Goal: Information Seeking & Learning: Learn about a topic

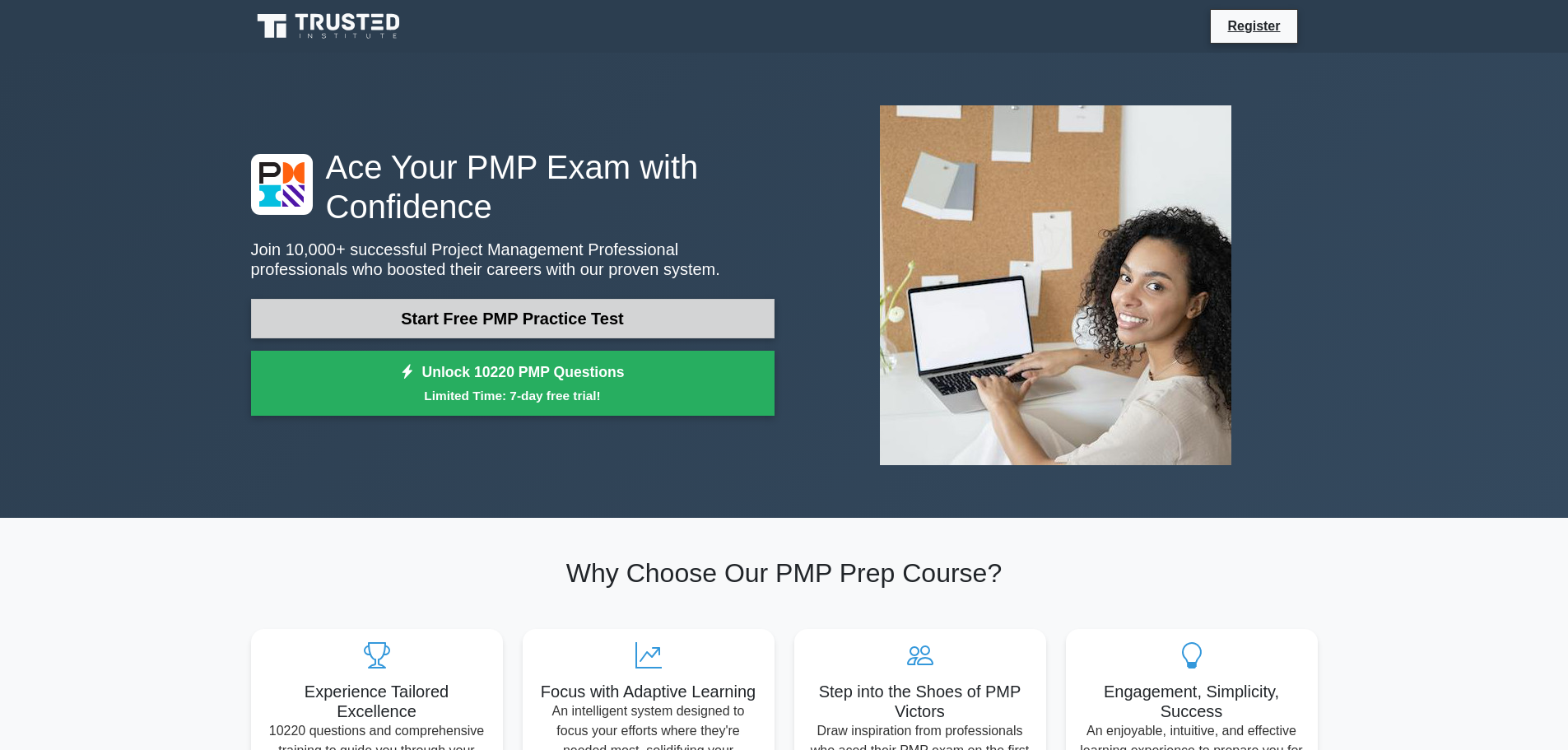
click at [548, 316] on link "Start Free PMP Practice Test" at bounding box center [512, 318] width 523 height 40
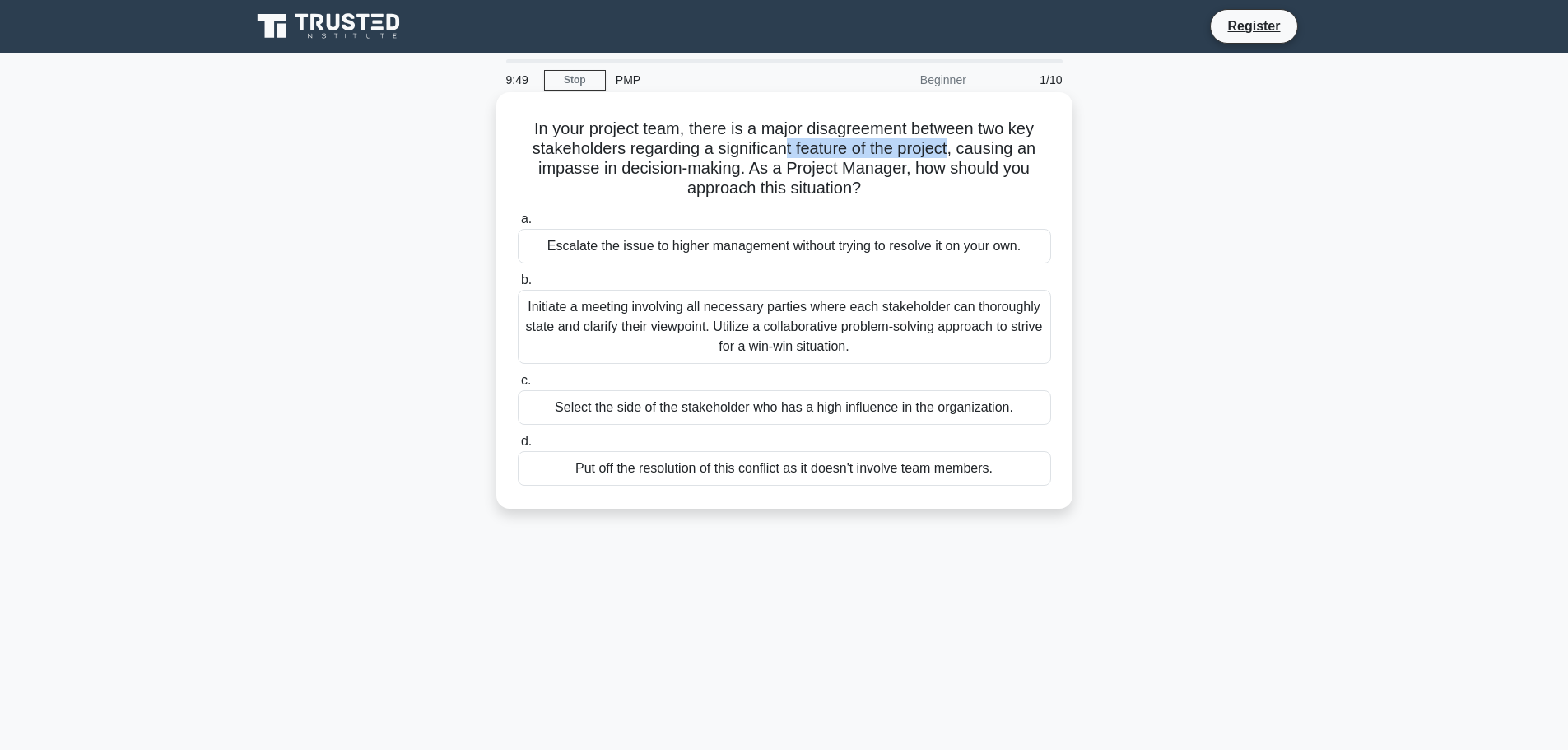
drag, startPoint x: 783, startPoint y: 146, endPoint x: 953, endPoint y: 156, distance: 170.3
click at [953, 156] on h5 "In your project team, there is a major disagreement between two key stakeholder…" at bounding box center [784, 159] width 537 height 81
drag, startPoint x: 980, startPoint y: 154, endPoint x: 747, endPoint y: 175, distance: 233.9
click at [727, 176] on h5 "In your project team, there is a major disagreement between two key stakeholder…" at bounding box center [784, 159] width 537 height 81
drag, startPoint x: 770, startPoint y: 172, endPoint x: 998, endPoint y: 184, distance: 228.3
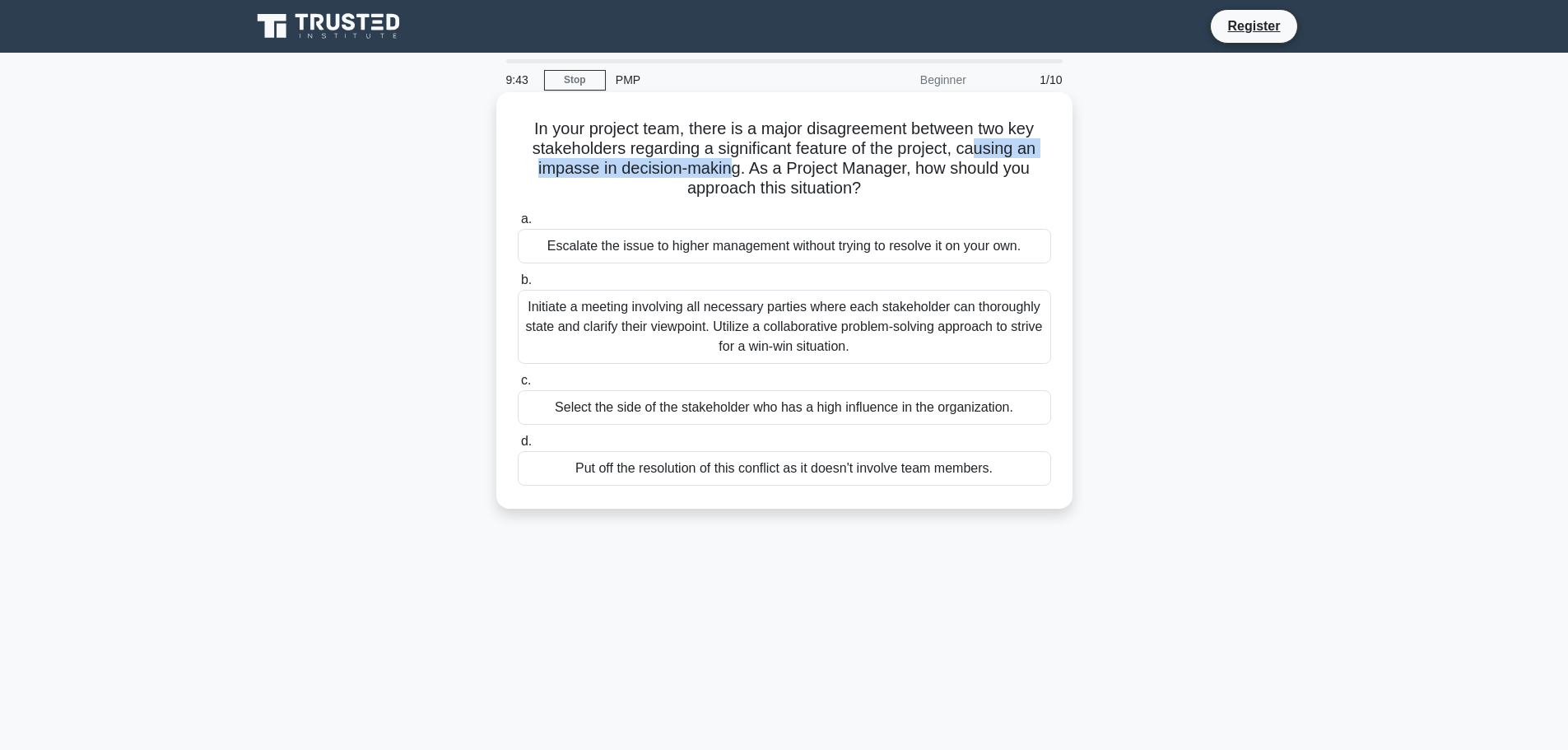
click at [999, 184] on h5 "In your project team, there is a major disagreement between two key stakeholder…" at bounding box center [784, 159] width 537 height 81
click at [959, 197] on h5 "In your project team, there is a major disagreement between two key stakeholder…" at bounding box center [784, 159] width 537 height 81
click at [619, 326] on div "Initiate a meeting involving all necessary parties where each stakeholder can t…" at bounding box center [784, 326] width 533 height 74
click at [518, 286] on input "b. Initiate a meeting involving all necessary parties where each stakeholder ca…" at bounding box center [518, 281] width 0 height 11
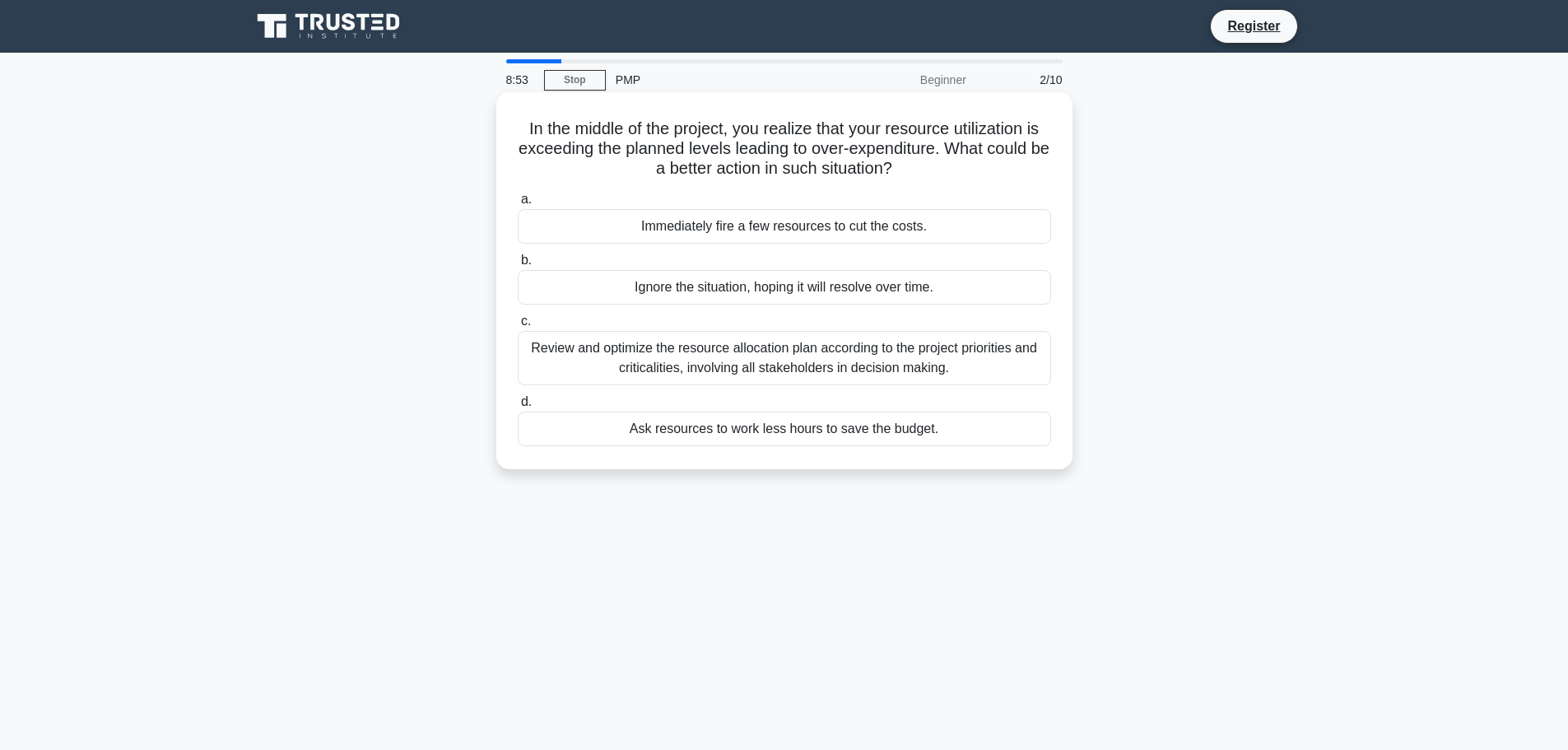
click at [790, 351] on div "Review and optimize the resource allocation plan according to the project prior…" at bounding box center [784, 358] width 533 height 54
click at [518, 326] on input "c. Review and optimize the resource allocation plan according to the project pr…" at bounding box center [518, 321] width 0 height 11
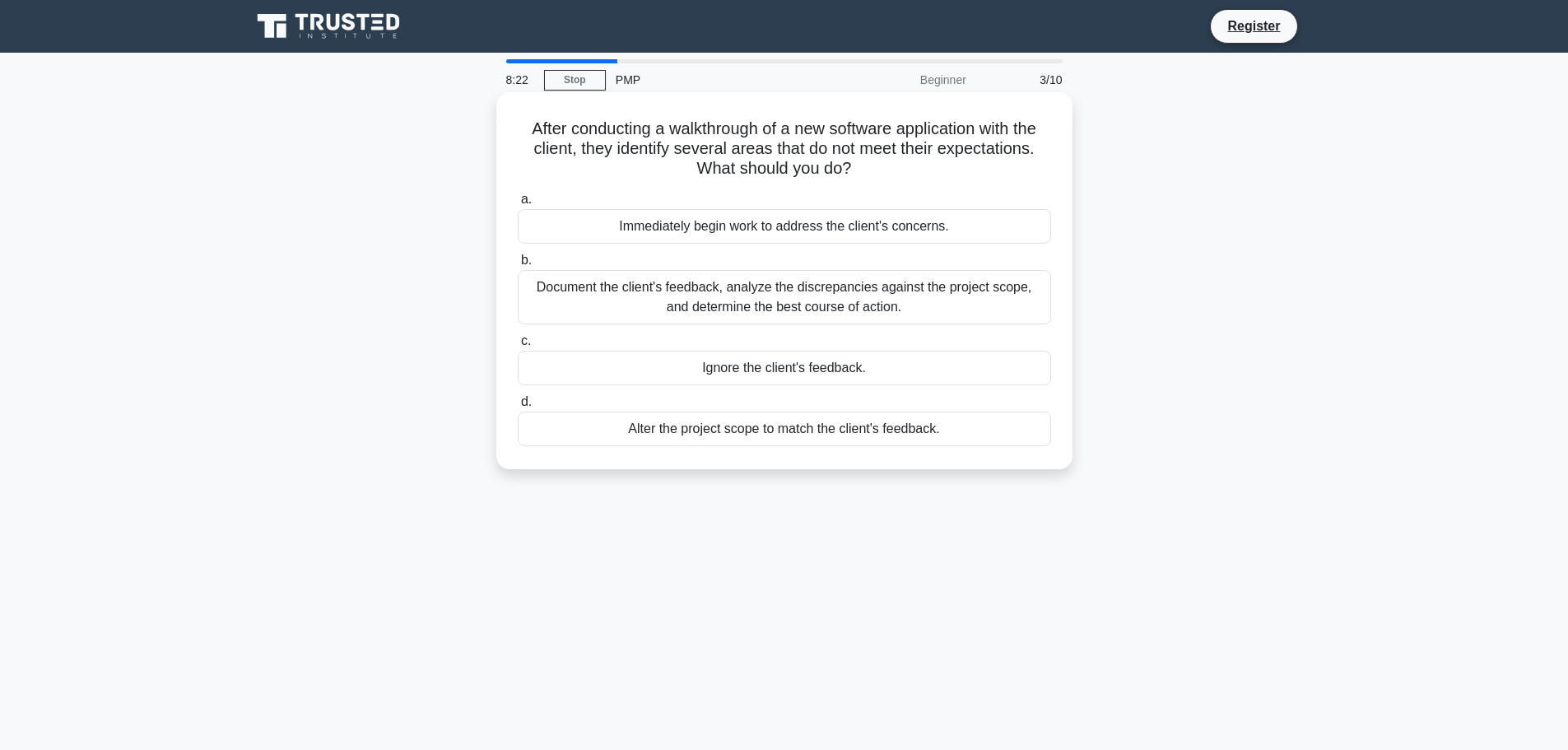
click at [768, 297] on div "Document the client's feedback, analyze the discrepancies against the project s…" at bounding box center [784, 297] width 533 height 54
click at [518, 266] on input "b. Document the client's feedback, analyze the discrepancies against the projec…" at bounding box center [518, 261] width 0 height 11
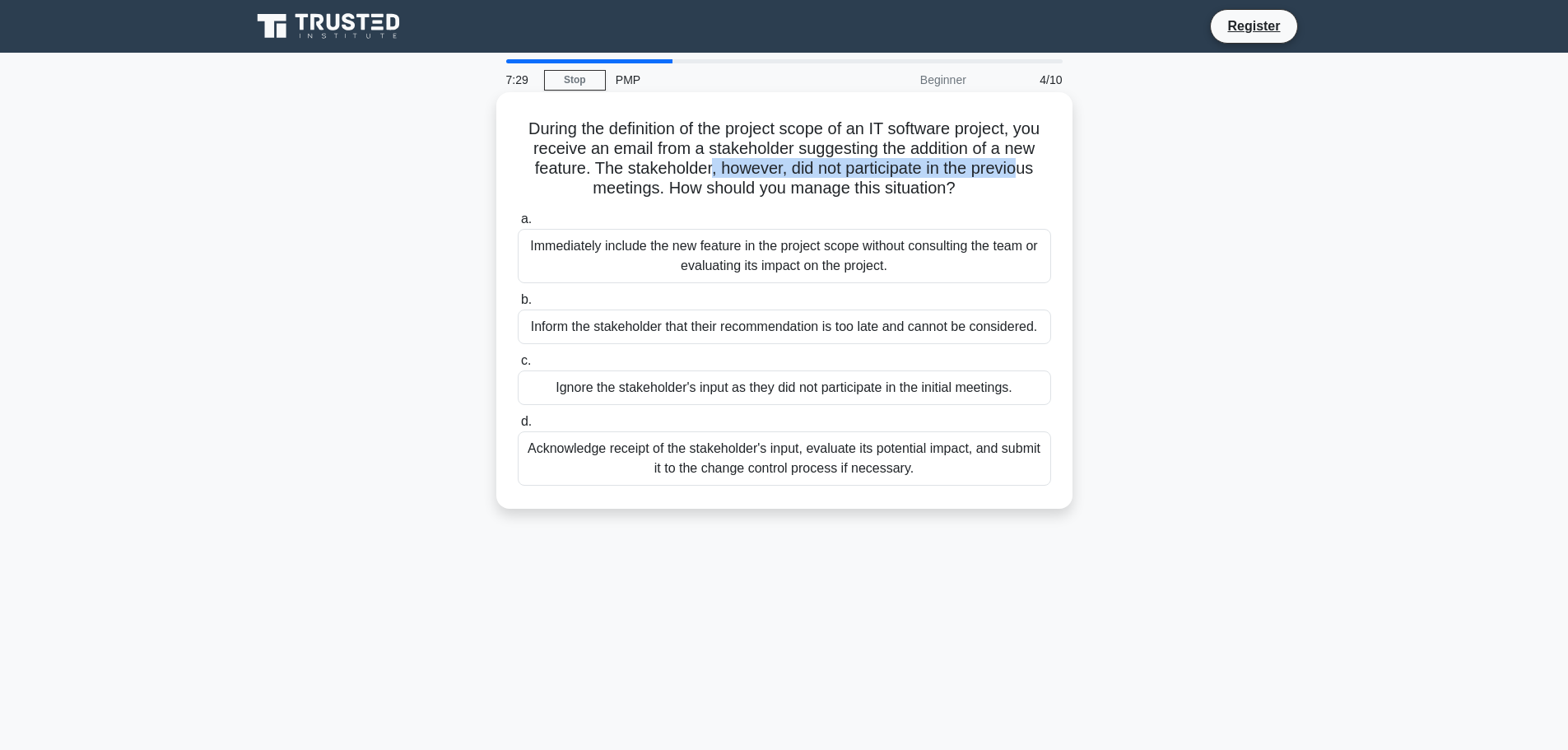
drag, startPoint x: 708, startPoint y: 174, endPoint x: 823, endPoint y: 201, distance: 118.1
click at [1009, 184] on h5 "During the definition of the project scope of an IT software project, you recei…" at bounding box center [784, 159] width 537 height 81
click at [744, 215] on label "a. Immediately include the new feature in the project scope without consulting …" at bounding box center [784, 246] width 533 height 74
click at [518, 215] on input "a. Immediately include the new feature in the project scope without consulting …" at bounding box center [518, 219] width 0 height 11
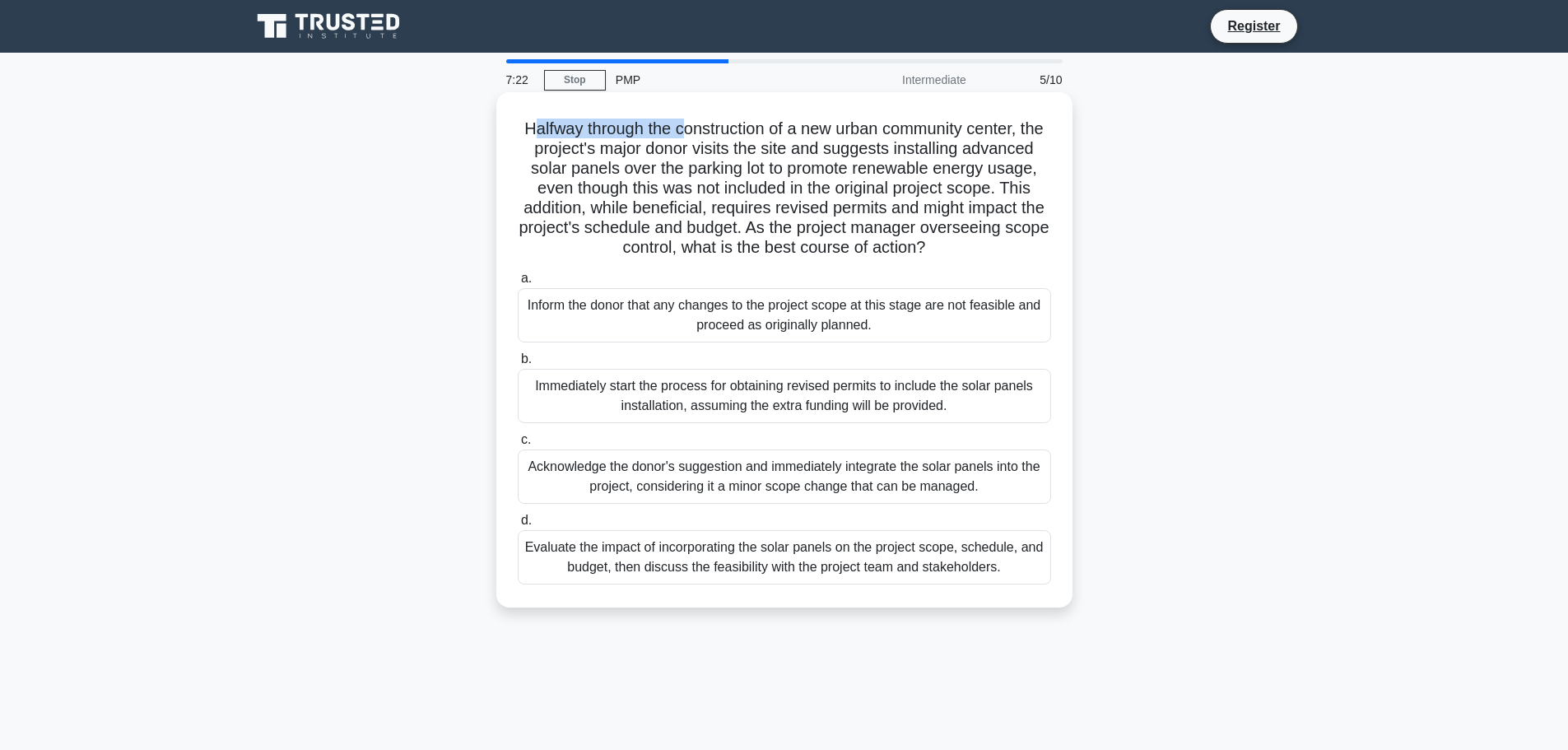
drag, startPoint x: 539, startPoint y: 123, endPoint x: 696, endPoint y: 129, distance: 157.1
click at [695, 129] on h5 "Halfway through the construction of a new urban community center, the project's…" at bounding box center [784, 189] width 537 height 140
click at [696, 131] on h5 "Halfway through the construction of a new urban community center, the project's…" at bounding box center [784, 189] width 537 height 140
click at [717, 161] on h5 "Halfway through the construction of a new urban community center, the project's…" at bounding box center [784, 189] width 537 height 140
drag, startPoint x: 717, startPoint y: 129, endPoint x: 949, endPoint y: 138, distance: 232.2
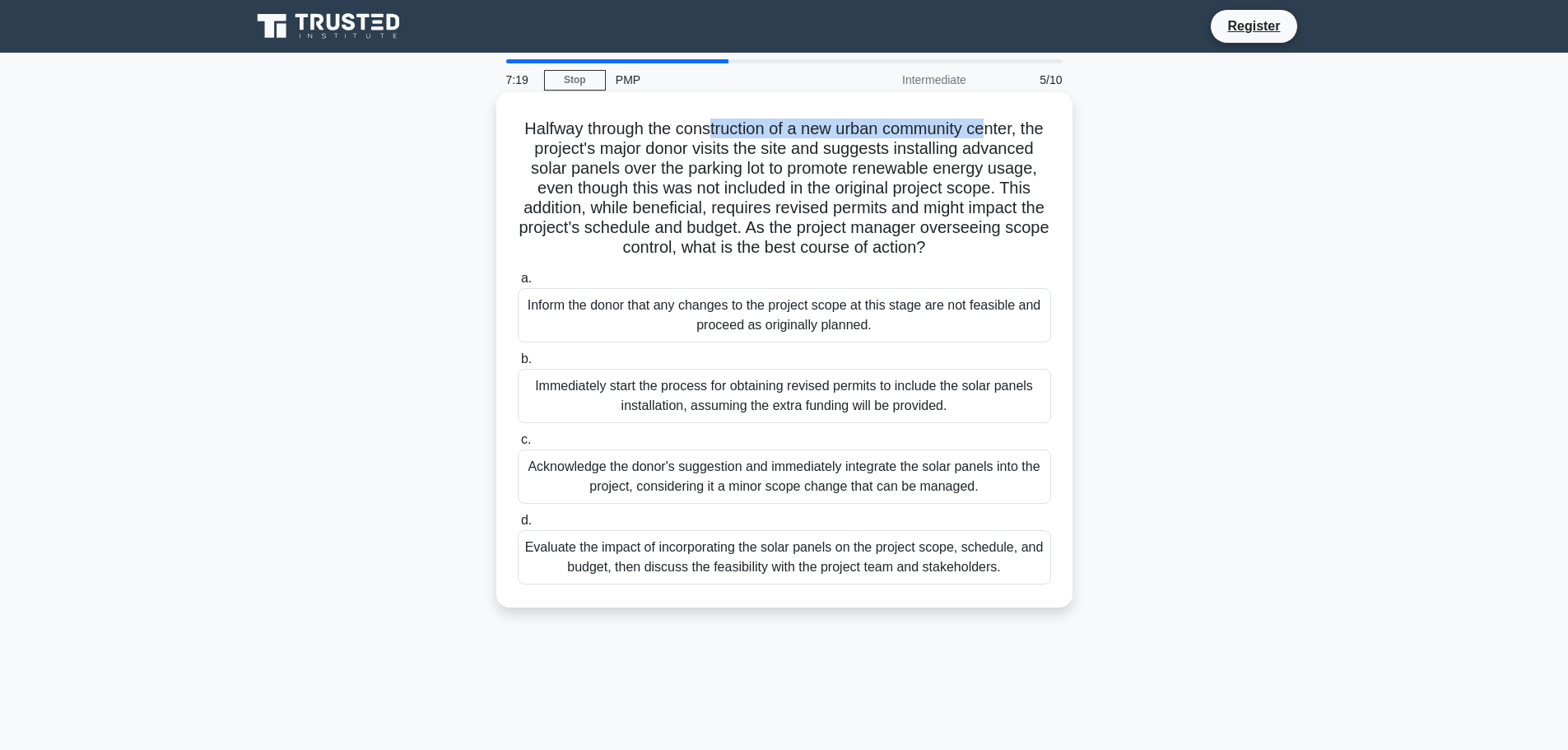
click at [1003, 132] on h5 "Halfway through the construction of a new urban community center, the project's…" at bounding box center [784, 189] width 537 height 140
drag, startPoint x: 578, startPoint y: 151, endPoint x: 789, endPoint y: 183, distance: 213.4
click at [919, 158] on h5 "Halfway through the construction of a new urban community center, the project's…" at bounding box center [784, 189] width 537 height 140
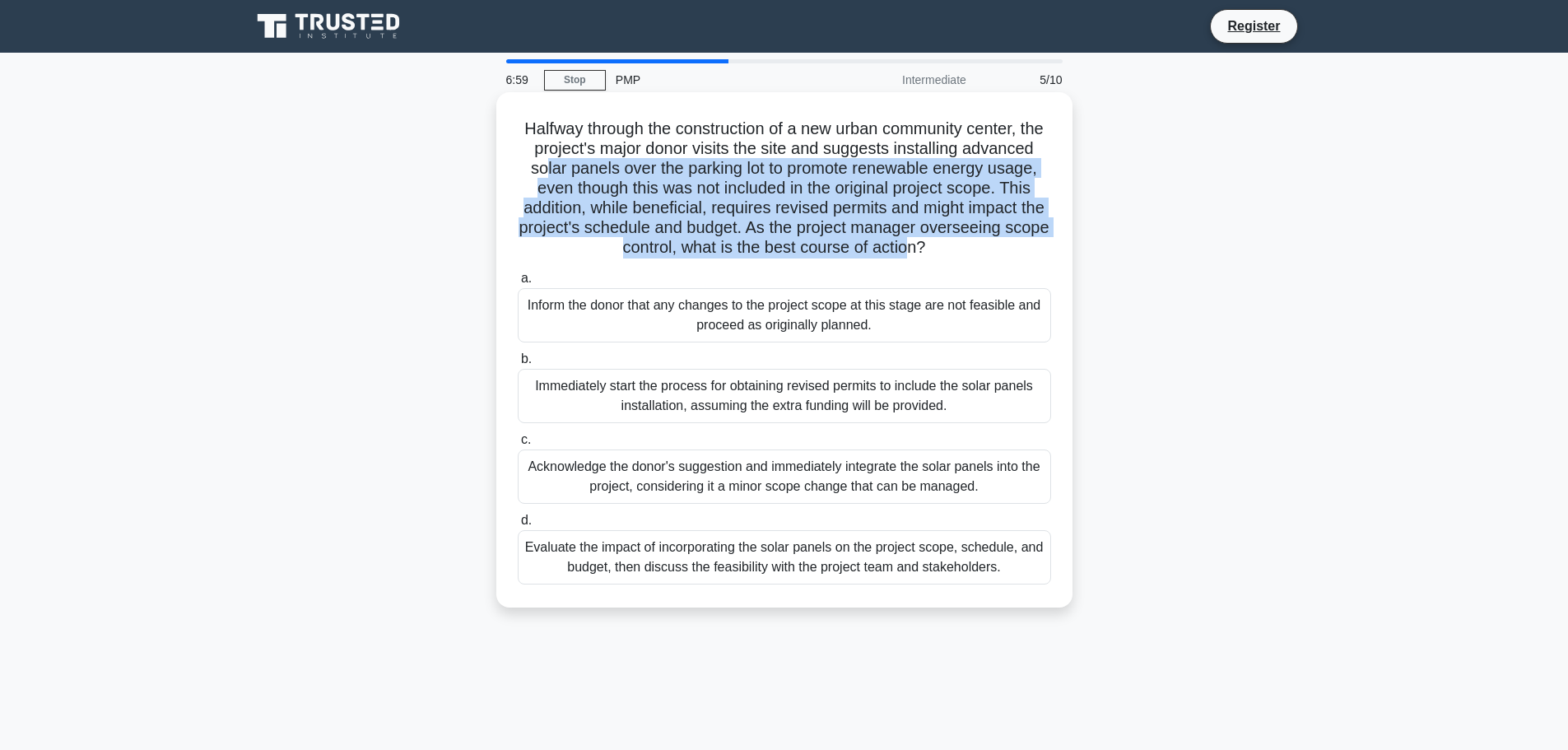
drag, startPoint x: 653, startPoint y: 168, endPoint x: 1029, endPoint y: 241, distance: 383.0
click at [1029, 241] on h5 "Halfway through the construction of a new urban community center, the project's…" at bounding box center [784, 189] width 537 height 140
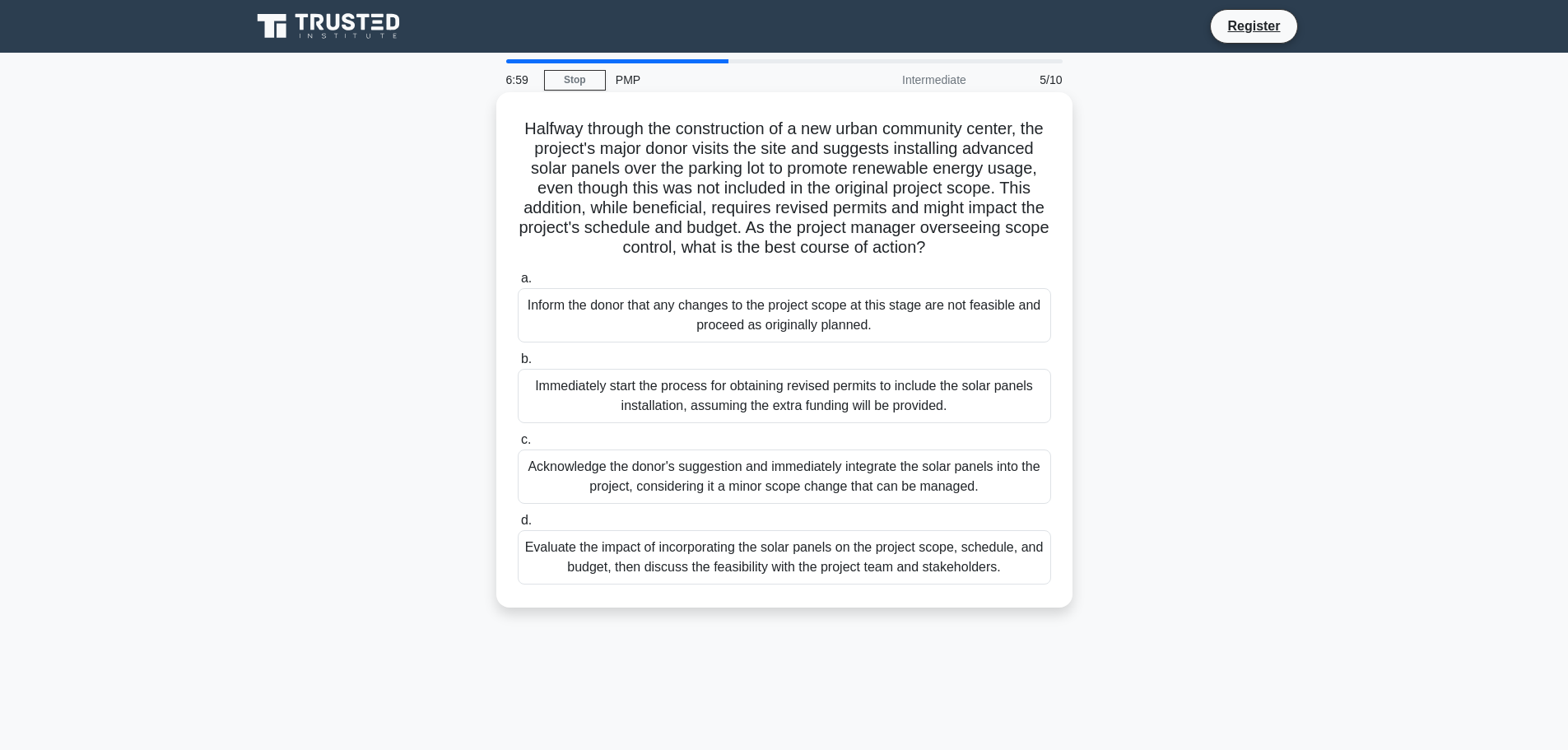
click at [651, 258] on h5 "Halfway through the construction of a new urban community center, the project's…" at bounding box center [784, 189] width 537 height 140
click at [748, 504] on div "Acknowledge the donor's suggestion and immediately integrate the solar panels i…" at bounding box center [784, 477] width 533 height 54
click at [518, 445] on input "c. Acknowledge the donor's suggestion and immediately integrate the solar panel…" at bounding box center [518, 440] width 0 height 11
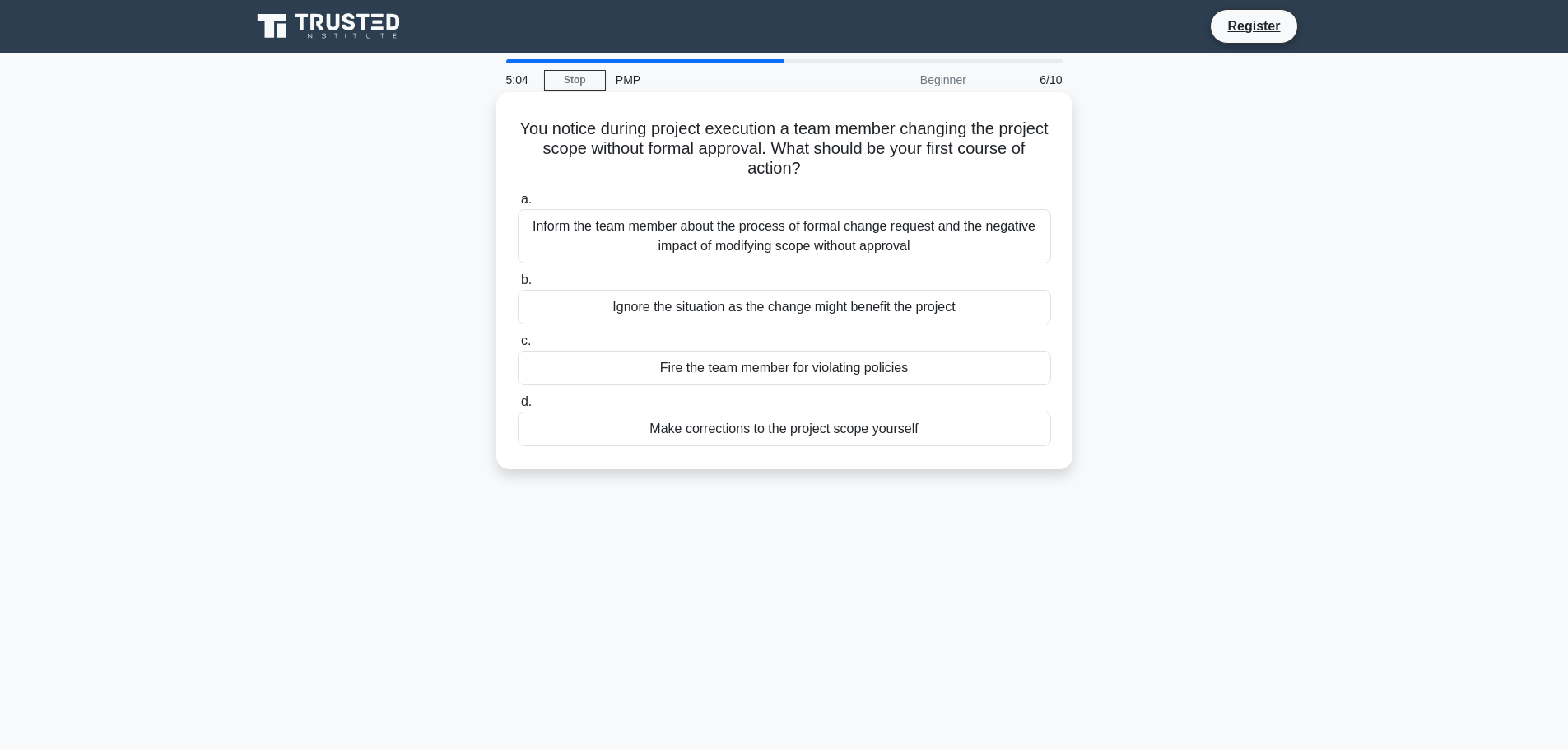
click at [878, 246] on div "Inform the team member about the process of formal change request and the negat…" at bounding box center [784, 237] width 533 height 54
click at [518, 205] on input "a. Inform the team member about the process of formal change request and the ne…" at bounding box center [518, 200] width 0 height 11
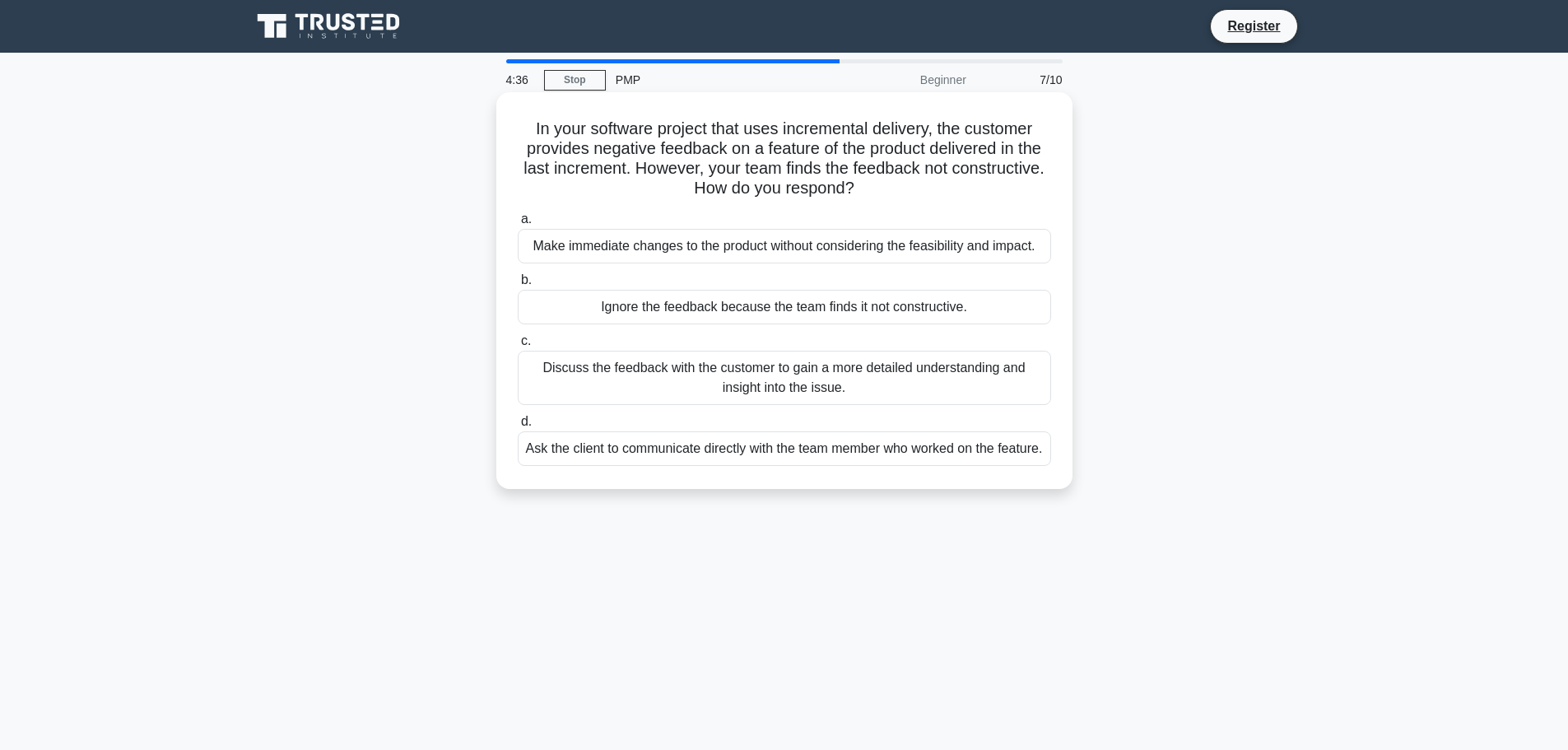
click at [860, 365] on div "Discuss the feedback with the customer to gain a more detailed understanding an…" at bounding box center [784, 378] width 533 height 54
click at [518, 346] on input "c. Discuss the feedback with the customer to gain a more detailed understanding…" at bounding box center [518, 341] width 0 height 11
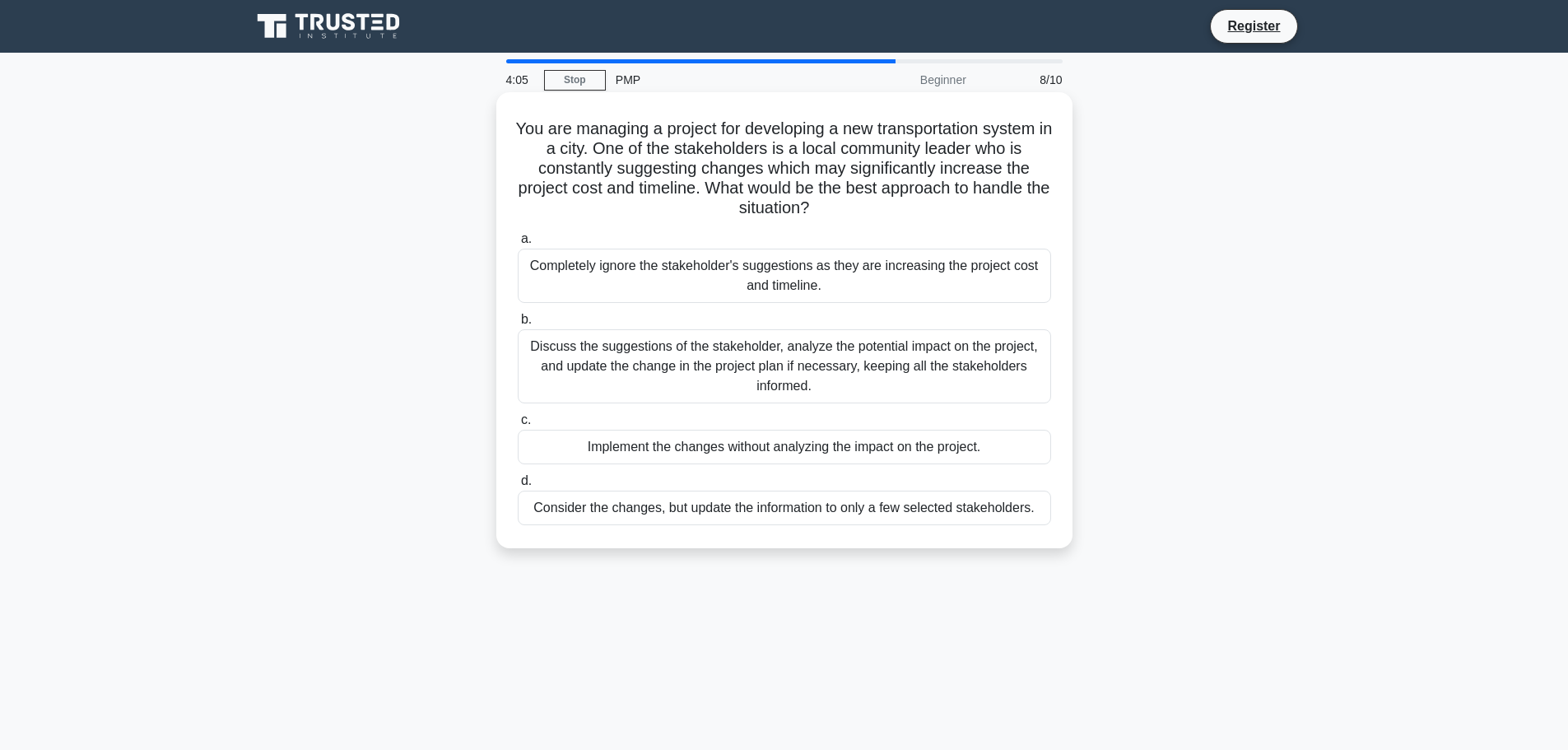
click at [706, 374] on div "Discuss the suggestions of the stakeholder, analyze the potential impact on the…" at bounding box center [784, 366] width 533 height 74
click at [518, 326] on input "b. Discuss the suggestions of the stakeholder, analyze the potential impact on …" at bounding box center [518, 320] width 0 height 11
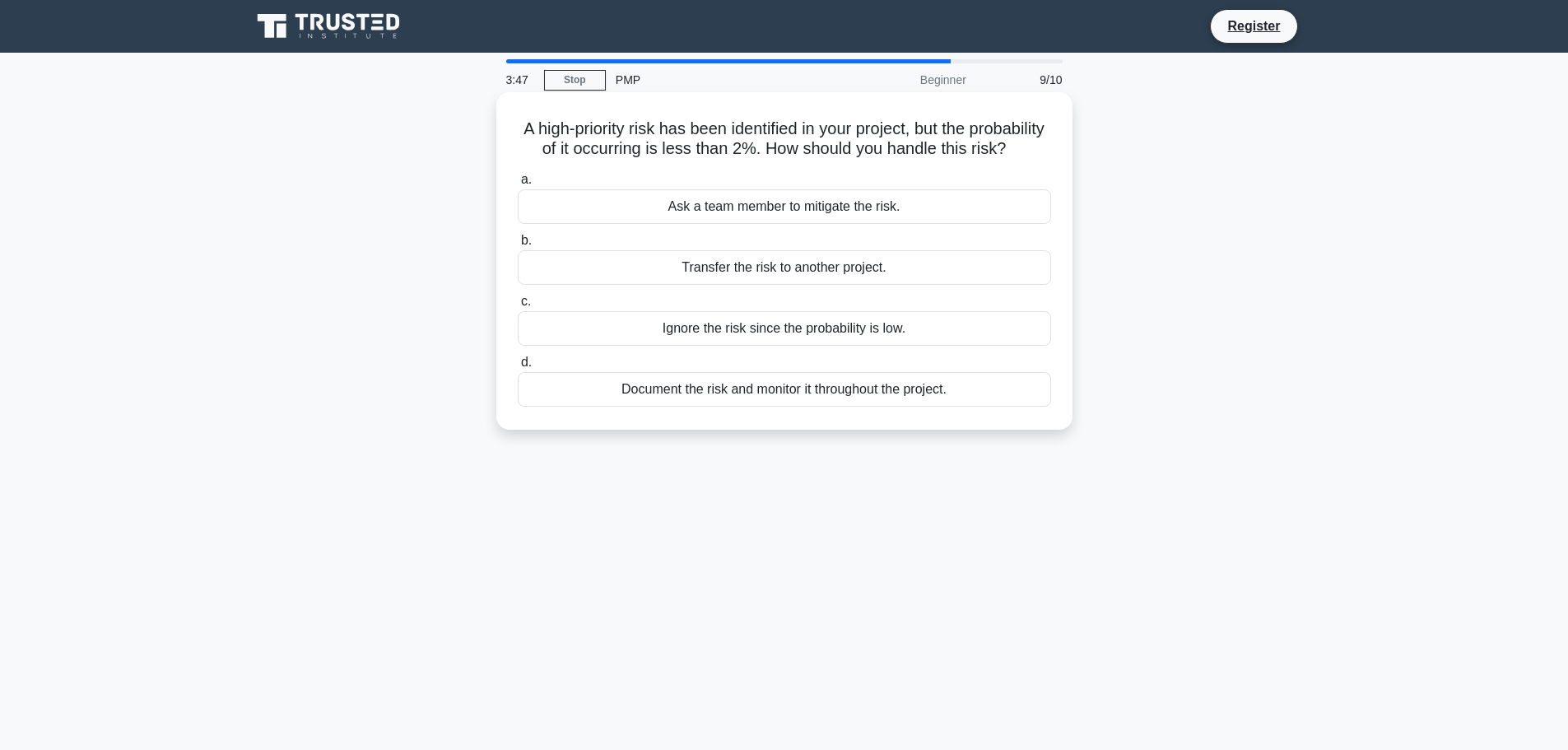
click at [749, 406] on div "Document the risk and monitor it throughout the project." at bounding box center [784, 389] width 533 height 34
click at [518, 368] on input "d. Document the risk and monitor it throughout the project." at bounding box center [518, 362] width 0 height 11
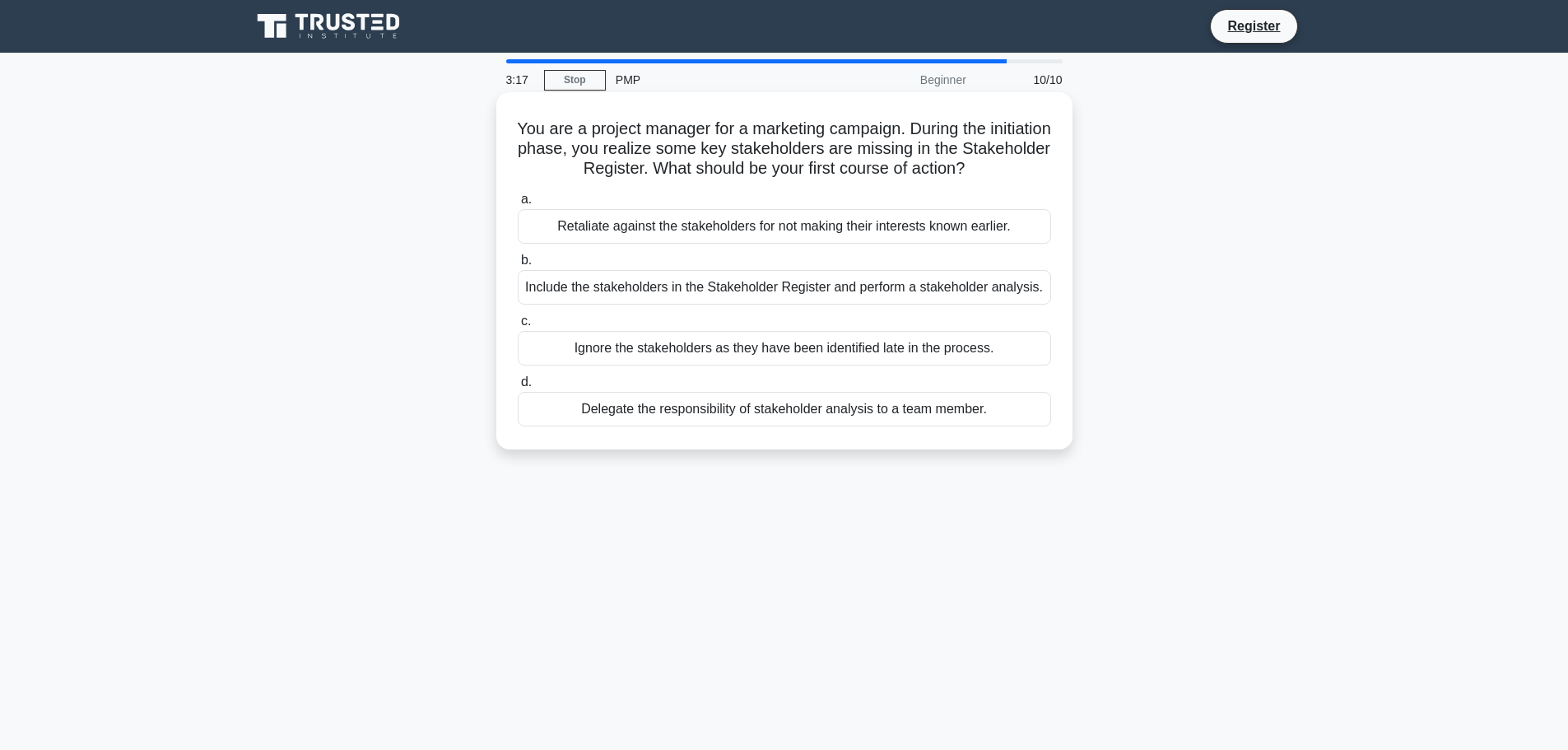
click at [655, 286] on div "Include the stakeholders in the Stakeholder Register and perform a stakeholder …" at bounding box center [784, 287] width 533 height 34
click at [518, 266] on input "b. Include the stakeholders in the Stakeholder Register and perform a stakehold…" at bounding box center [518, 261] width 0 height 11
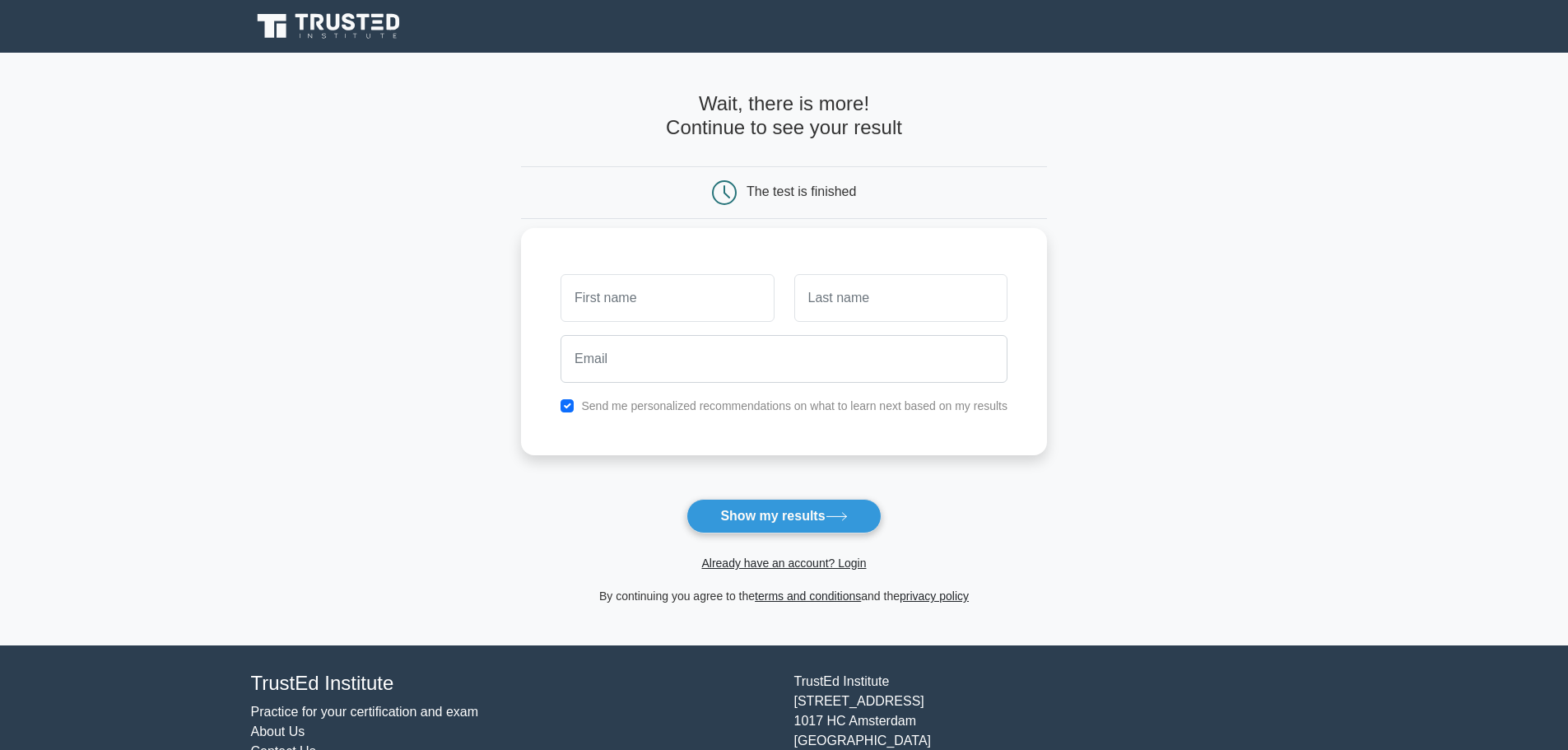
click at [685, 313] on input "text" at bounding box center [666, 298] width 213 height 48
type input "[PERSON_NAME]"
click at [821, 317] on input "text" at bounding box center [900, 298] width 213 height 48
type input "Ejaz Khan"
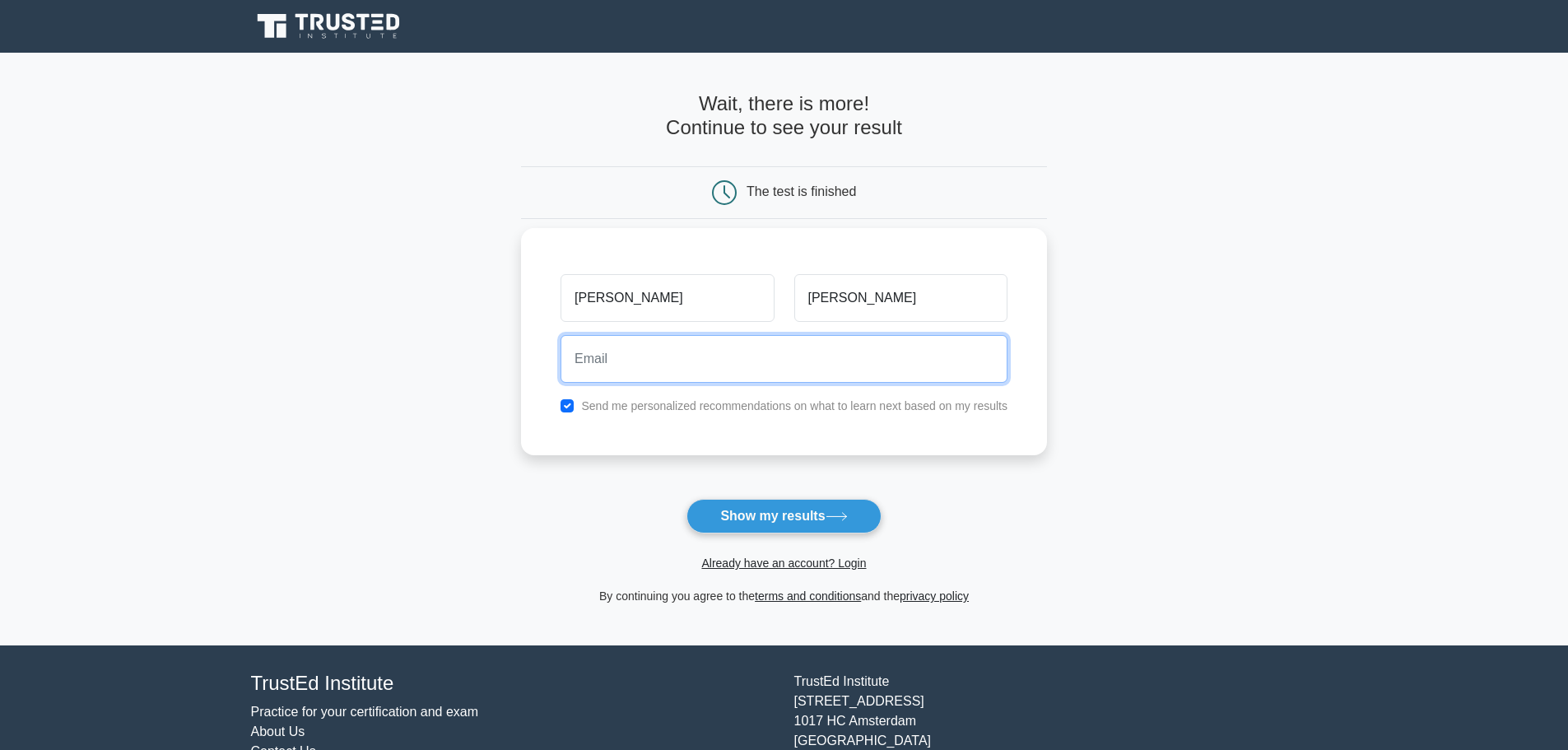
click at [781, 361] on input "email" at bounding box center [783, 359] width 447 height 48
type input "ejazghayoor@gmail.com"
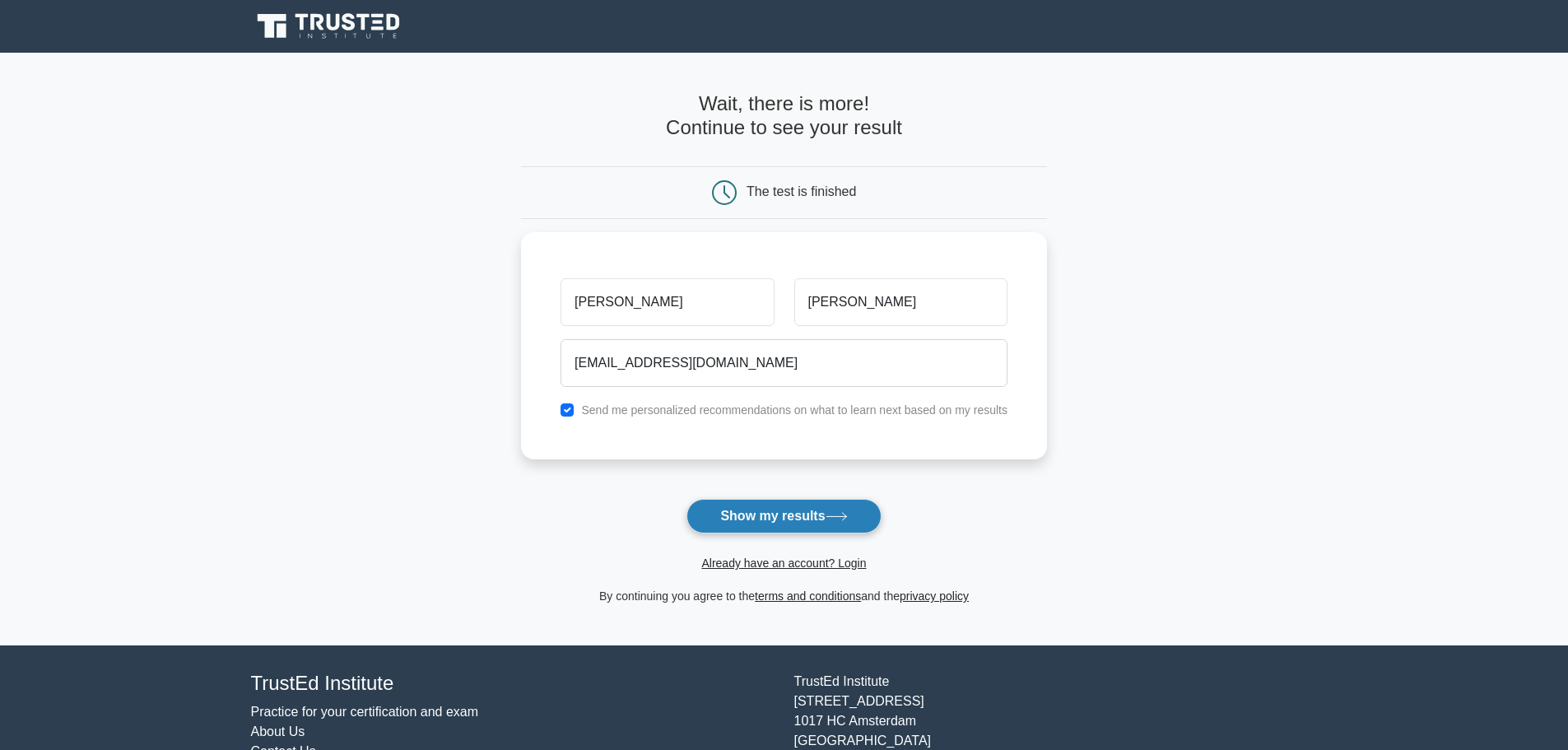
click at [732, 525] on button "Show my results" at bounding box center [783, 516] width 194 height 34
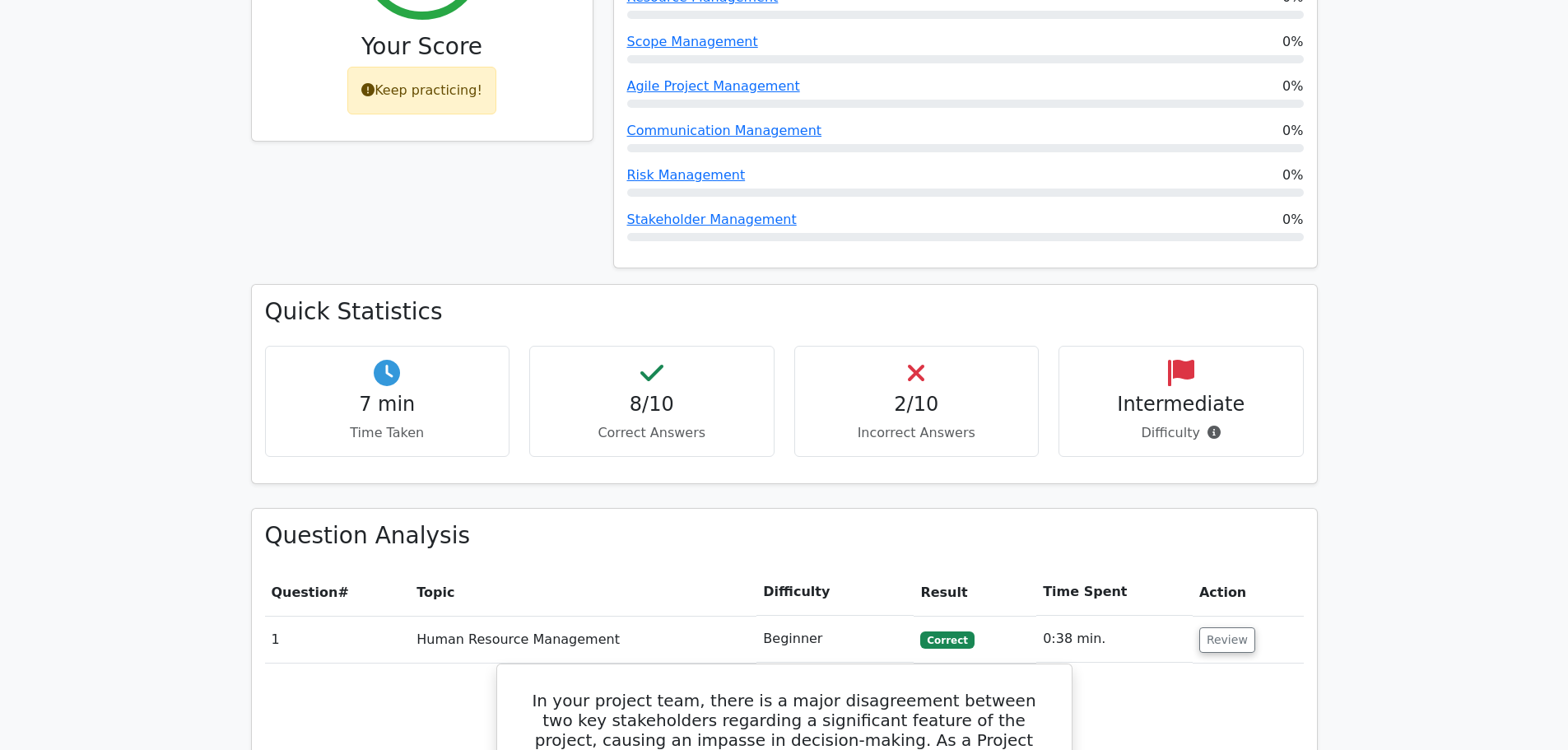
scroll to position [823, 0]
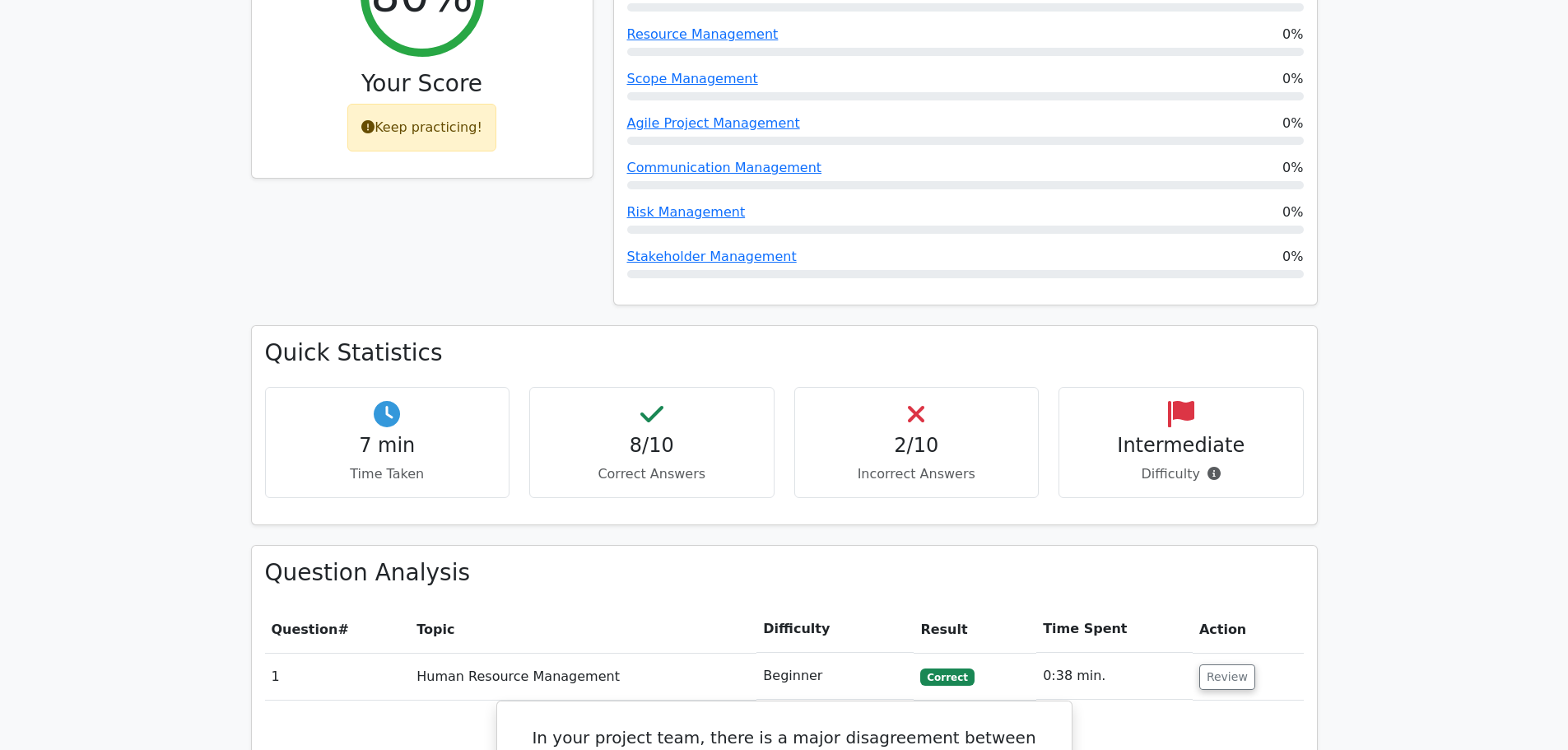
click at [1167, 455] on div "Quick Statistics 7 min Time Taken 8/10 Correct Answers 2/10 Incorrect Answers I…" at bounding box center [784, 434] width 1086 height 219
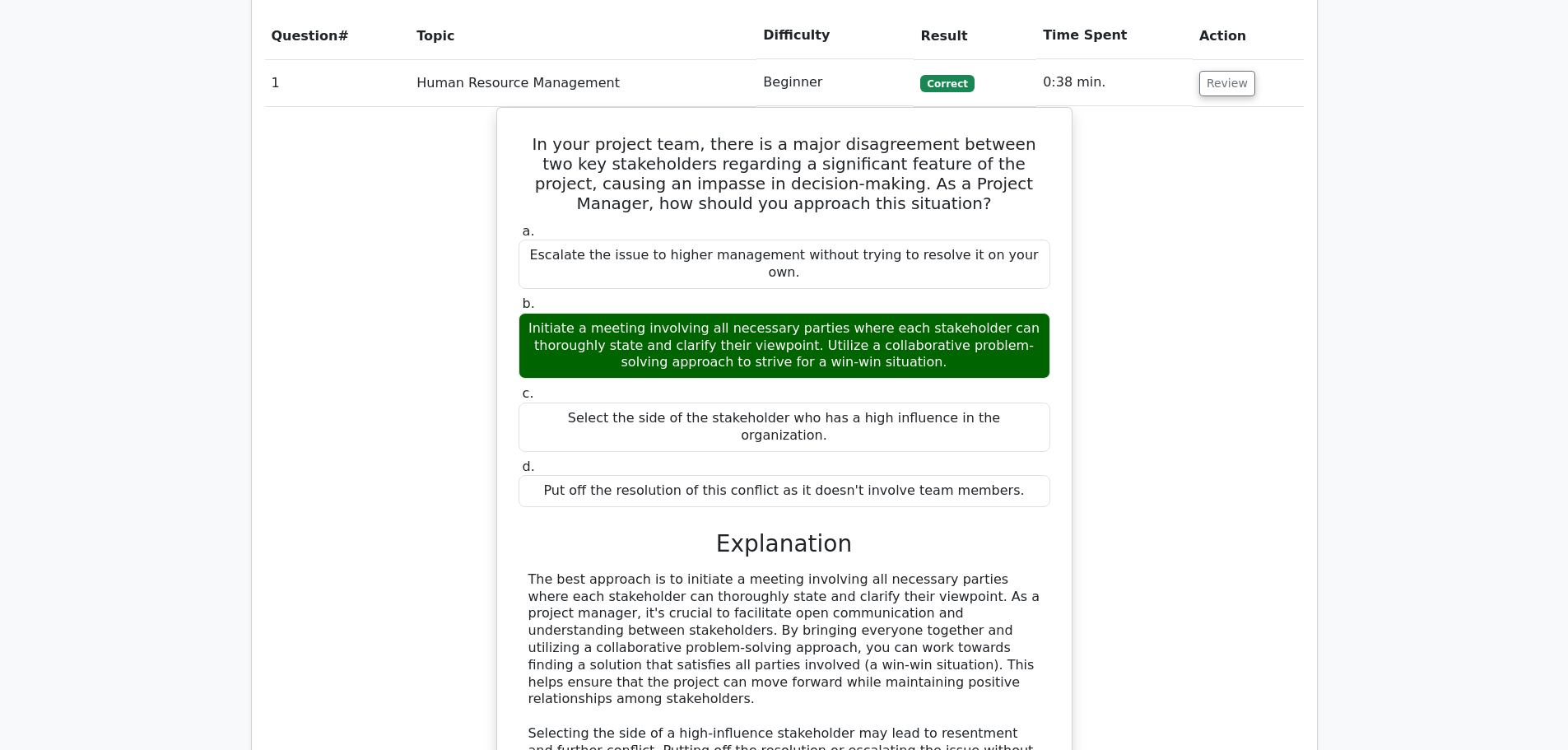
scroll to position [1317, 0]
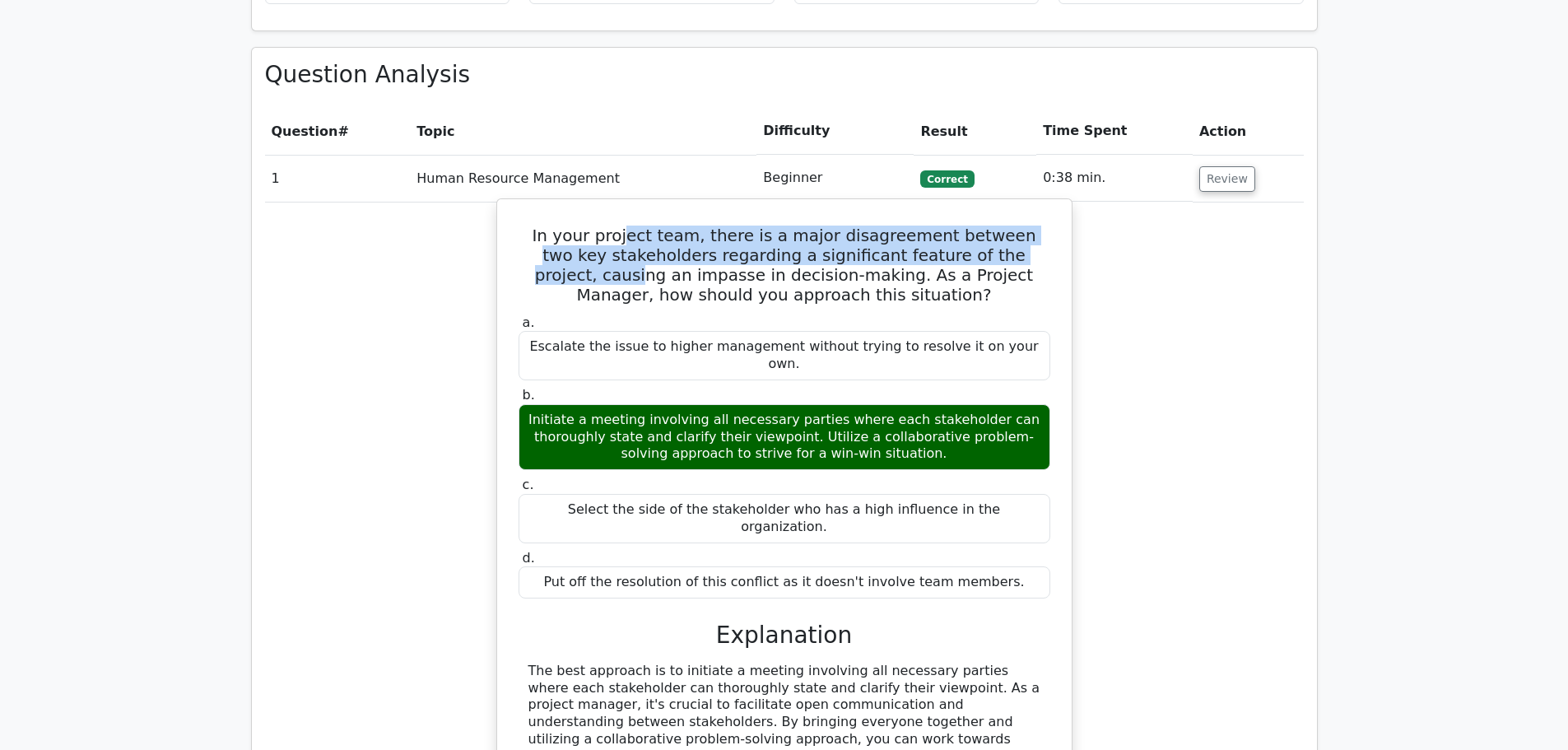
drag, startPoint x: 634, startPoint y: 165, endPoint x: 1002, endPoint y: 181, distance: 368.3
click at [1002, 226] on h5 "In your project team, there is a major disagreement between two key stakeholder…" at bounding box center [784, 265] width 535 height 79
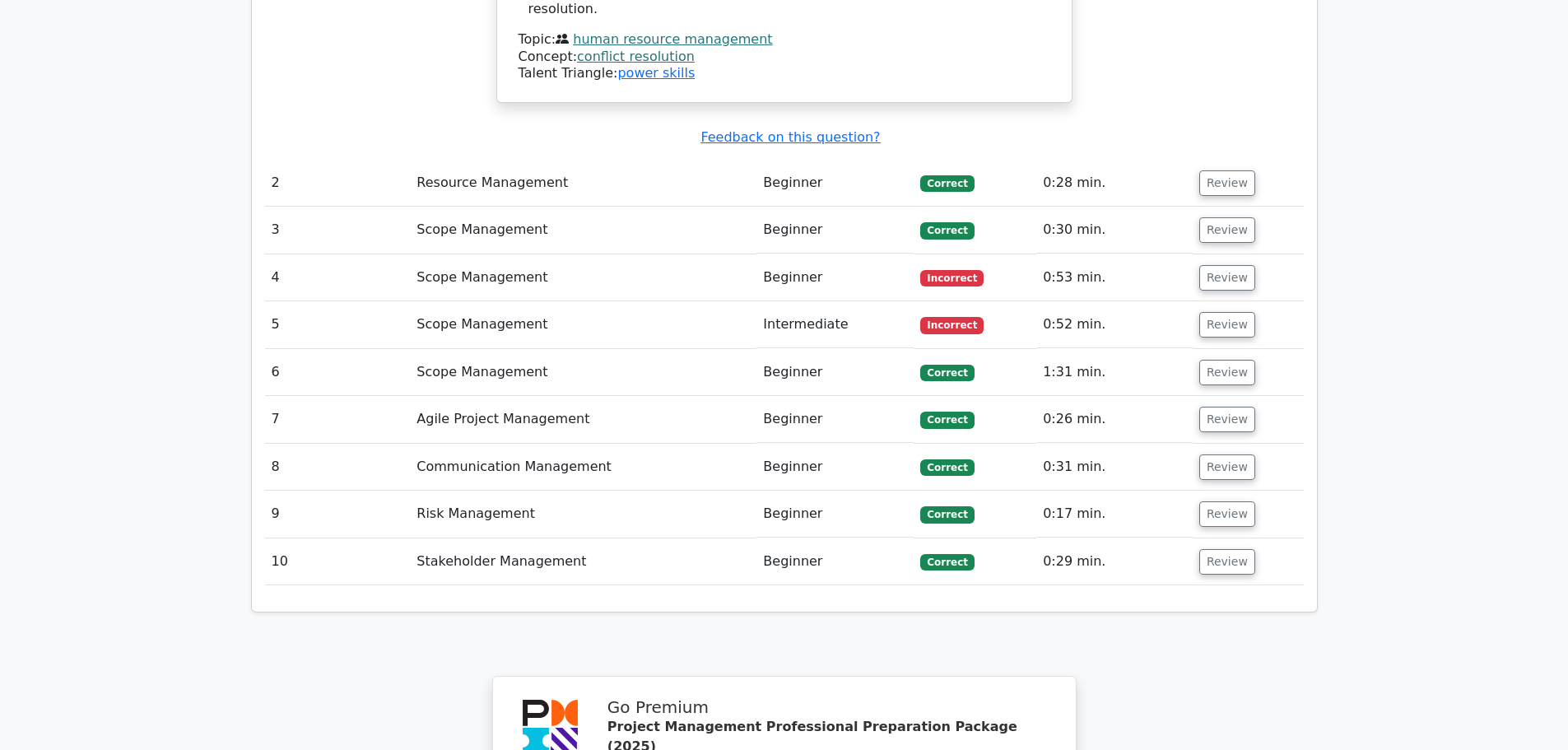
scroll to position [2140, 0]
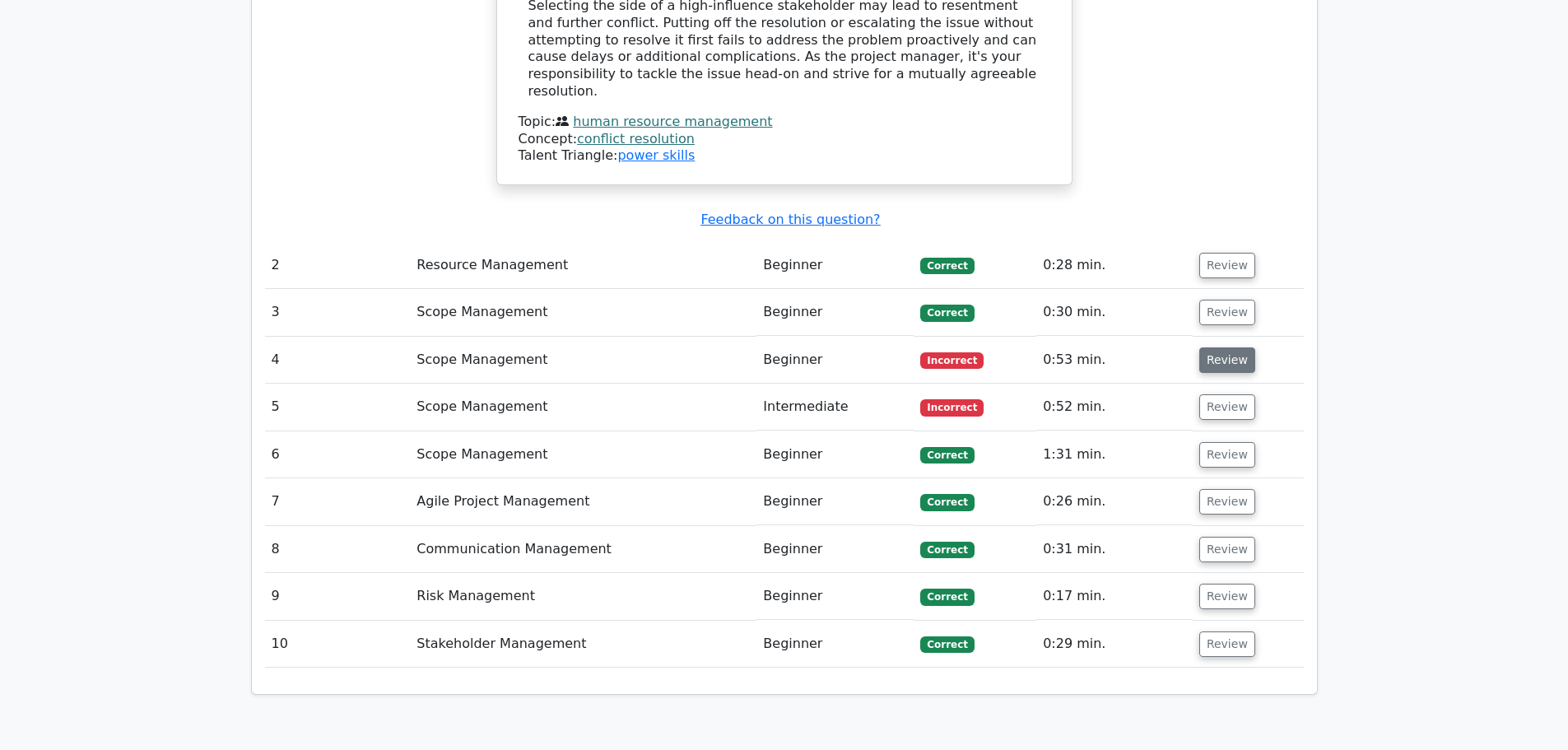
click at [1217, 347] on button "Review" at bounding box center [1227, 360] width 56 height 25
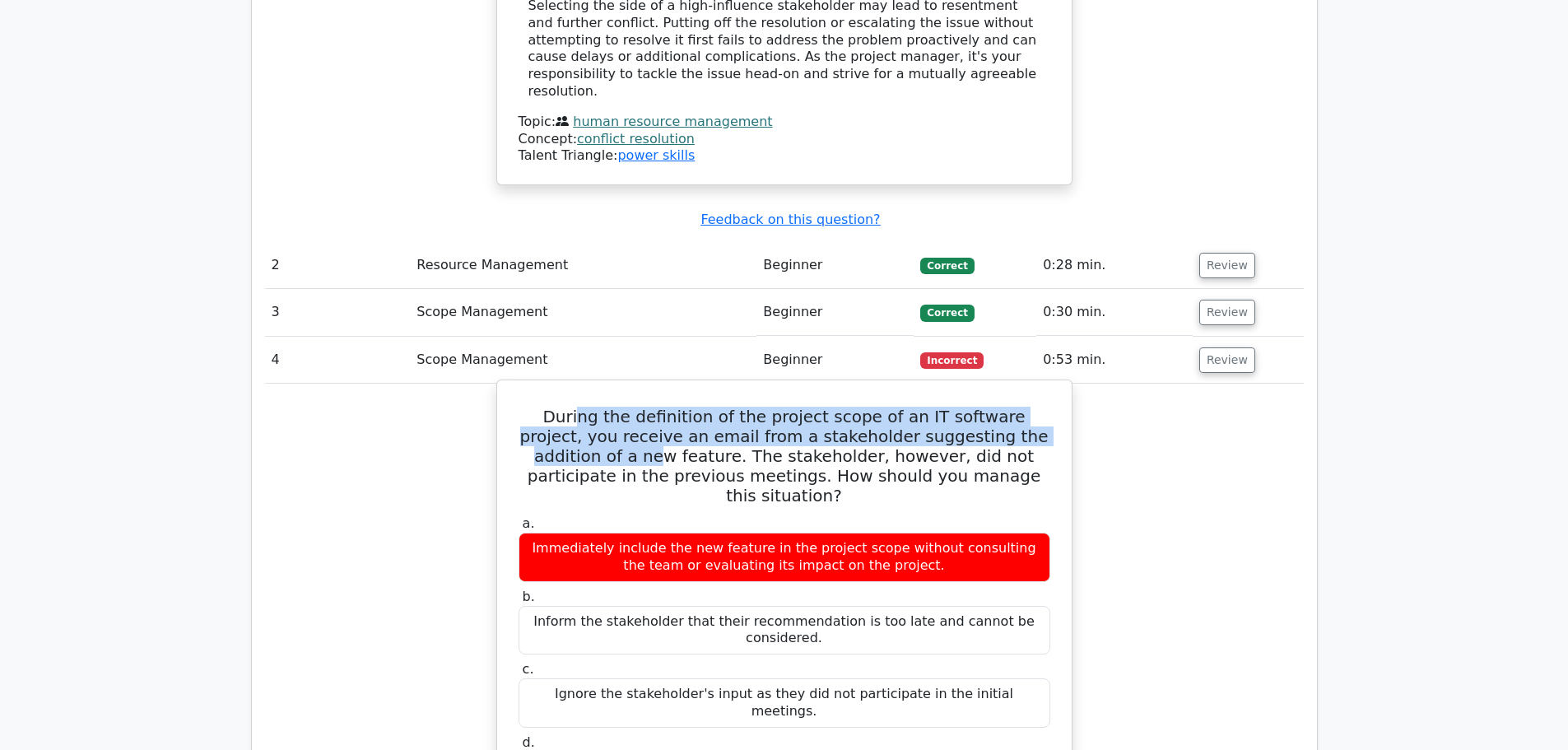
drag, startPoint x: 549, startPoint y: 269, endPoint x: 1028, endPoint y: 286, distance: 479.3
click at [1028, 406] on h5 "During the definition of the project scope of an IT software project, you recei…" at bounding box center [784, 456] width 535 height 99
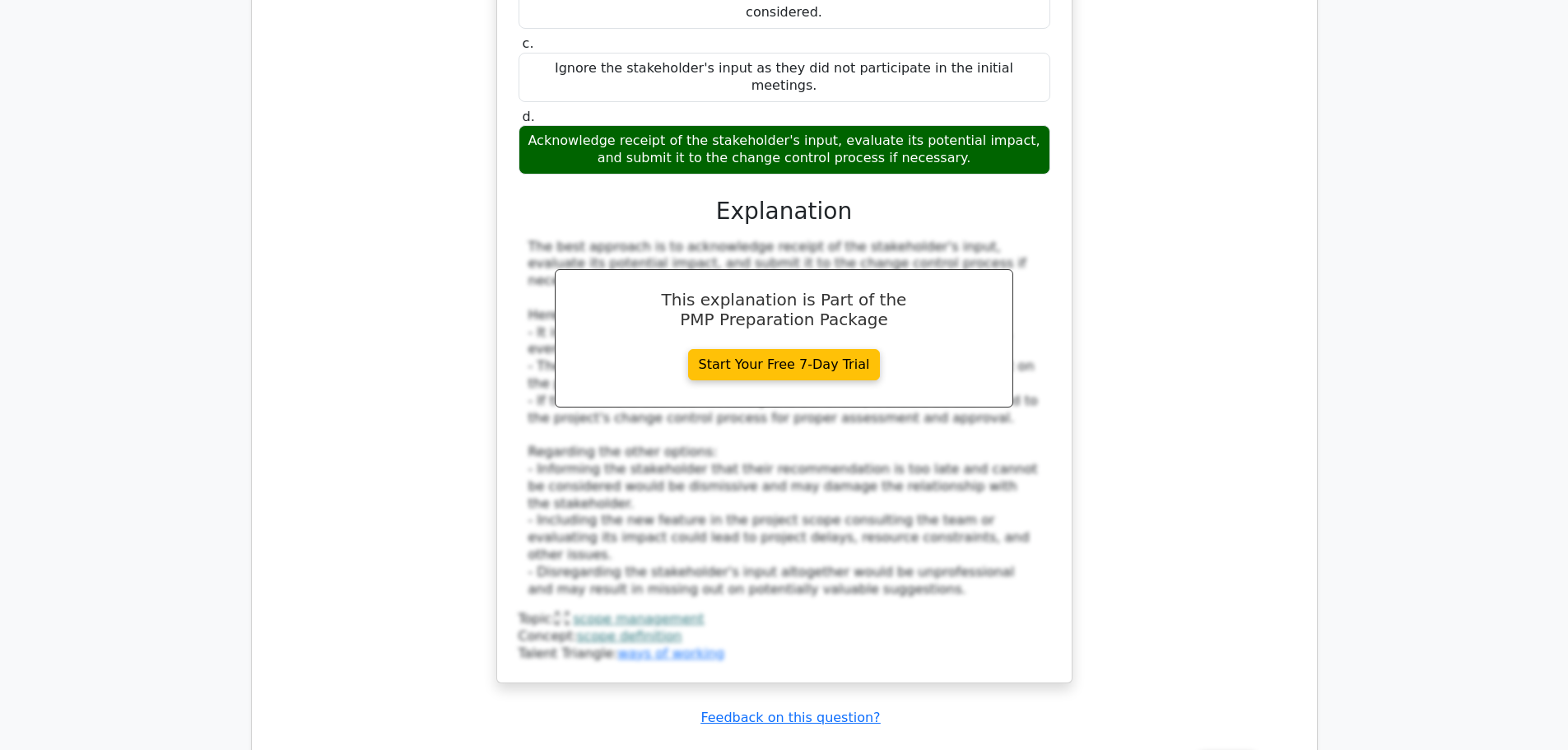
scroll to position [2799, 0]
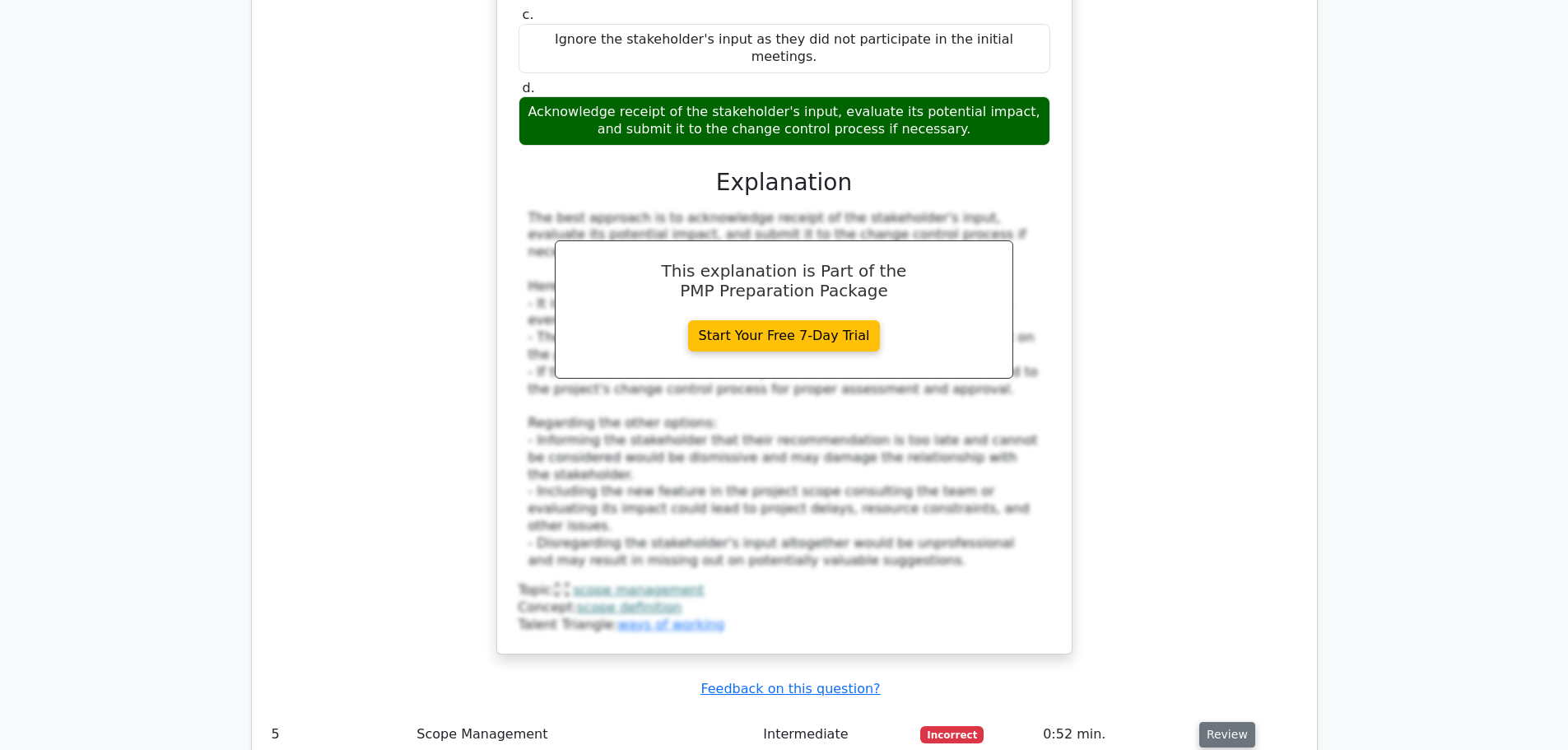
click at [1216, 722] on button "Review" at bounding box center [1227, 735] width 56 height 25
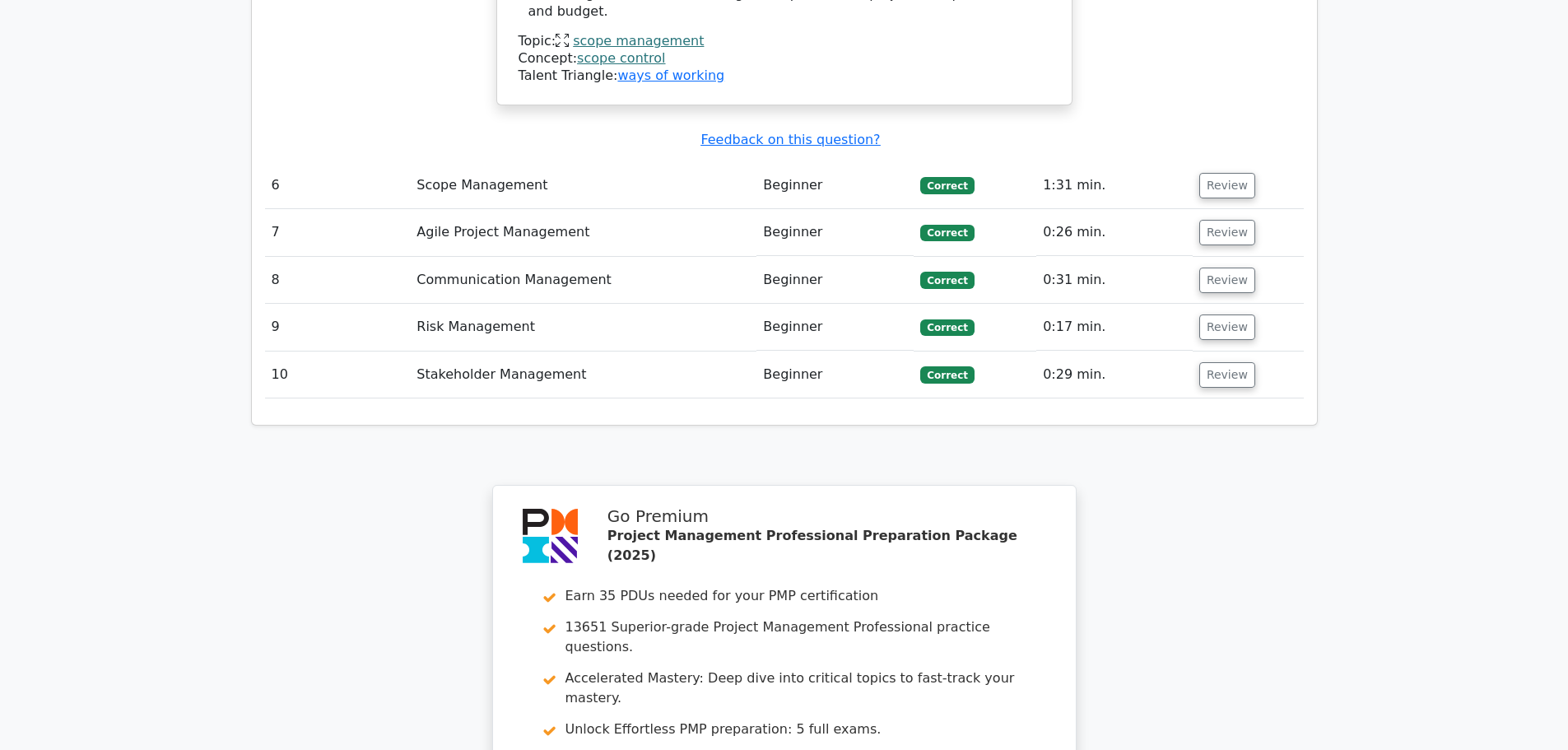
scroll to position [4527, 0]
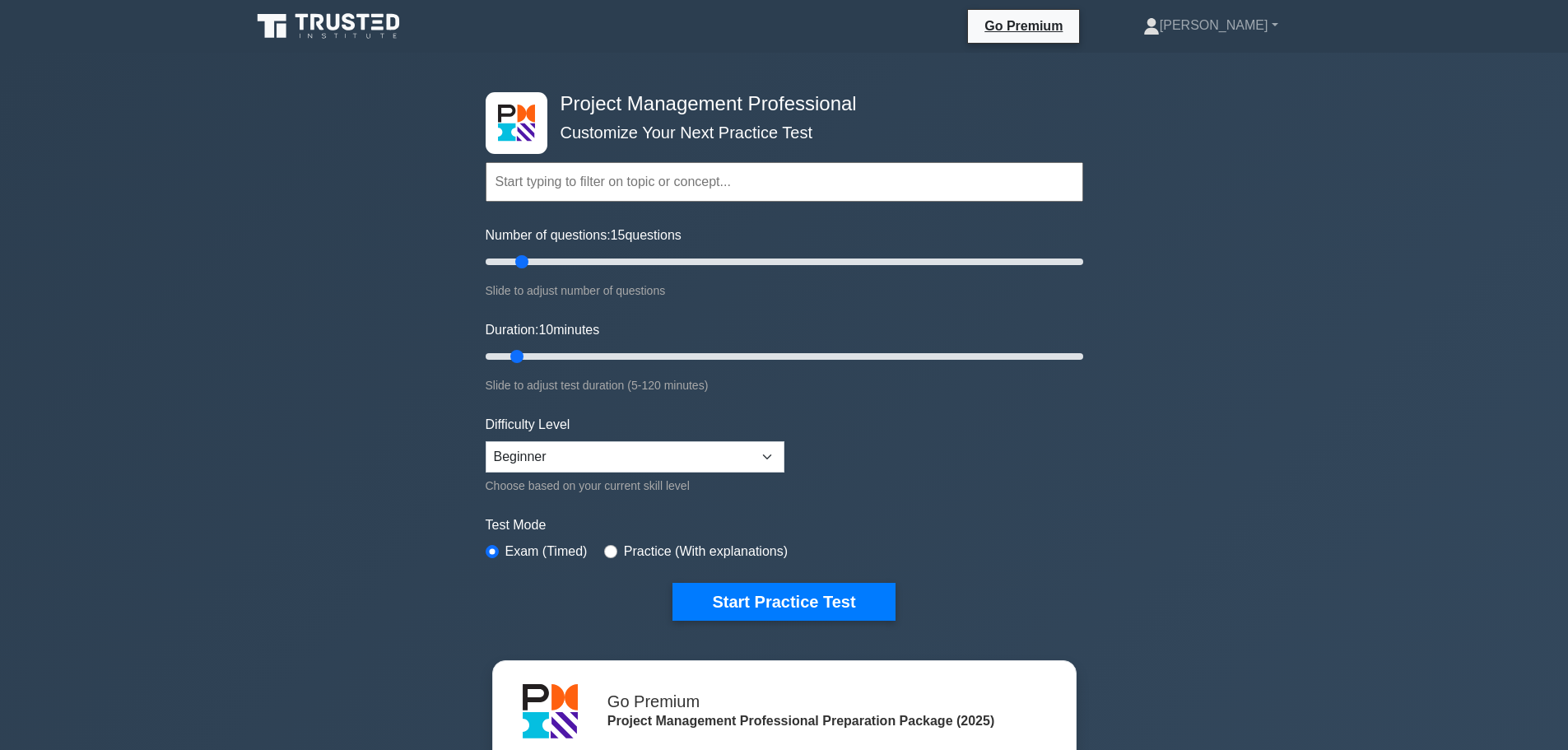
type input "10"
drag, startPoint x: 511, startPoint y: 267, endPoint x: 509, endPoint y: 322, distance: 55.0
click at [509, 272] on input "Number of questions: 10 questions" at bounding box center [784, 262] width 598 height 20
click at [585, 463] on select "Beginner Intermediate Expert" at bounding box center [635, 457] width 298 height 31
click at [940, 469] on form "Topics Scope Management Time Management Cost Management Quality Management Risk…" at bounding box center [784, 366] width 598 height 509
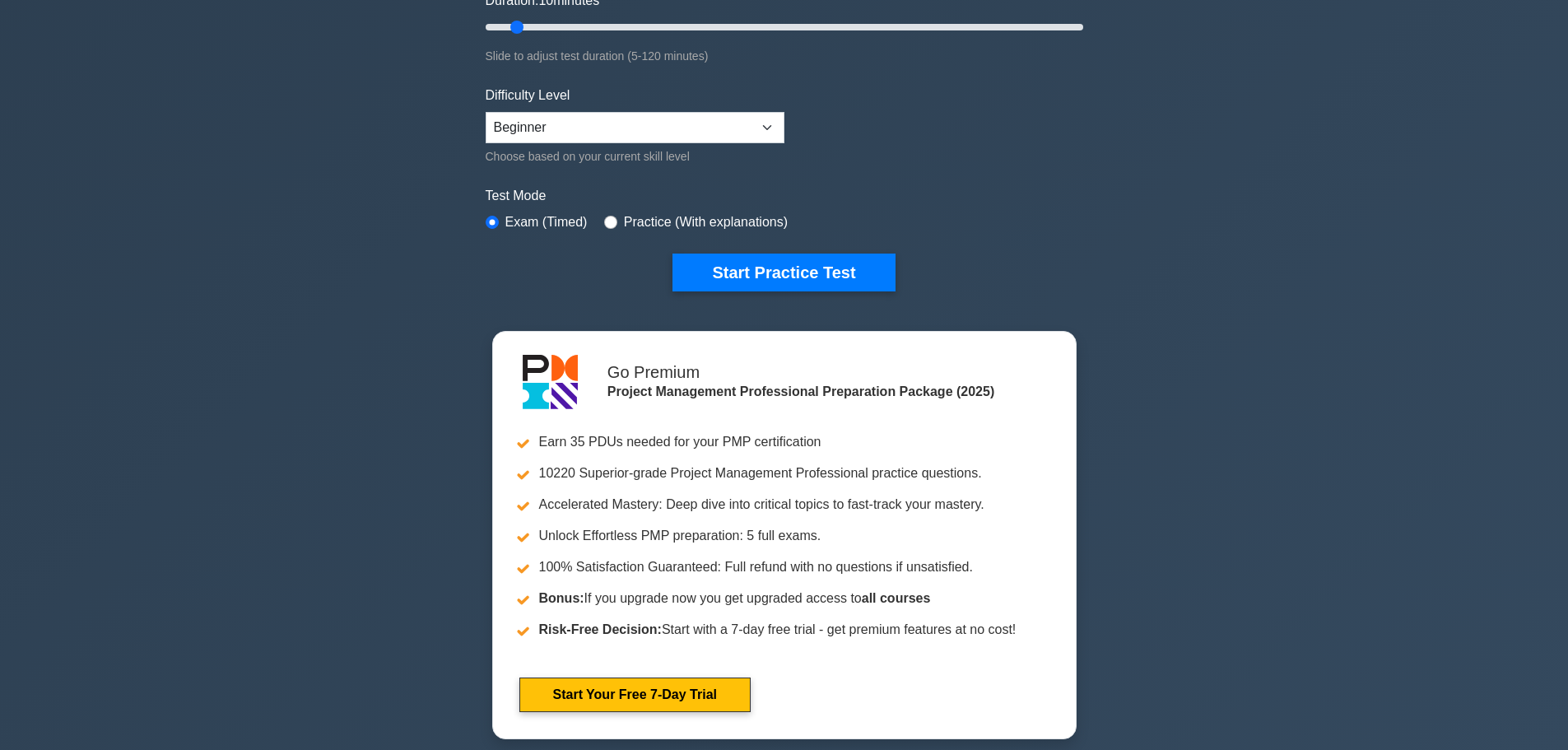
scroll to position [247, 0]
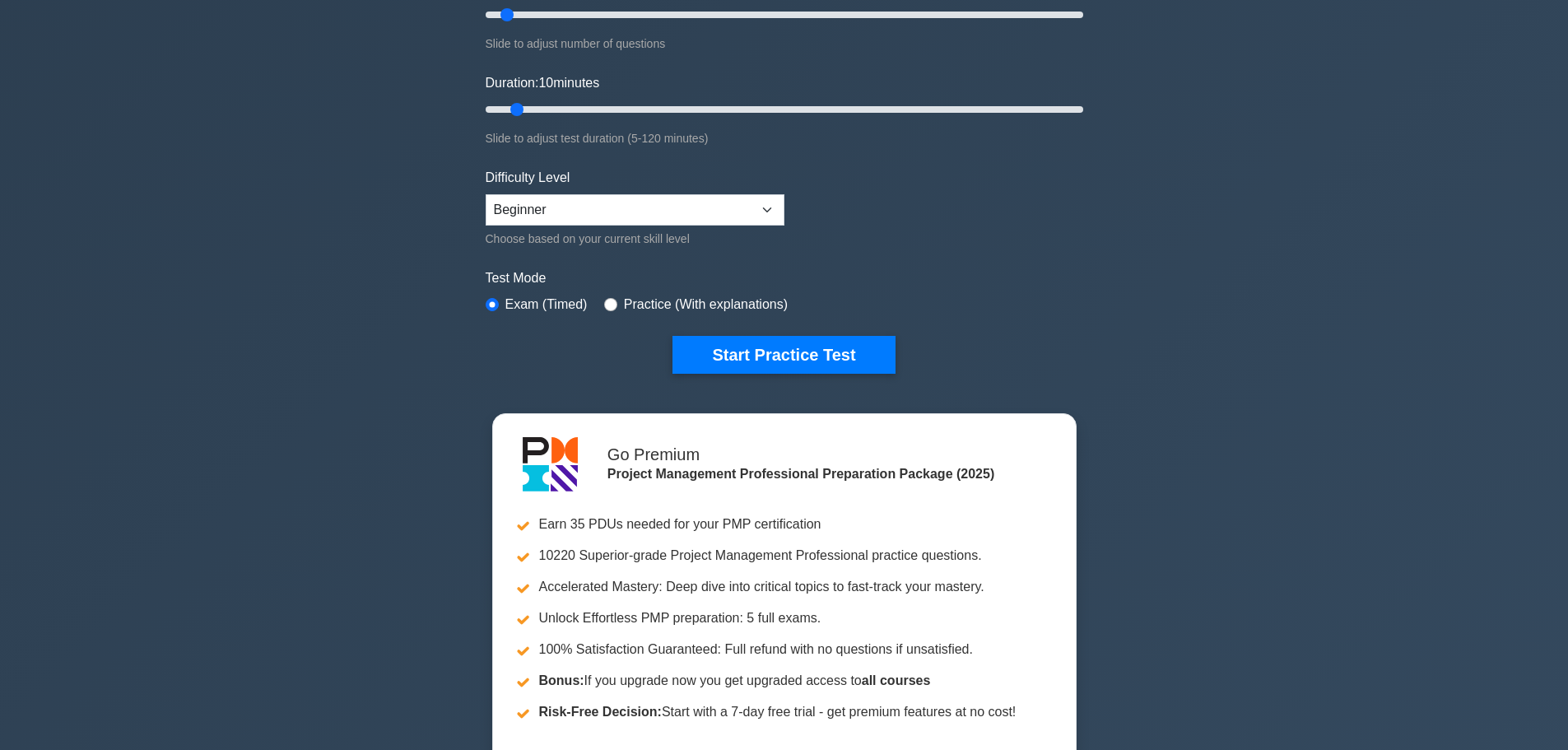
drag, startPoint x: 1084, startPoint y: 287, endPoint x: 921, endPoint y: 290, distance: 163.0
click at [1054, 287] on div "Project Management Professional Customize Your Next Practice Test Topics Scope …" at bounding box center [784, 110] width 618 height 608
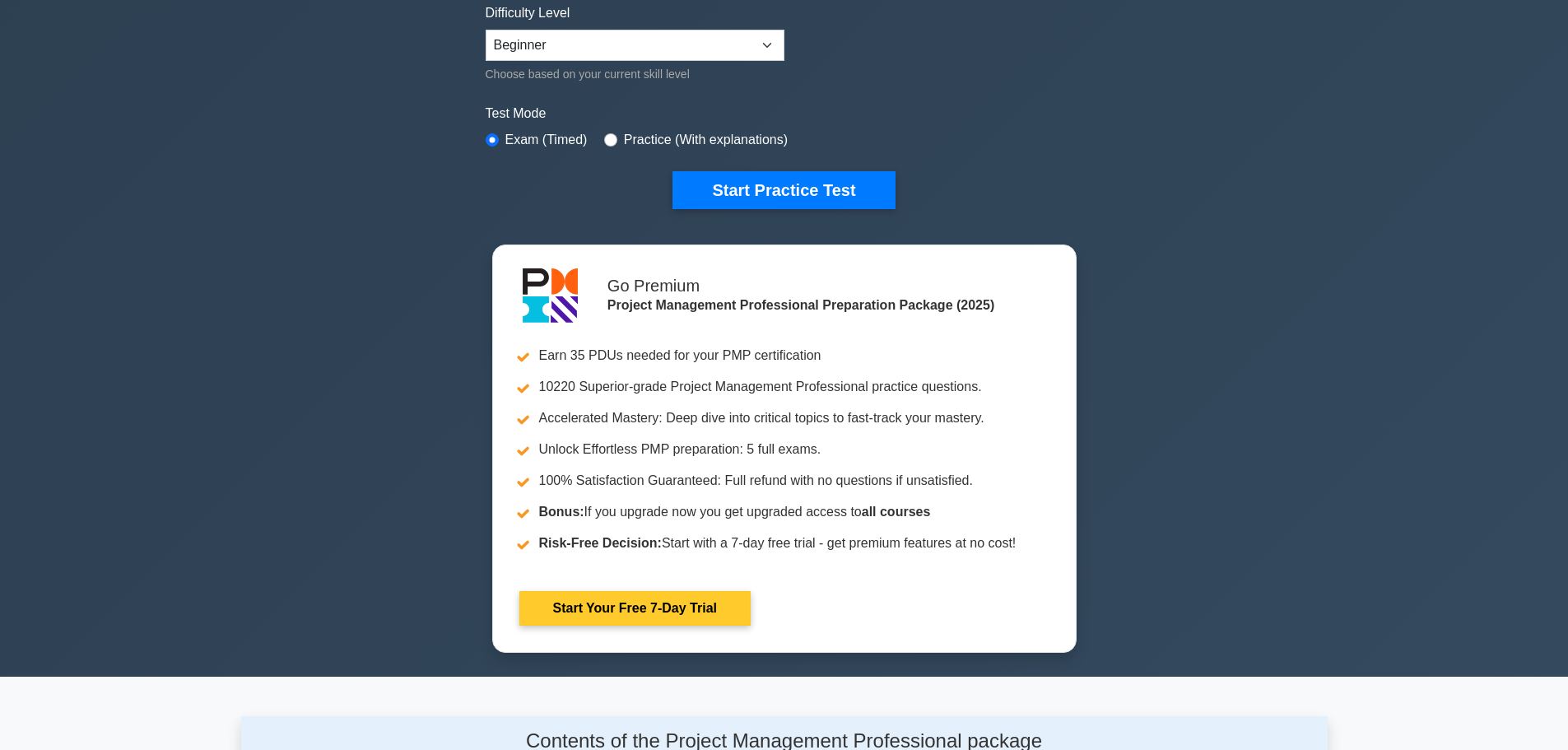
scroll to position [0, 0]
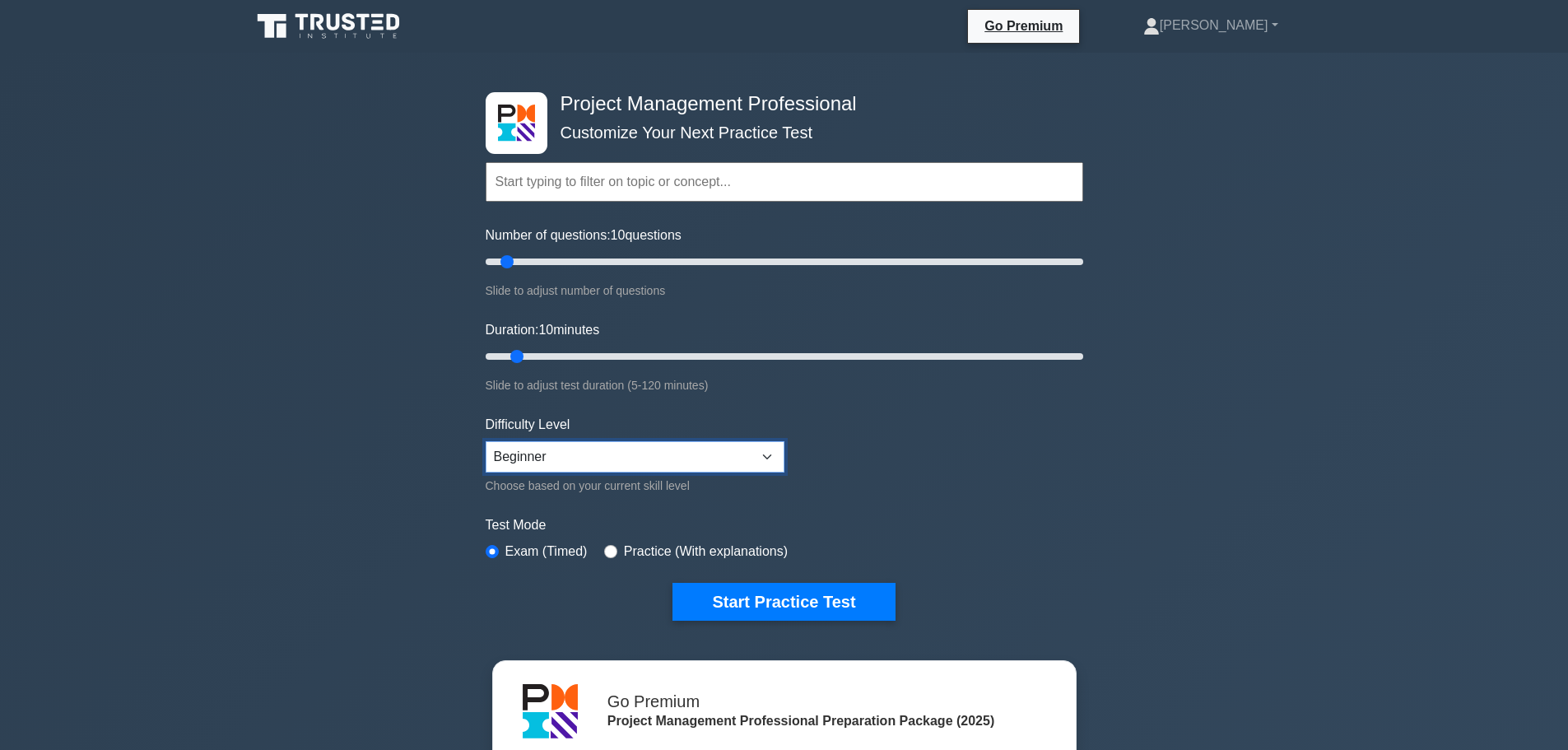
drag, startPoint x: 671, startPoint y: 458, endPoint x: 660, endPoint y: 469, distance: 15.6
click at [671, 458] on select "Beginner Intermediate Expert" at bounding box center [635, 457] width 298 height 31
select select "expert"
click at [486, 442] on select "Beginner Intermediate Expert" at bounding box center [635, 457] width 298 height 31
click at [742, 594] on button "Start Practice Test" at bounding box center [783, 602] width 222 height 38
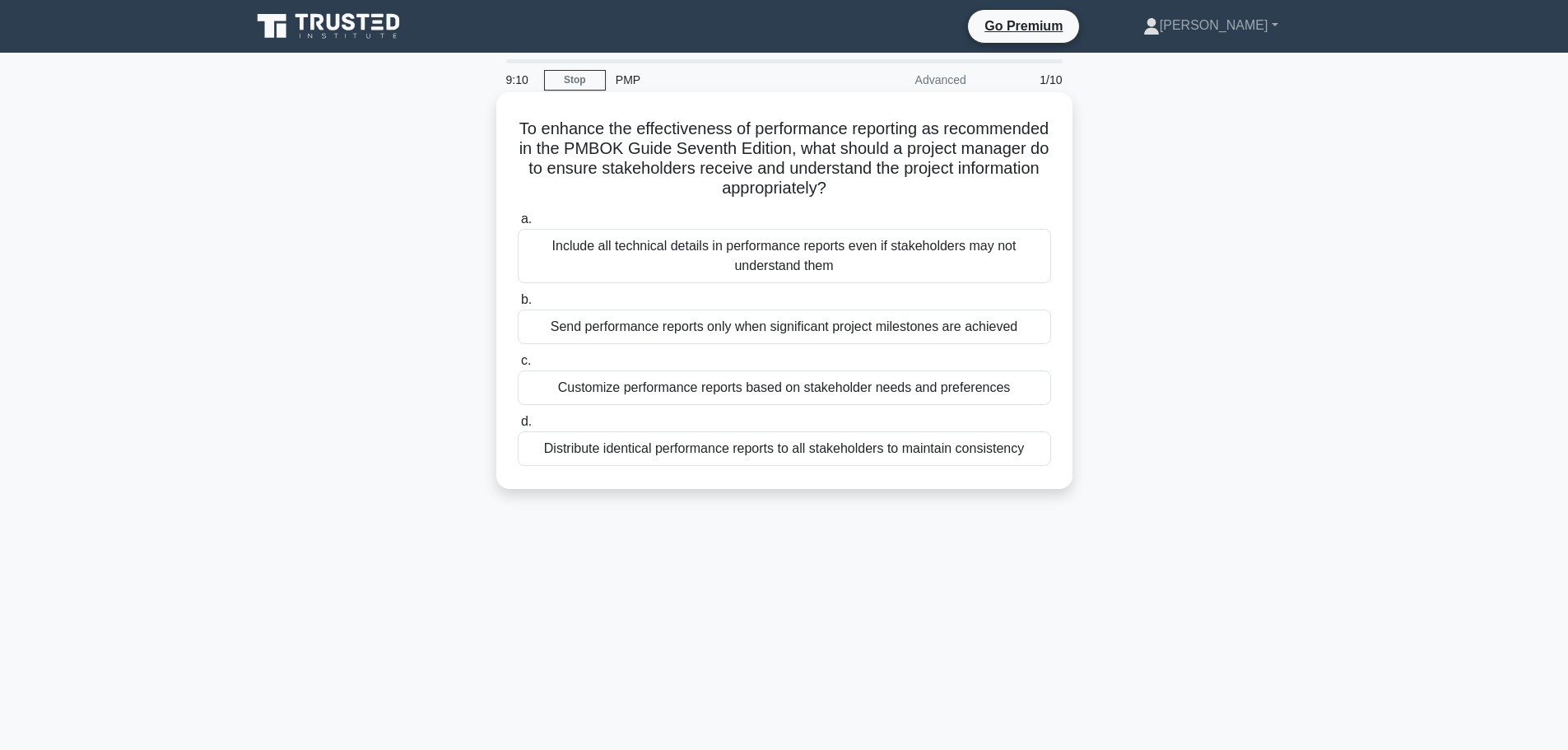
click at [798, 343] on div "Send performance reports only when significant project milestones are achieved" at bounding box center [784, 326] width 533 height 34
click at [518, 306] on input "b. Send performance reports only when significant project milestones are achiev…" at bounding box center [518, 300] width 0 height 11
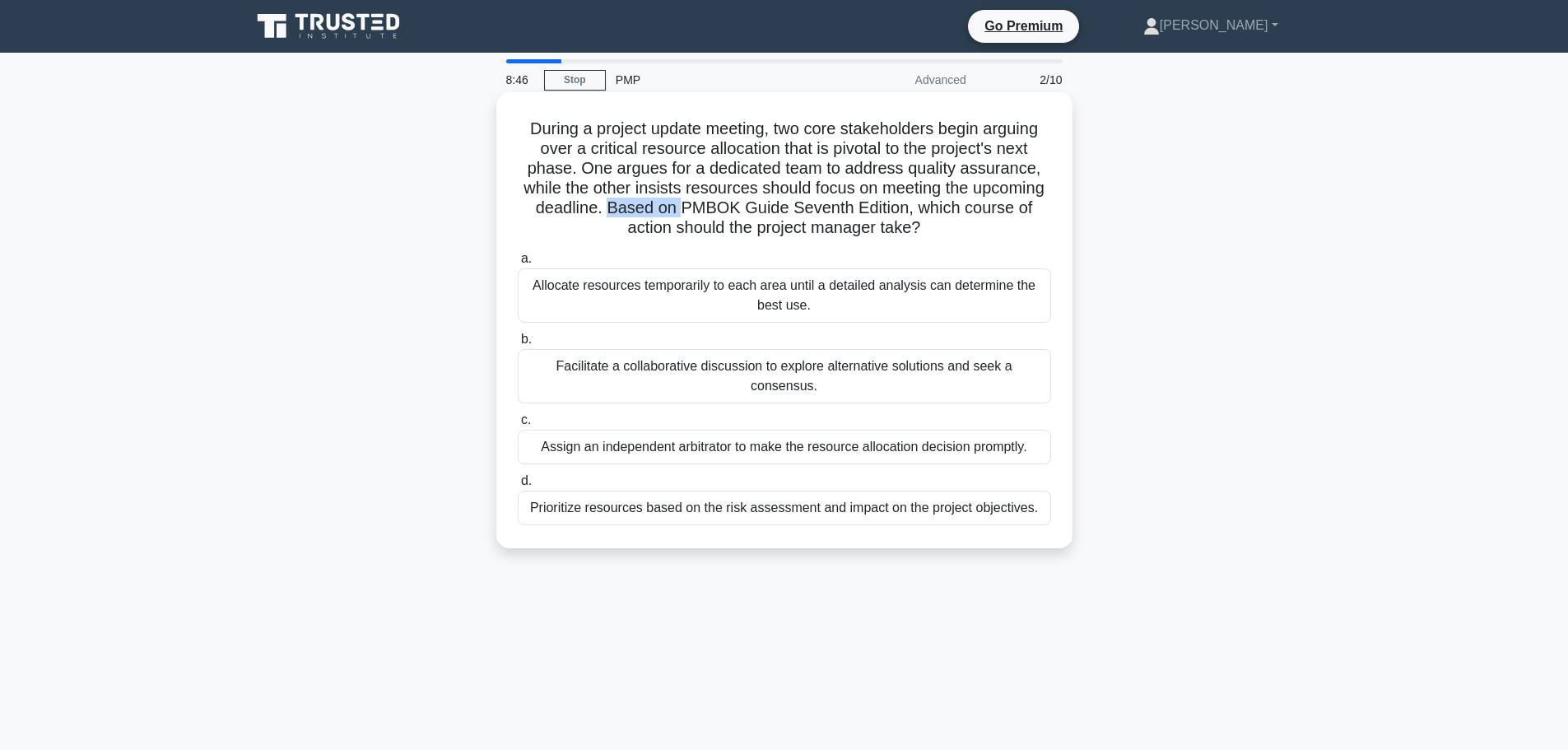
drag, startPoint x: 610, startPoint y: 202, endPoint x: 684, endPoint y: 207, distance: 74.2
click at [684, 207] on h5 "During a project update meeting, two core stakeholders begin arguing over a cri…" at bounding box center [784, 179] width 537 height 121
drag, startPoint x: 520, startPoint y: 128, endPoint x: 763, endPoint y: 133, distance: 243.1
click at [763, 133] on h5 "During a project update meeting, two core stakeholders begin arguing over a cri…" at bounding box center [784, 179] width 537 height 121
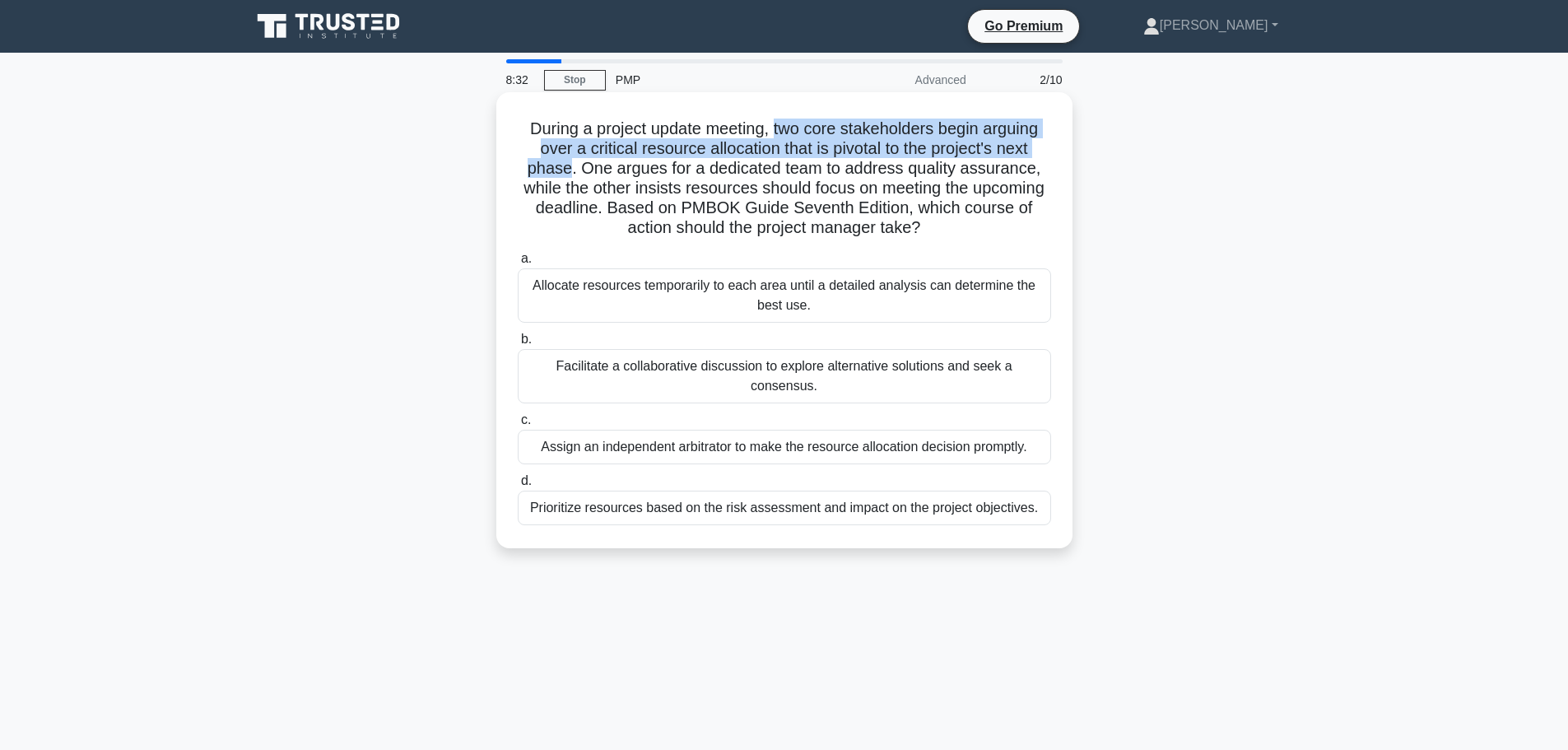
drag, startPoint x: 773, startPoint y: 129, endPoint x: 567, endPoint y: 169, distance: 209.8
click at [567, 169] on h5 "During a project update meeting, two core stakeholders begin arguing over a cri…" at bounding box center [784, 179] width 537 height 121
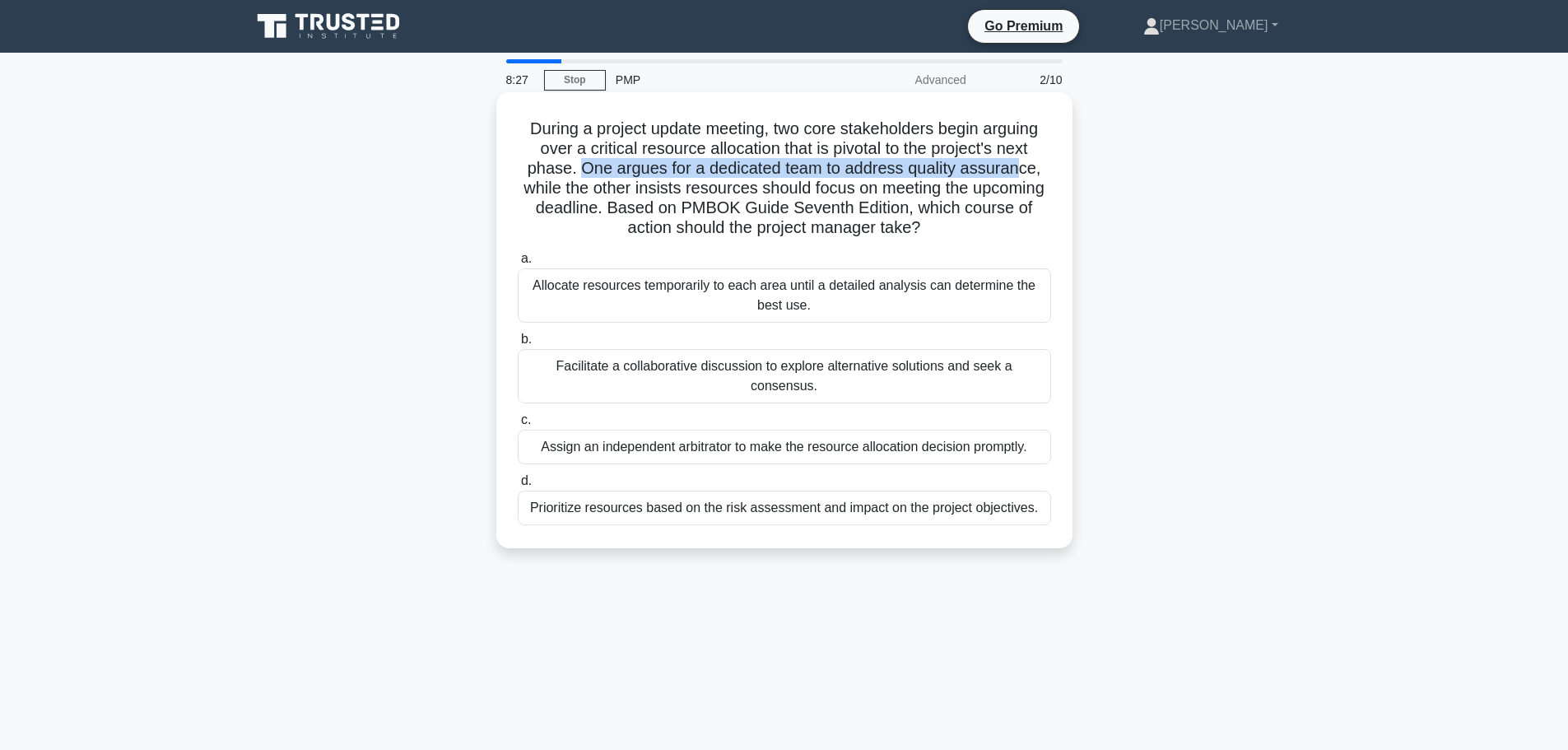
drag, startPoint x: 580, startPoint y: 165, endPoint x: 967, endPoint y: 168, distance: 387.0
click at [1015, 177] on h5 "During a project update meeting, two core stakeholders begin arguing over a cri…" at bounding box center [784, 179] width 537 height 121
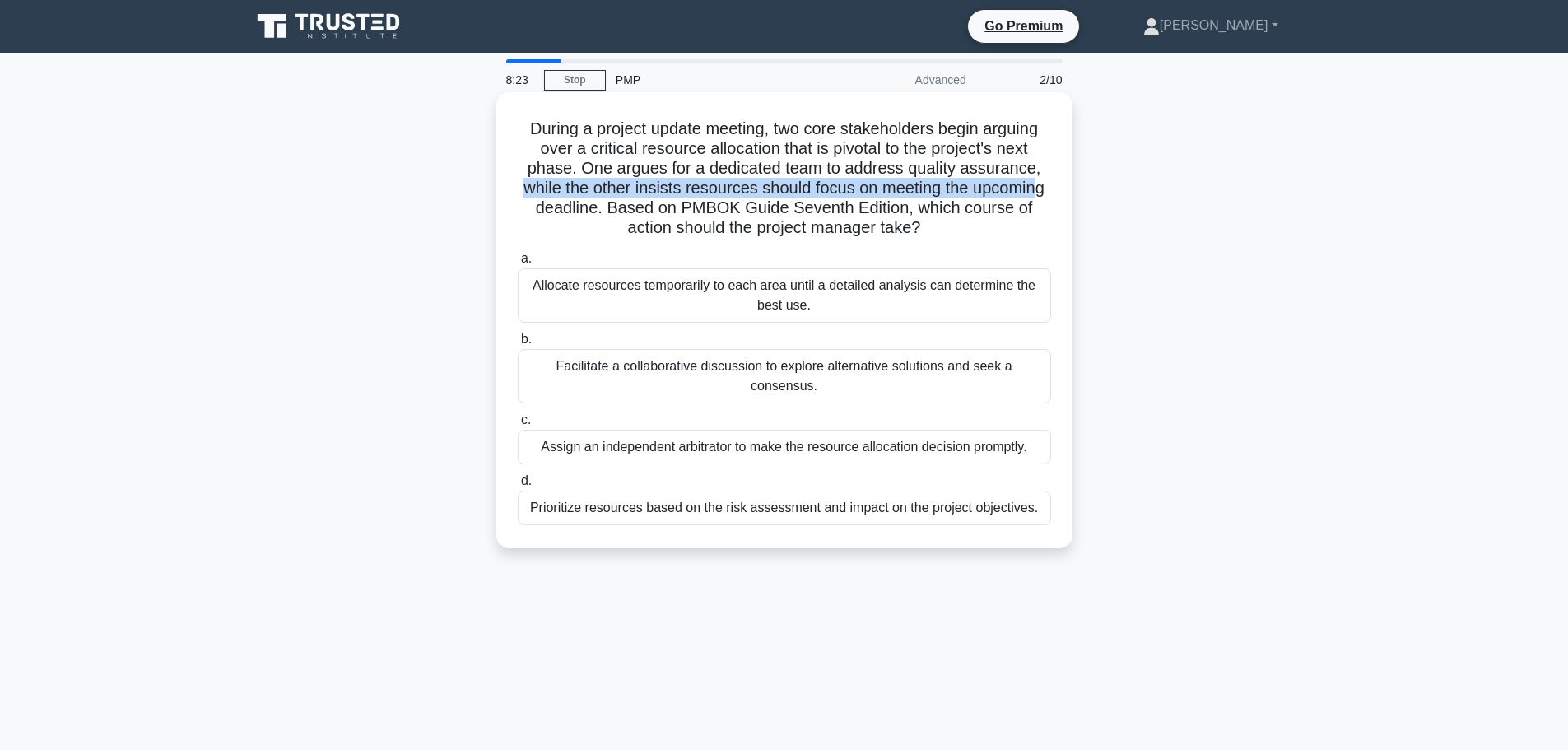
drag, startPoint x: 518, startPoint y: 183, endPoint x: 837, endPoint y: 191, distance: 319.1
click at [1033, 191] on h5 "During a project update meeting, two core stakeholders begin arguing over a cri…" at bounding box center [784, 179] width 537 height 121
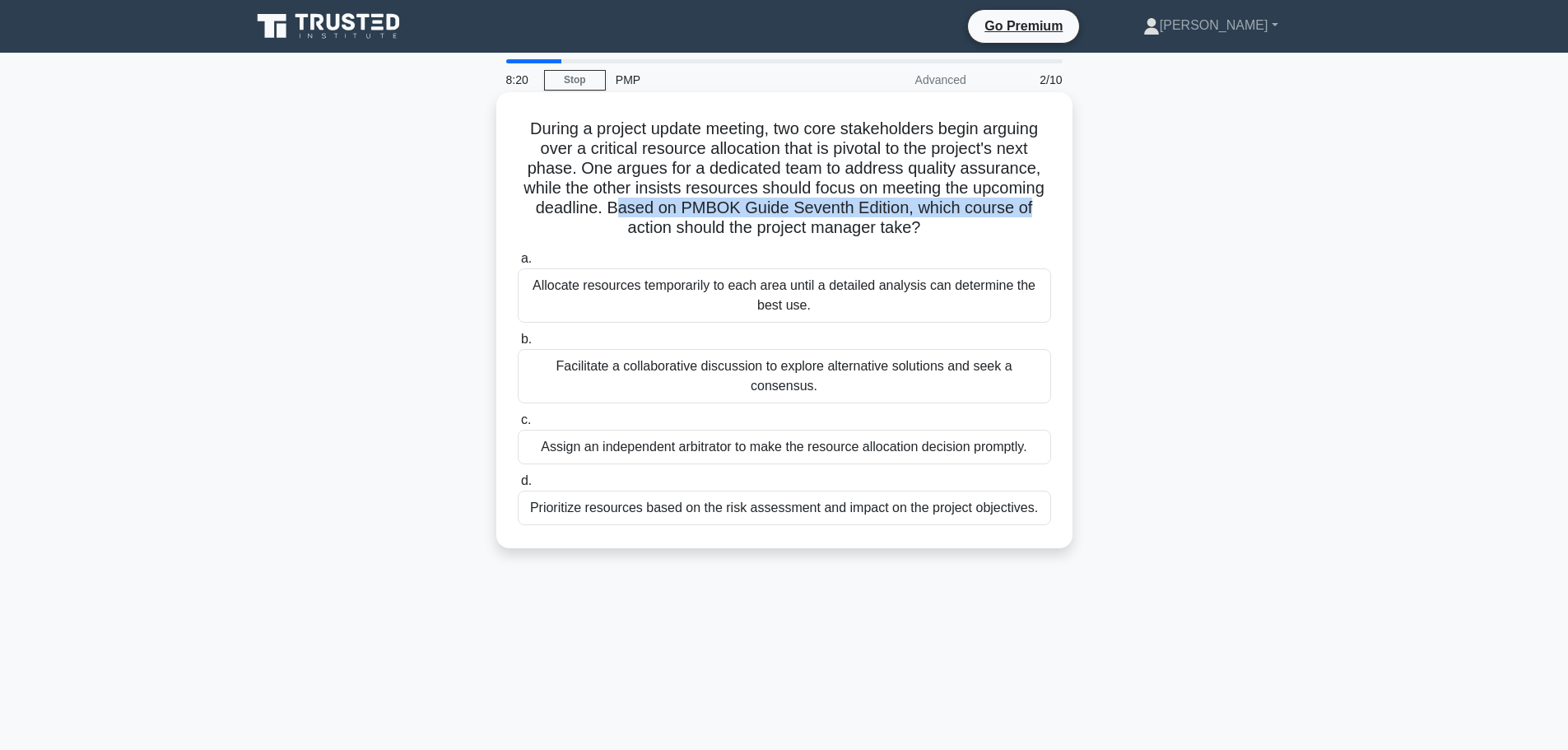
drag, startPoint x: 616, startPoint y: 206, endPoint x: 1016, endPoint y: 209, distance: 400.0
click at [1042, 207] on h5 "During a project update meeting, two core stakeholders begin arguing over a cri…" at bounding box center [784, 179] width 537 height 121
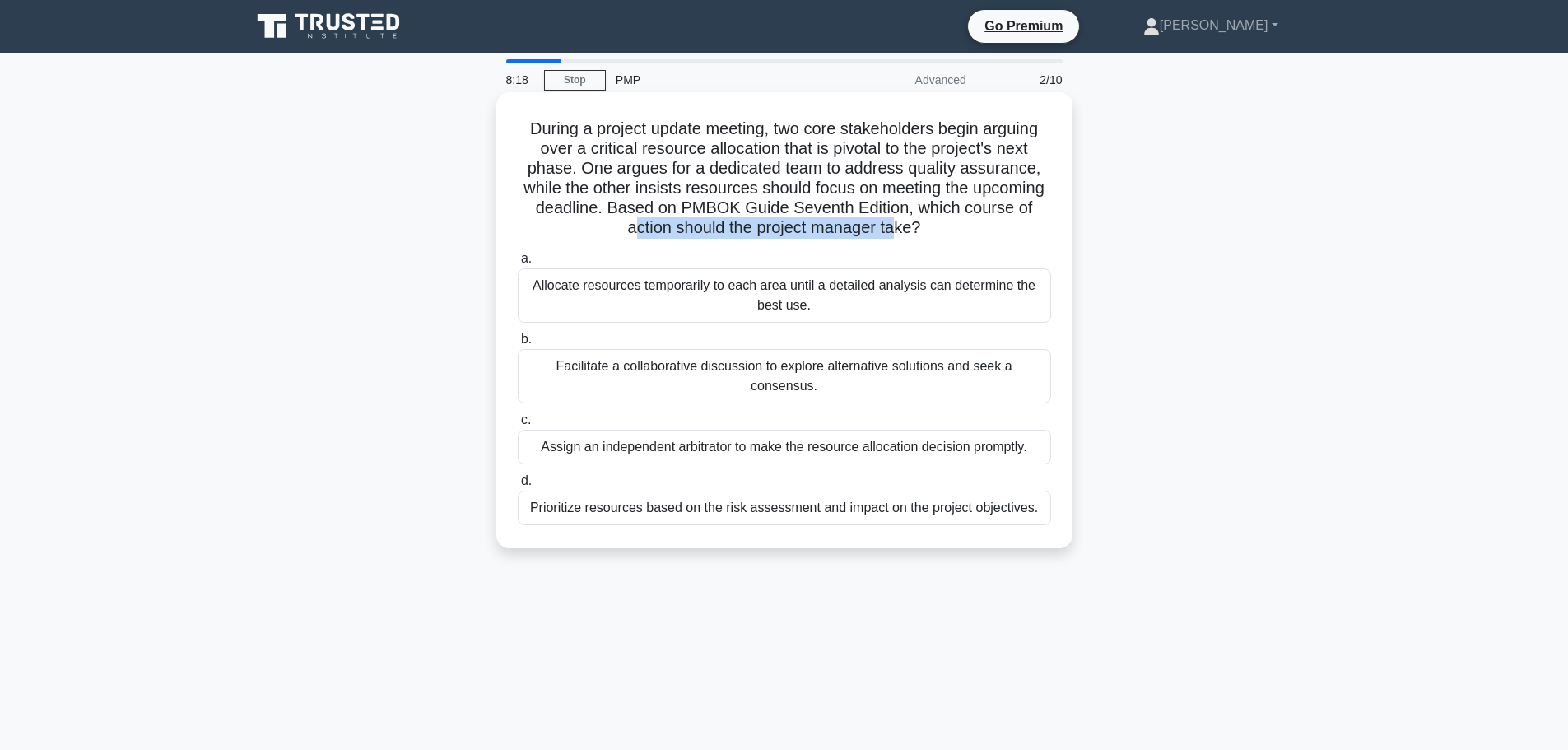
drag, startPoint x: 628, startPoint y: 223, endPoint x: 878, endPoint y: 234, distance: 250.2
click at [894, 236] on h5 "During a project update meeting, two core stakeholders begin arguing over a cri…" at bounding box center [784, 179] width 537 height 121
click at [852, 433] on div "Assign an independent arbitrator to make the resource allocation decision promp…" at bounding box center [784, 447] width 533 height 34
click at [518, 425] on input "c. Assign an independent arbitrator to make the resource allocation decision pr…" at bounding box center [518, 420] width 0 height 11
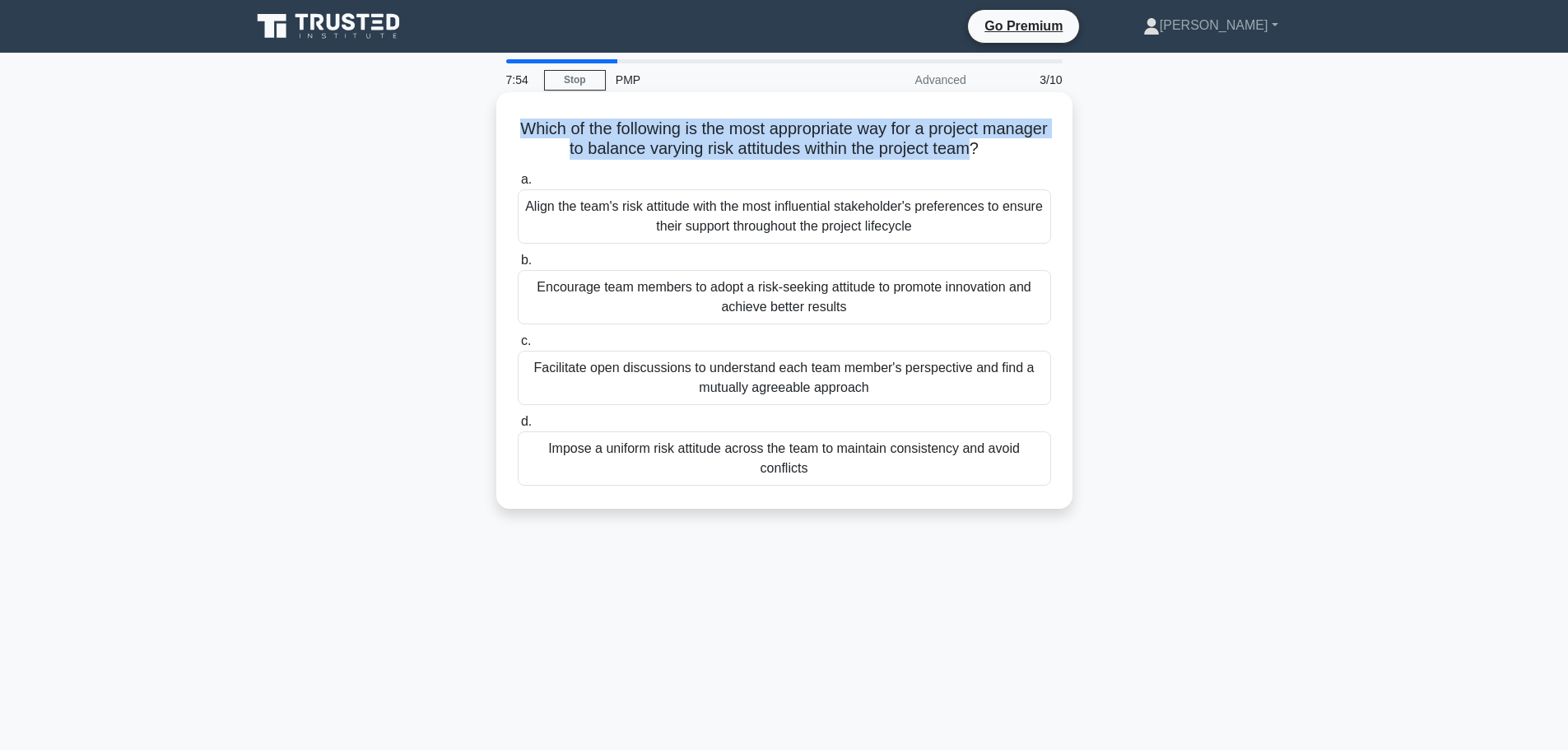
drag, startPoint x: 551, startPoint y: 129, endPoint x: 1014, endPoint y: 152, distance: 463.6
click at [1014, 152] on h5 "Which of the following is the most appropriate way for a project manager to bal…" at bounding box center [784, 139] width 537 height 41
click at [656, 137] on h5 "Which of the following is the most appropriate way for a project manager to bal…" at bounding box center [784, 139] width 537 height 41
drag, startPoint x: 543, startPoint y: 127, endPoint x: 1016, endPoint y: 161, distance: 474.2
click at [1016, 161] on div "Which of the following is the most appropriate way for a project manager to bal…" at bounding box center [784, 300] width 563 height 404
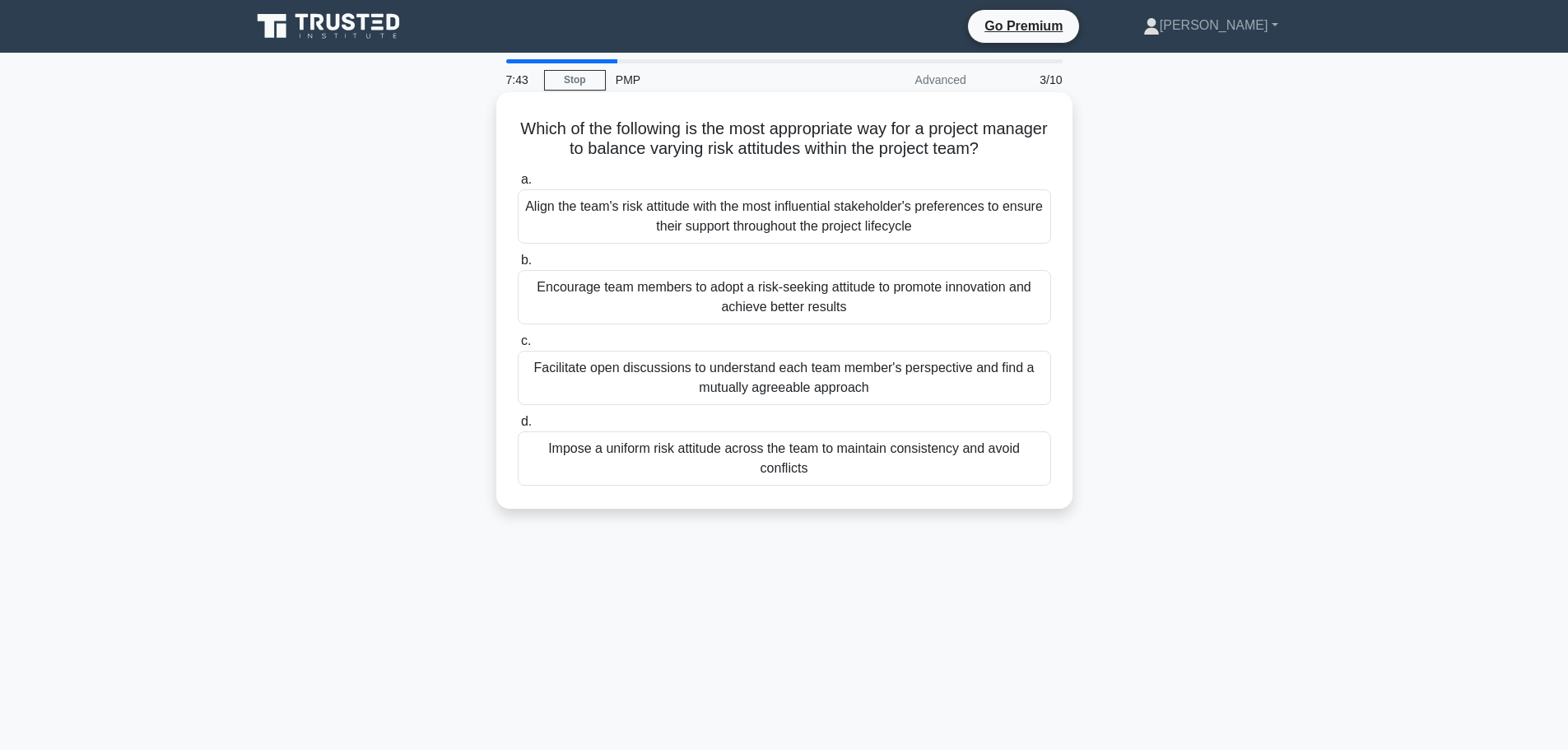
click at [998, 157] on icon ".spinner_0XTQ{transform-origin:center;animation:spinner_y6GP .75s linear infini…" at bounding box center [988, 150] width 20 height 20
click at [853, 385] on div "Facilitate open discussions to understand each team member's perspective and fi…" at bounding box center [784, 378] width 533 height 54
click at [518, 346] on input "c. Facilitate open discussions to understand each team member's perspective and…" at bounding box center [518, 341] width 0 height 11
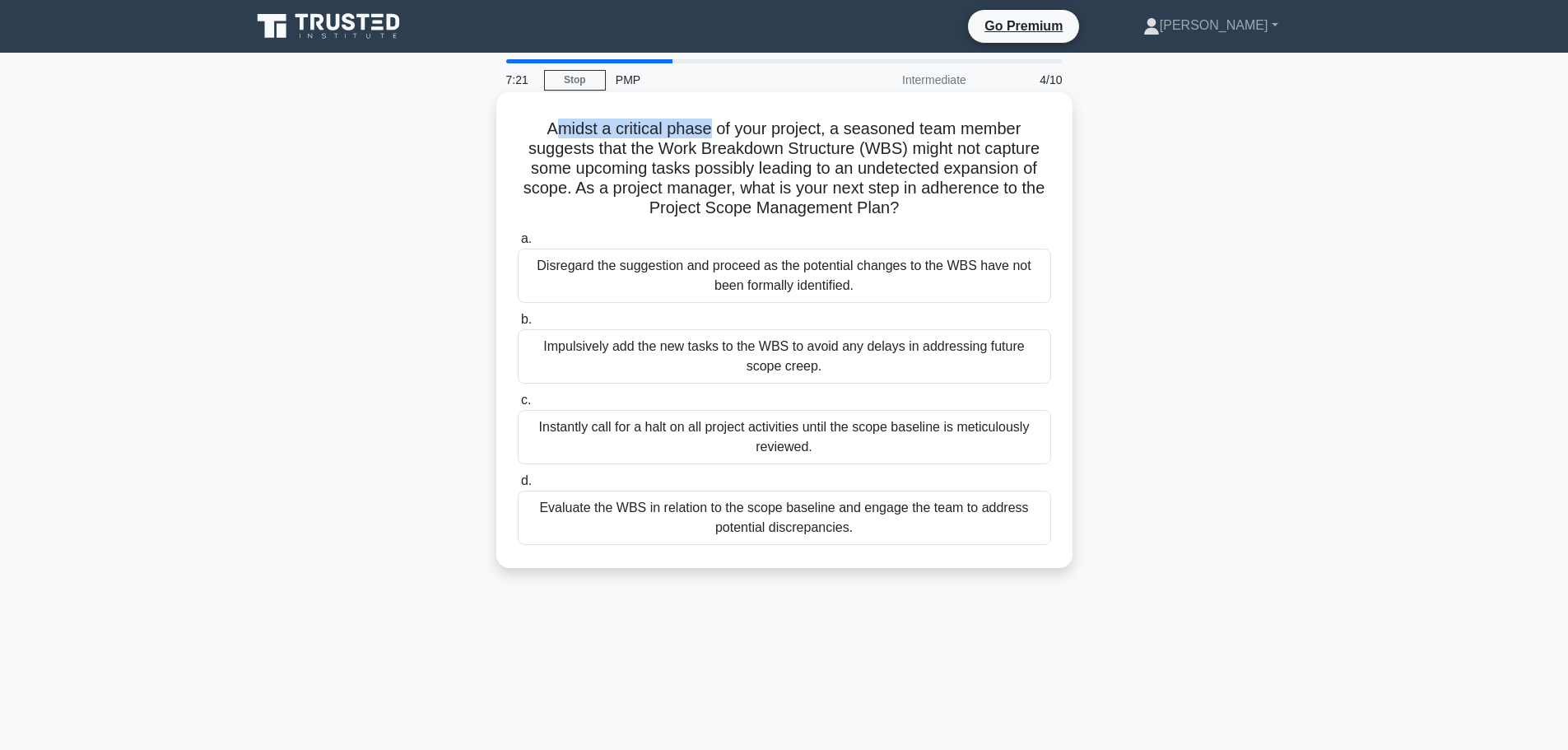
drag, startPoint x: 550, startPoint y: 127, endPoint x: 708, endPoint y: 130, distance: 158.0
click at [707, 130] on h5 "Amidst a critical phase of your project, a seasoned team member suggests that t…" at bounding box center [784, 169] width 537 height 101
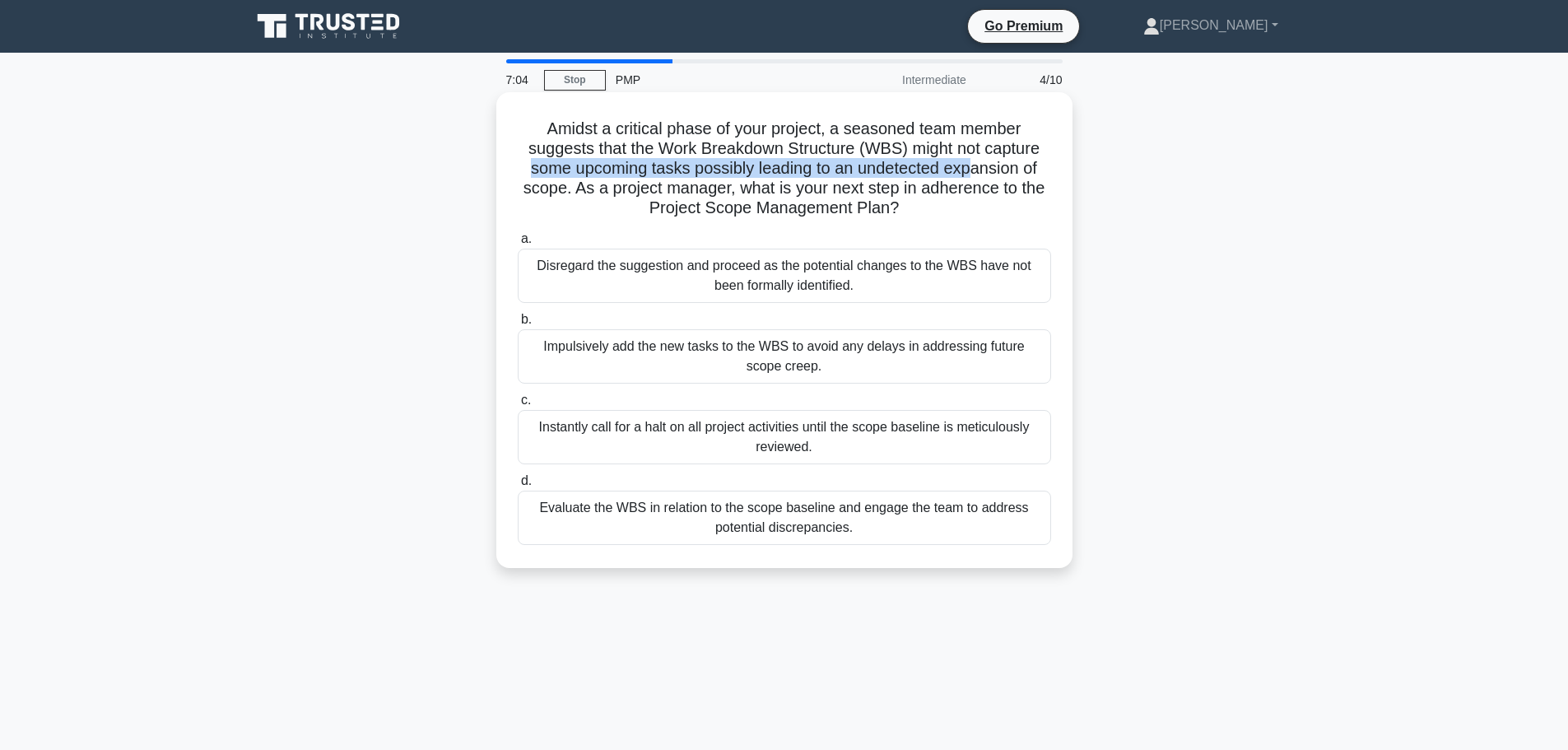
drag, startPoint x: 524, startPoint y: 170, endPoint x: 937, endPoint y: 161, distance: 413.1
click at [953, 166] on h5 "Amidst a critical phase of your project, a seasoned team member suggests that t…" at bounding box center [784, 169] width 537 height 101
click at [598, 123] on h5 "Amidst a critical phase of your project, a seasoned team member suggests that t…" at bounding box center [784, 169] width 537 height 101
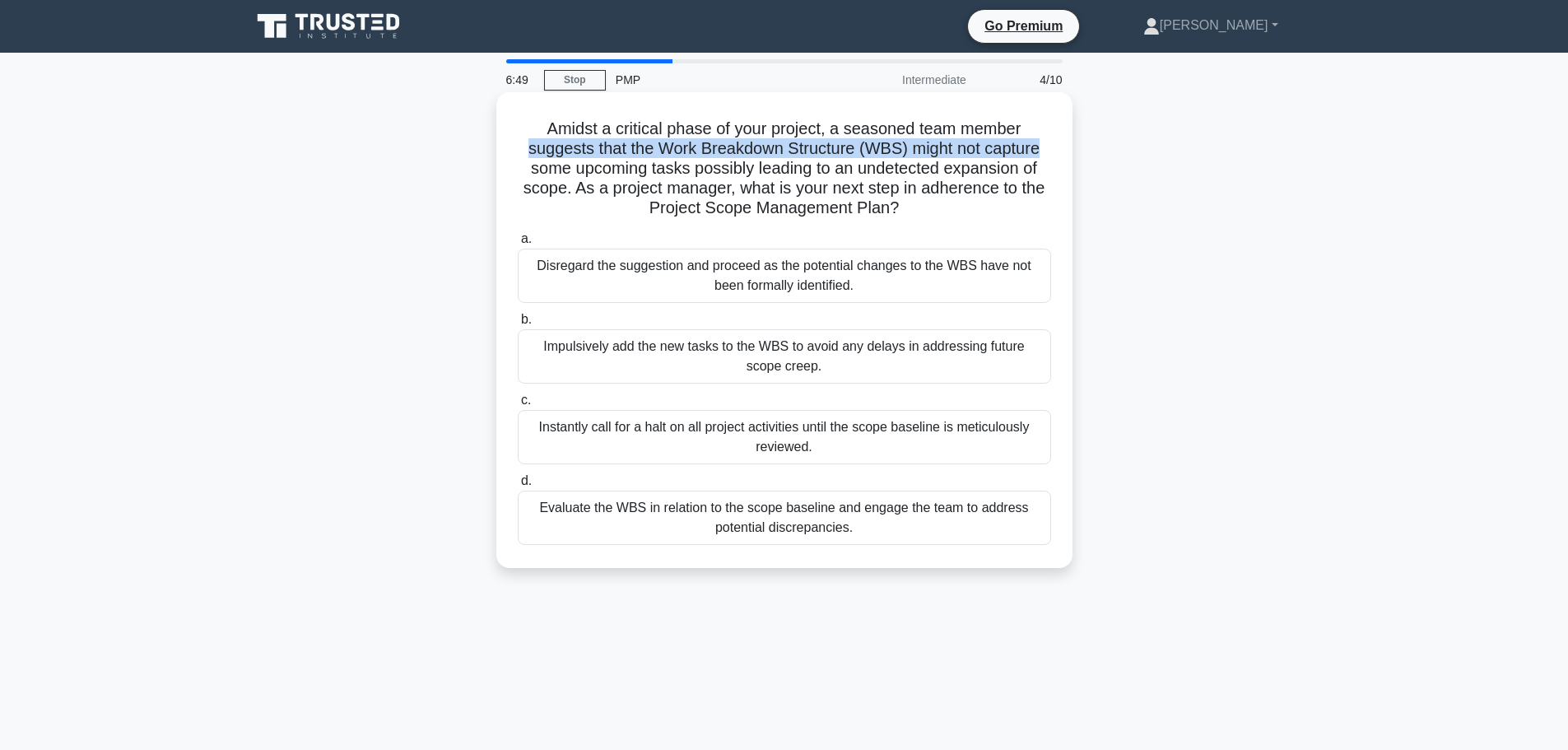
drag, startPoint x: 515, startPoint y: 147, endPoint x: 1051, endPoint y: 143, distance: 536.0
click at [1051, 143] on div "Amidst a critical phase of your project, a seasoned team member suggests that t…" at bounding box center [784, 330] width 563 height 462
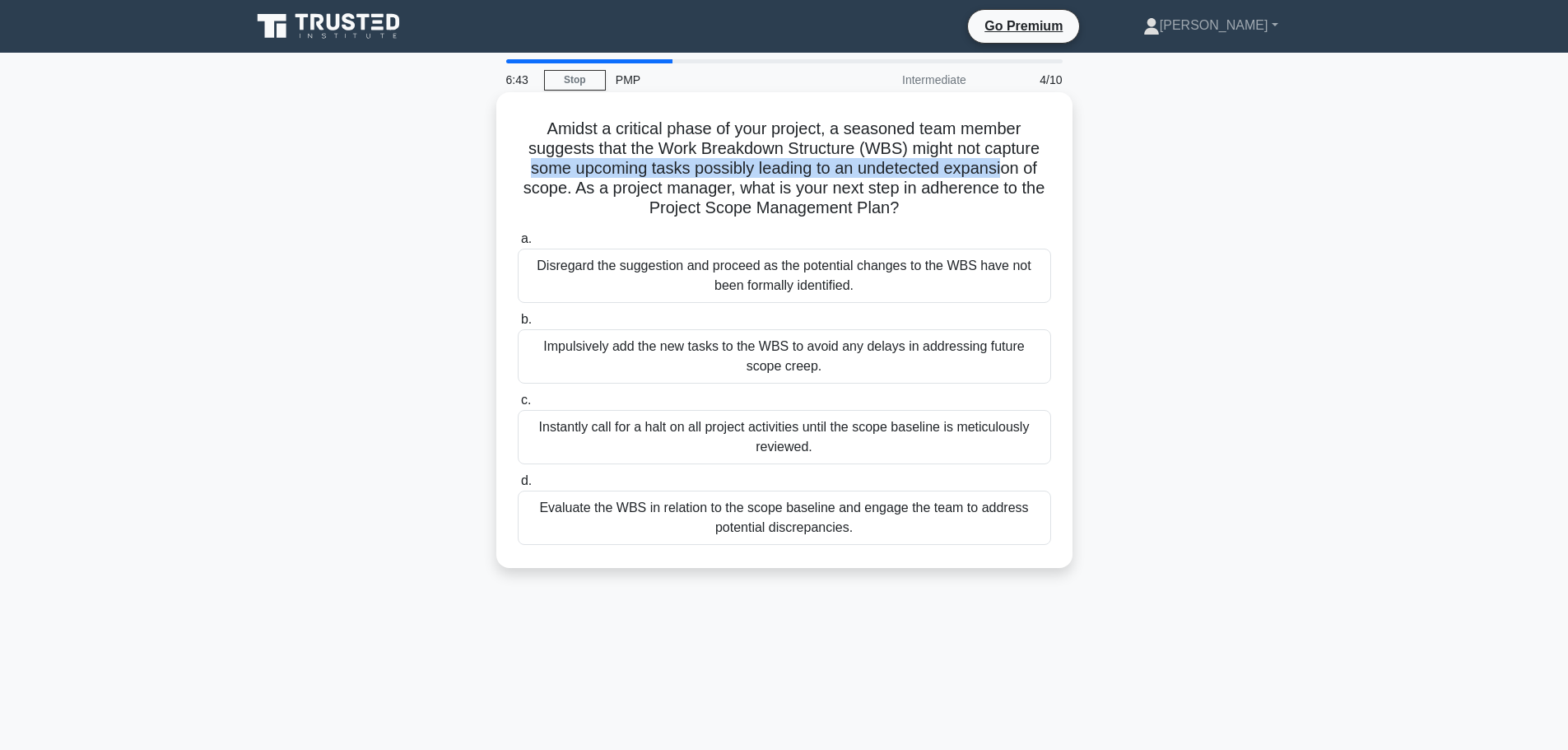
drag, startPoint x: 521, startPoint y: 165, endPoint x: 1003, endPoint y: 169, distance: 482.0
click at [1008, 171] on h5 "Amidst a critical phase of your project, a seasoned team member suggests that t…" at bounding box center [784, 169] width 537 height 101
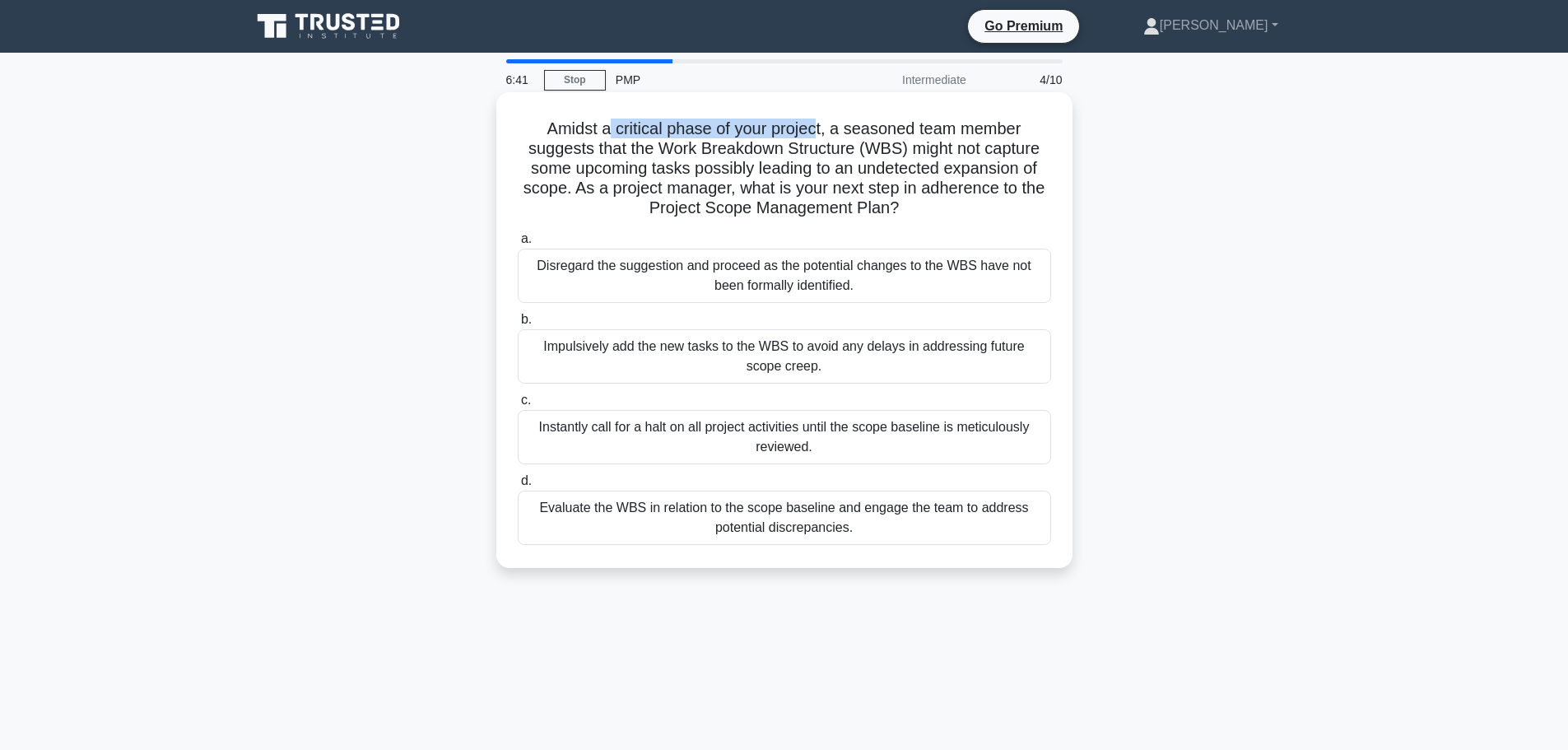
drag, startPoint x: 607, startPoint y: 135, endPoint x: 841, endPoint y: 134, distance: 234.0
click at [821, 134] on h5 "Amidst a critical phase of your project, a seasoned team member suggests that t…" at bounding box center [784, 169] width 537 height 101
drag, startPoint x: 837, startPoint y: 134, endPoint x: 1020, endPoint y: 131, distance: 183.0
click at [1020, 131] on h5 "Amidst a critical phase of your project, a seasoned team member suggests that t…" at bounding box center [784, 169] width 537 height 101
drag, startPoint x: 523, startPoint y: 146, endPoint x: 1044, endPoint y: 156, distance: 521.1
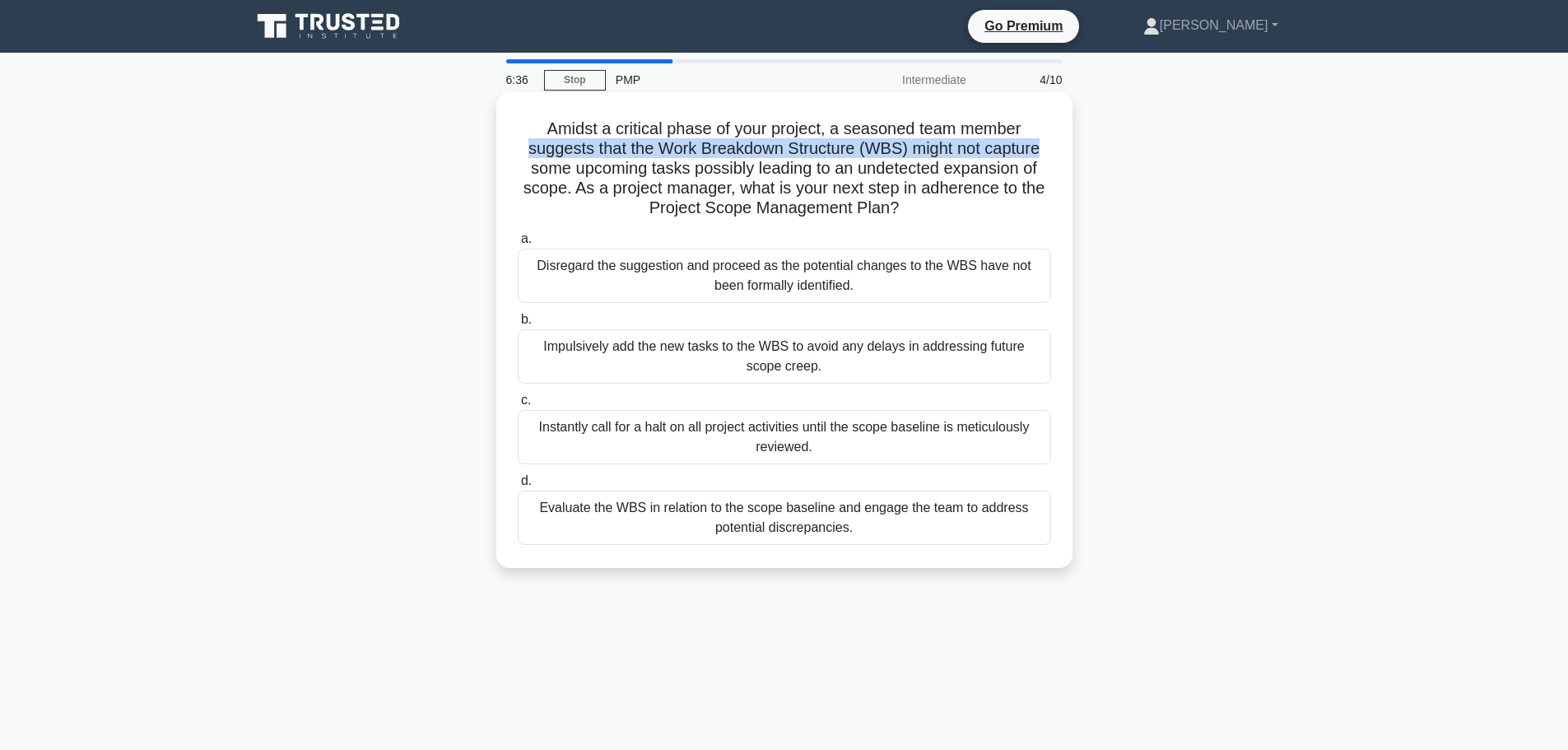
click at [1044, 156] on h5 "Amidst a critical phase of your project, a seasoned team member suggests that t…" at bounding box center [784, 169] width 537 height 101
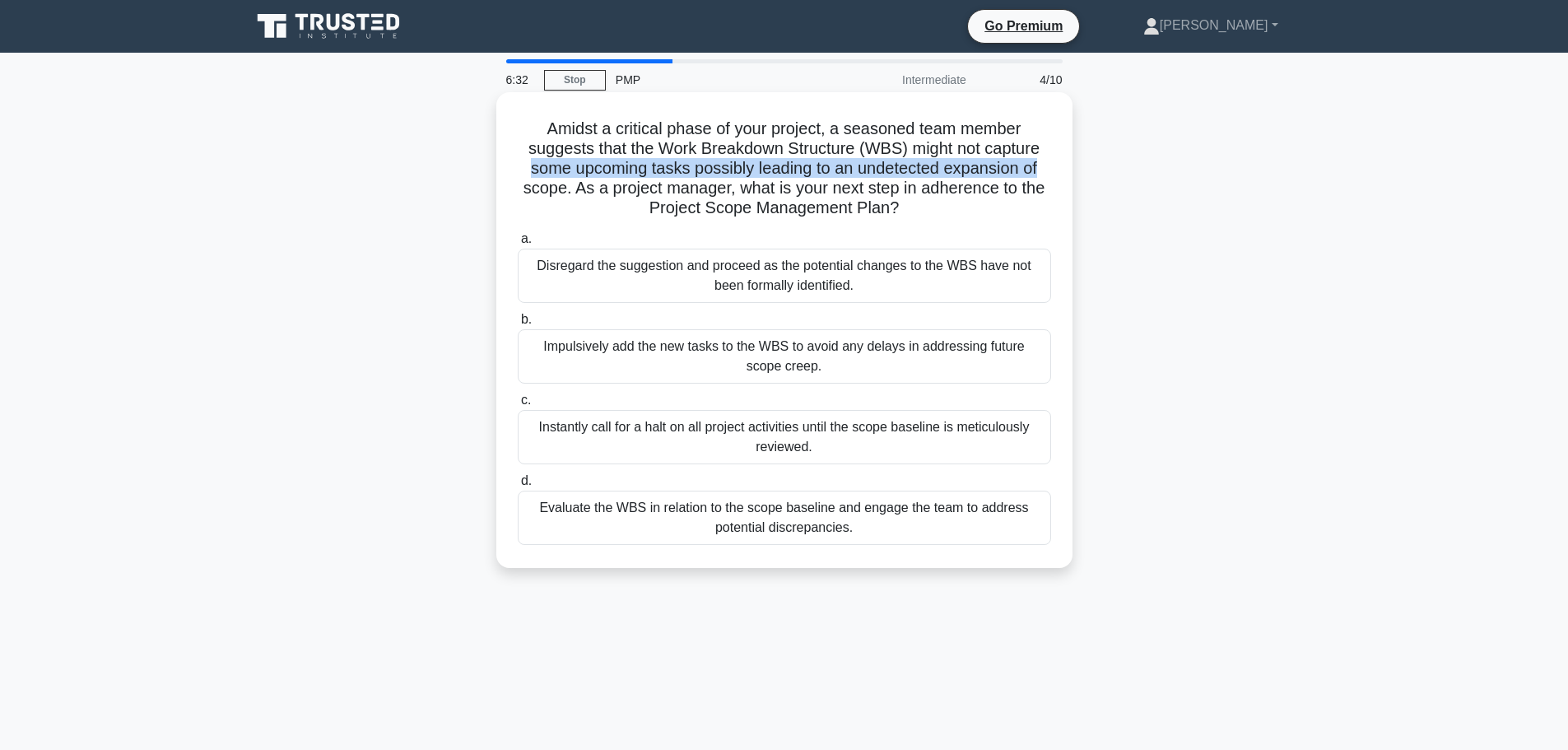
drag, startPoint x: 526, startPoint y: 169, endPoint x: 1058, endPoint y: 165, distance: 532.0
click at [1058, 165] on div "Amidst a critical phase of your project, a seasoned team member suggests that t…" at bounding box center [784, 330] width 563 height 462
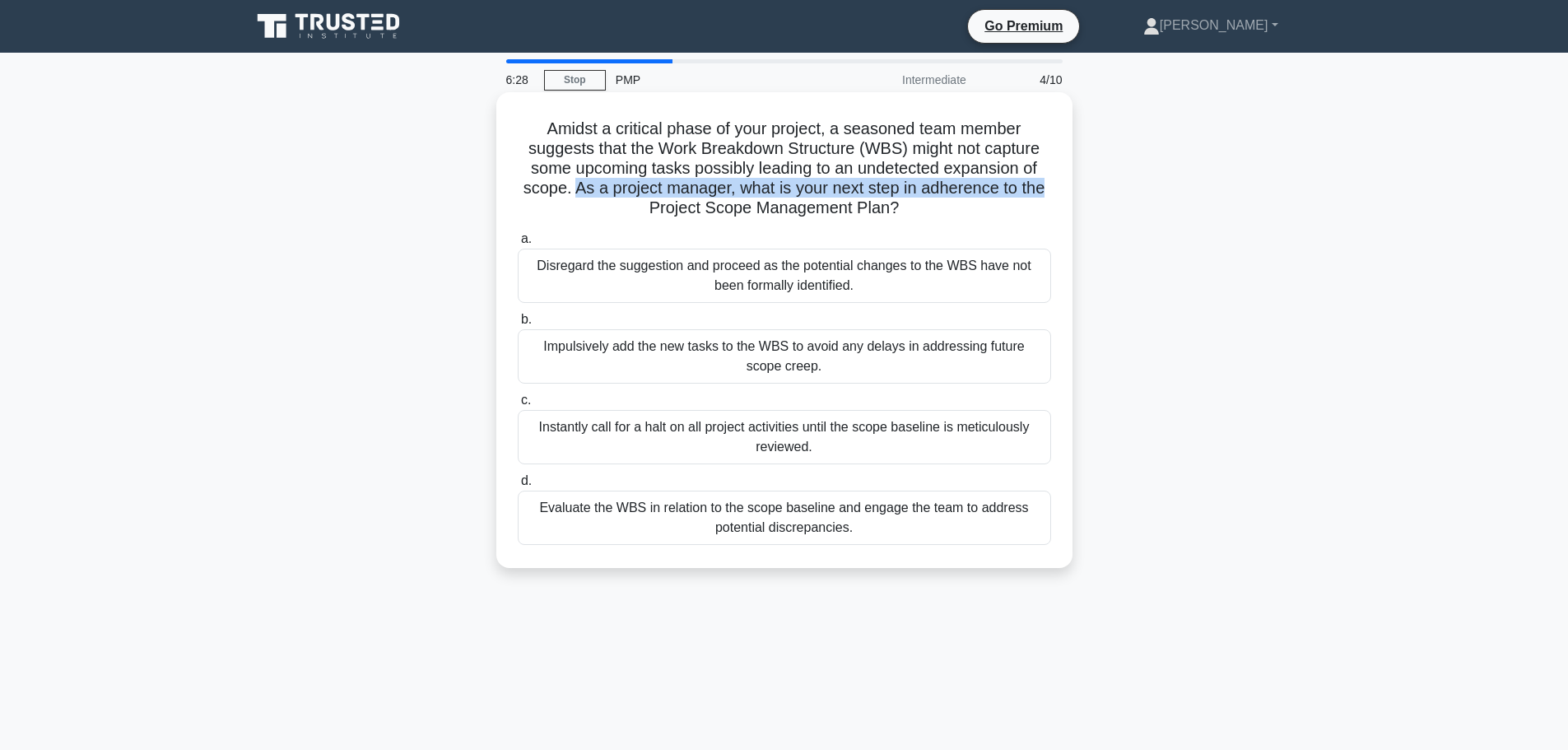
drag, startPoint x: 575, startPoint y: 185, endPoint x: 1054, endPoint y: 193, distance: 479.1
click at [1054, 193] on div "Amidst a critical phase of your project, a seasoned team member suggests that t…" at bounding box center [784, 330] width 563 height 462
drag, startPoint x: 645, startPoint y: 207, endPoint x: 944, endPoint y: 211, distance: 299.0
click at [944, 211] on h5 "Amidst a critical phase of your project, a seasoned team member suggests that t…" at bounding box center [784, 169] width 537 height 101
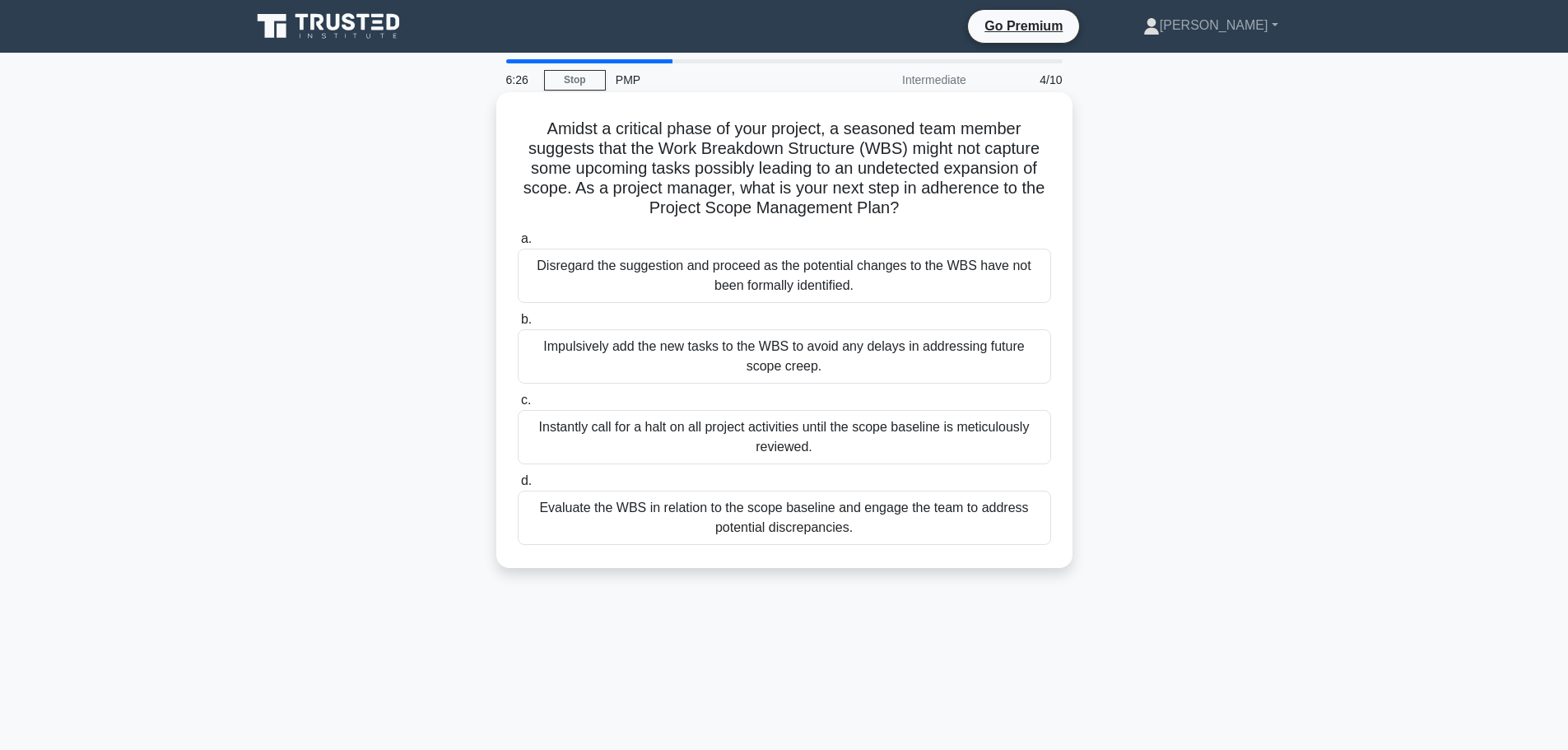
click at [952, 210] on h5 "Amidst a critical phase of your project, a seasoned team member suggests that t…" at bounding box center [784, 169] width 537 height 101
click at [805, 526] on div "Evaluate the WBS in relation to the scope baseline and engage the team to addre…" at bounding box center [784, 518] width 533 height 54
click at [518, 487] on input "d. Evaluate the WBS in relation to the scope baseline and engage the team to ad…" at bounding box center [518, 481] width 0 height 11
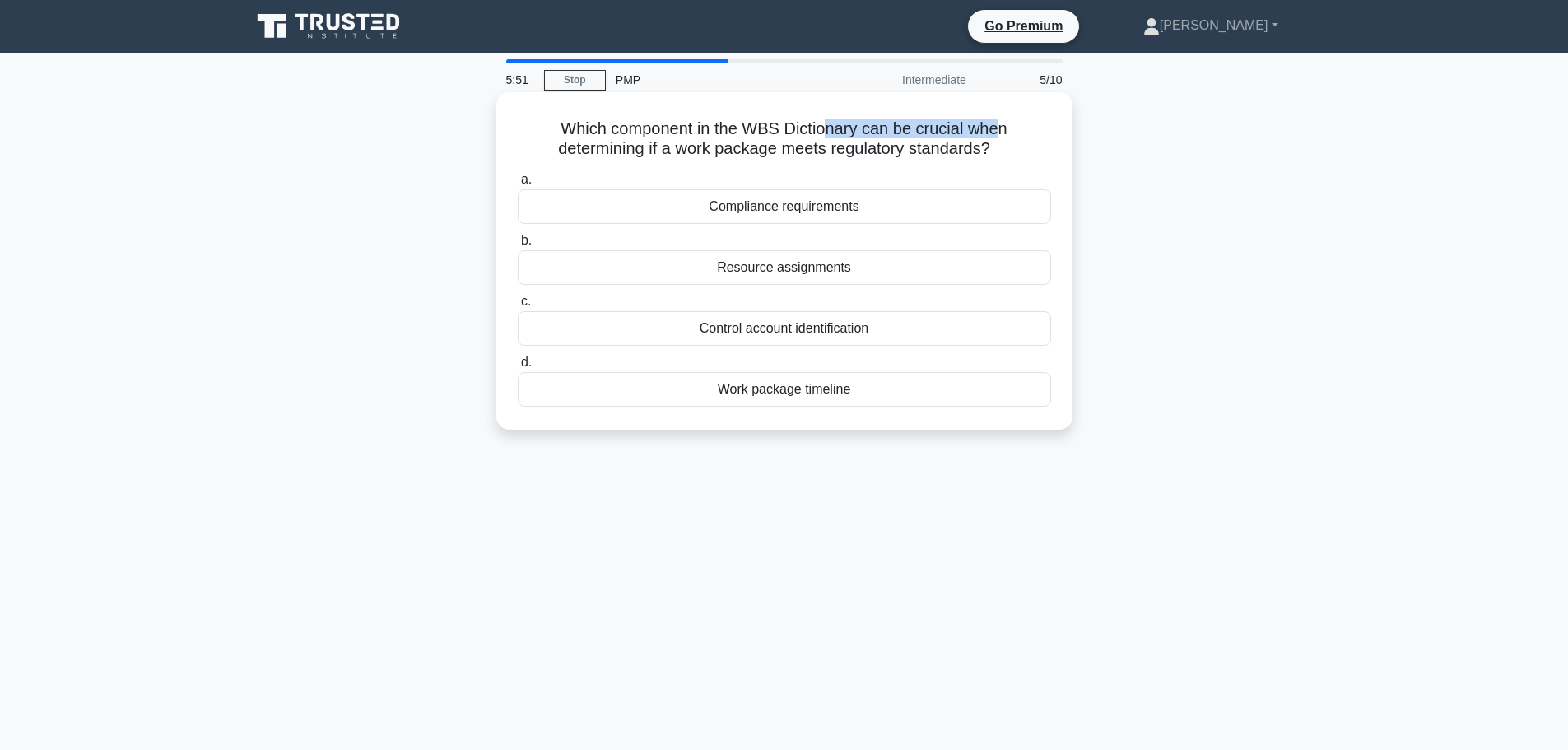
drag, startPoint x: 824, startPoint y: 121, endPoint x: 1003, endPoint y: 121, distance: 179.0
click at [1003, 121] on h5 "Which component in the WBS Dictionary can be crucial when determining if a work…" at bounding box center [784, 139] width 537 height 41
drag, startPoint x: 539, startPoint y: 147, endPoint x: 1029, endPoint y: 156, distance: 490.1
click at [1018, 158] on h5 "Which component in the WBS Dictionary can be crucial when determining if a work…" at bounding box center [784, 139] width 537 height 41
click at [1030, 155] on h5 "Which component in the WBS Dictionary can be crucial when determining if a work…" at bounding box center [784, 139] width 537 height 41
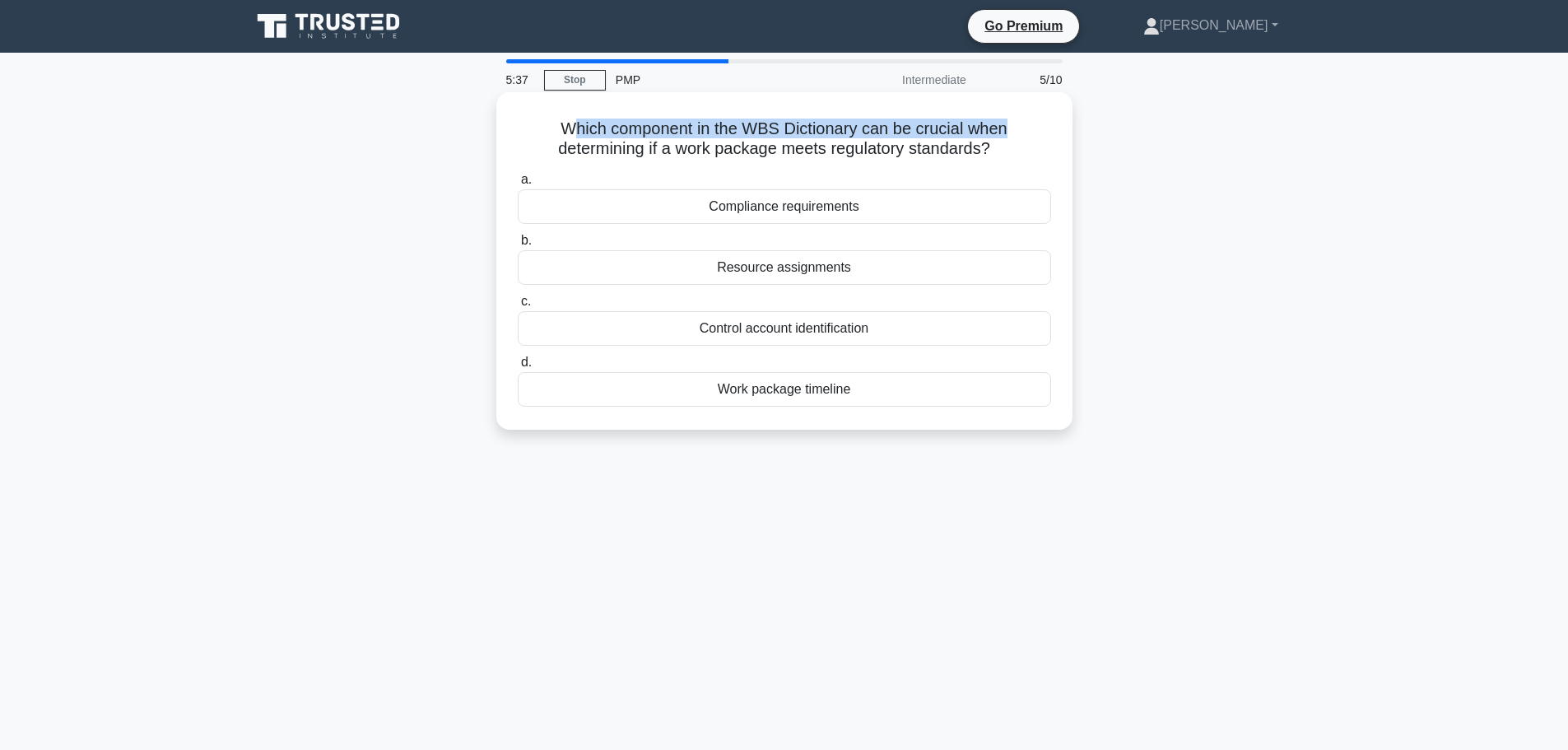
drag, startPoint x: 566, startPoint y: 125, endPoint x: 1011, endPoint y: 124, distance: 445.0
click at [1011, 124] on h5 "Which component in the WBS Dictionary can be crucial when determining if a work…" at bounding box center [784, 139] width 537 height 41
drag, startPoint x: 547, startPoint y: 147, endPoint x: 1001, endPoint y: 156, distance: 454.1
click at [1001, 156] on h5 "Which component in the WBS Dictionary can be crucial when determining if a work…" at bounding box center [784, 139] width 537 height 41
click at [1028, 152] on h5 "Which component in the WBS Dictionary can be crucial when determining if a work…" at bounding box center [784, 139] width 537 height 41
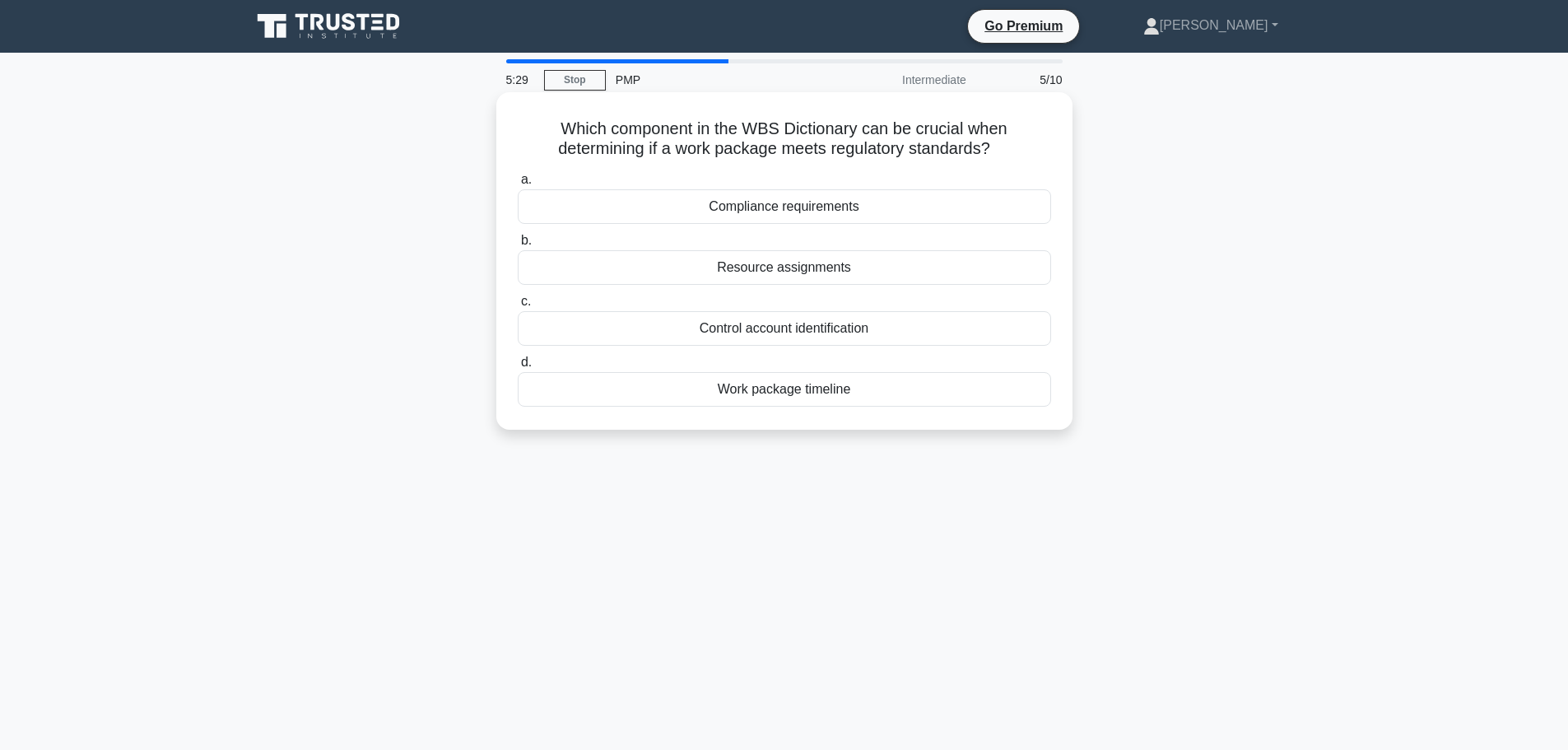
click at [794, 324] on div "Control account identification" at bounding box center [784, 328] width 533 height 34
click at [518, 307] on input "c. Control account identification" at bounding box center [518, 302] width 0 height 11
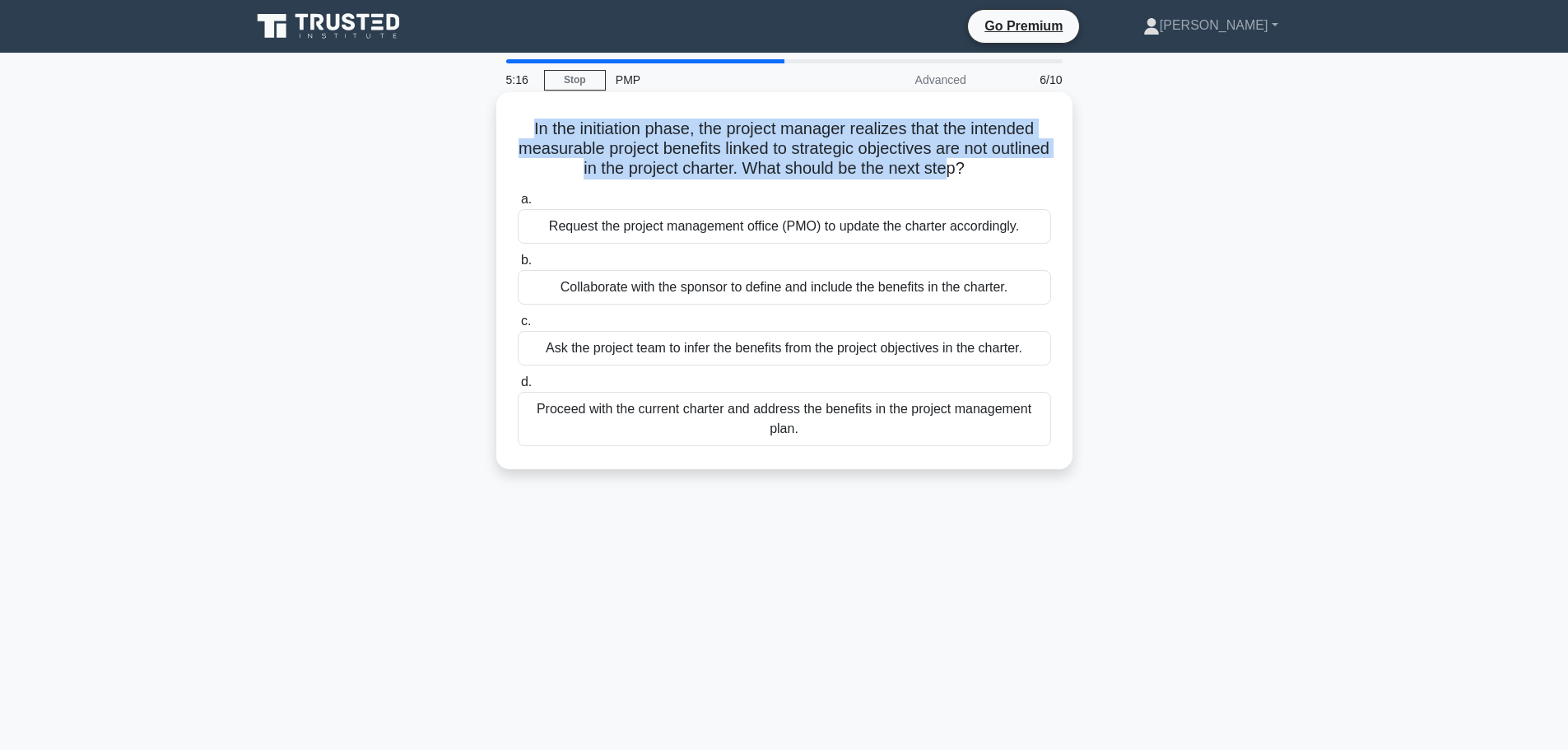
drag, startPoint x: 518, startPoint y: 128, endPoint x: 827, endPoint y: 208, distance: 319.2
click at [987, 180] on h5 "In the initiation phase, the project manager realizes that the intended measura…" at bounding box center [784, 149] width 537 height 61
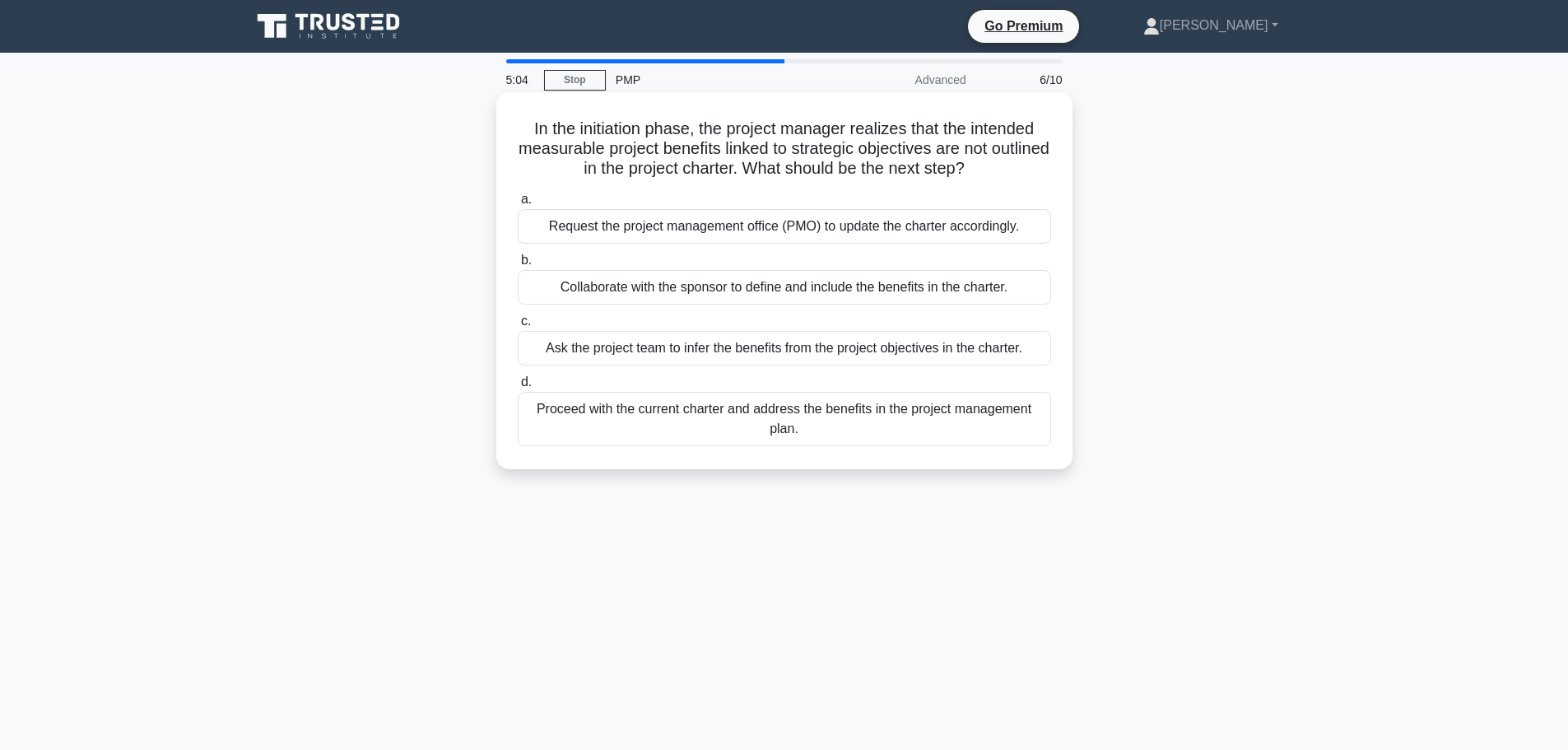
click at [652, 206] on label "a. Request the project management office (PMO) to update the charter accordingl…" at bounding box center [784, 217] width 533 height 54
click at [518, 205] on input "a. Request the project management office (PMO) to update the charter accordingl…" at bounding box center [518, 200] width 0 height 11
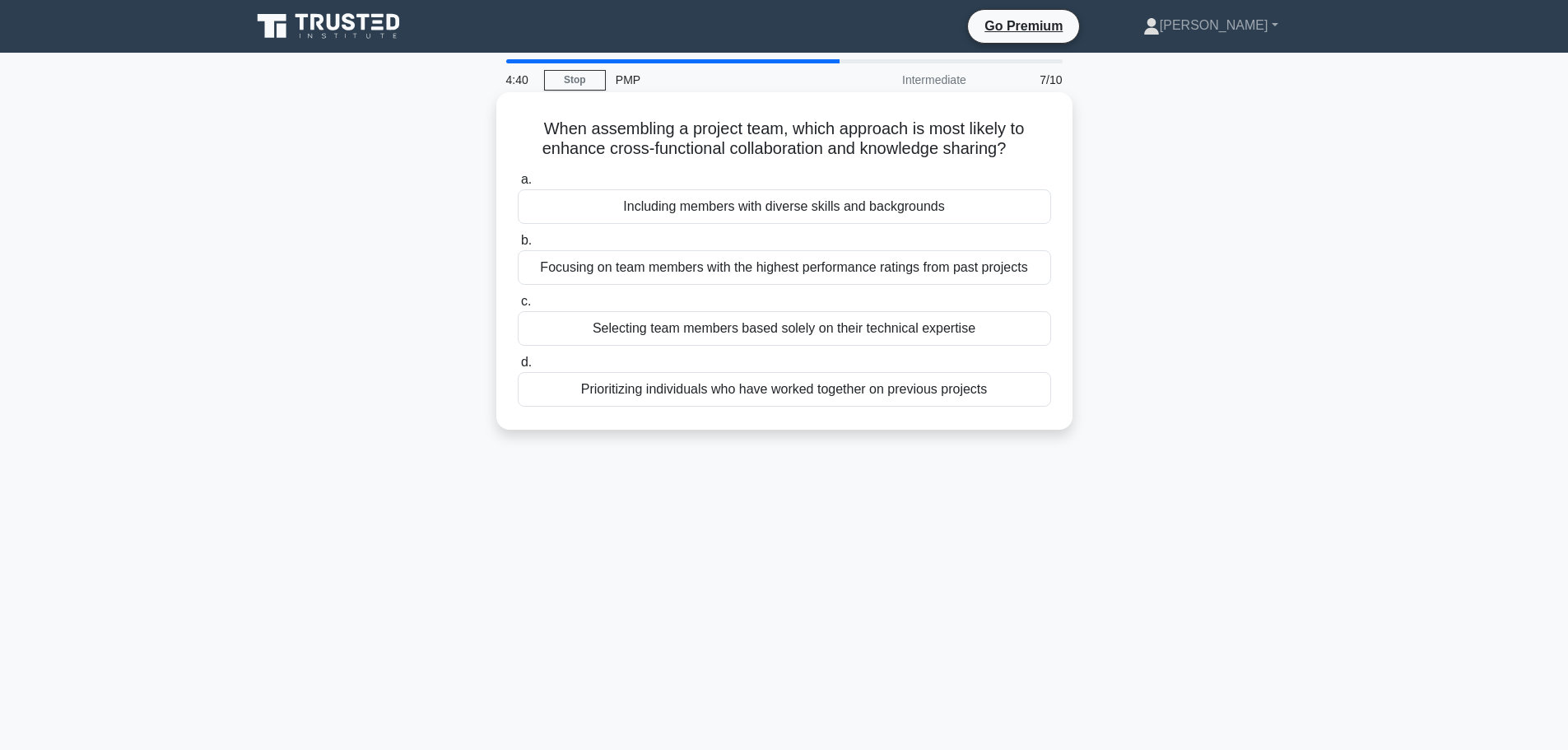
click at [728, 293] on label "c. Selecting team members based solely on their technical expertise" at bounding box center [784, 318] width 533 height 54
click at [518, 297] on input "c. Selecting team members based solely on their technical expertise" at bounding box center [518, 302] width 0 height 11
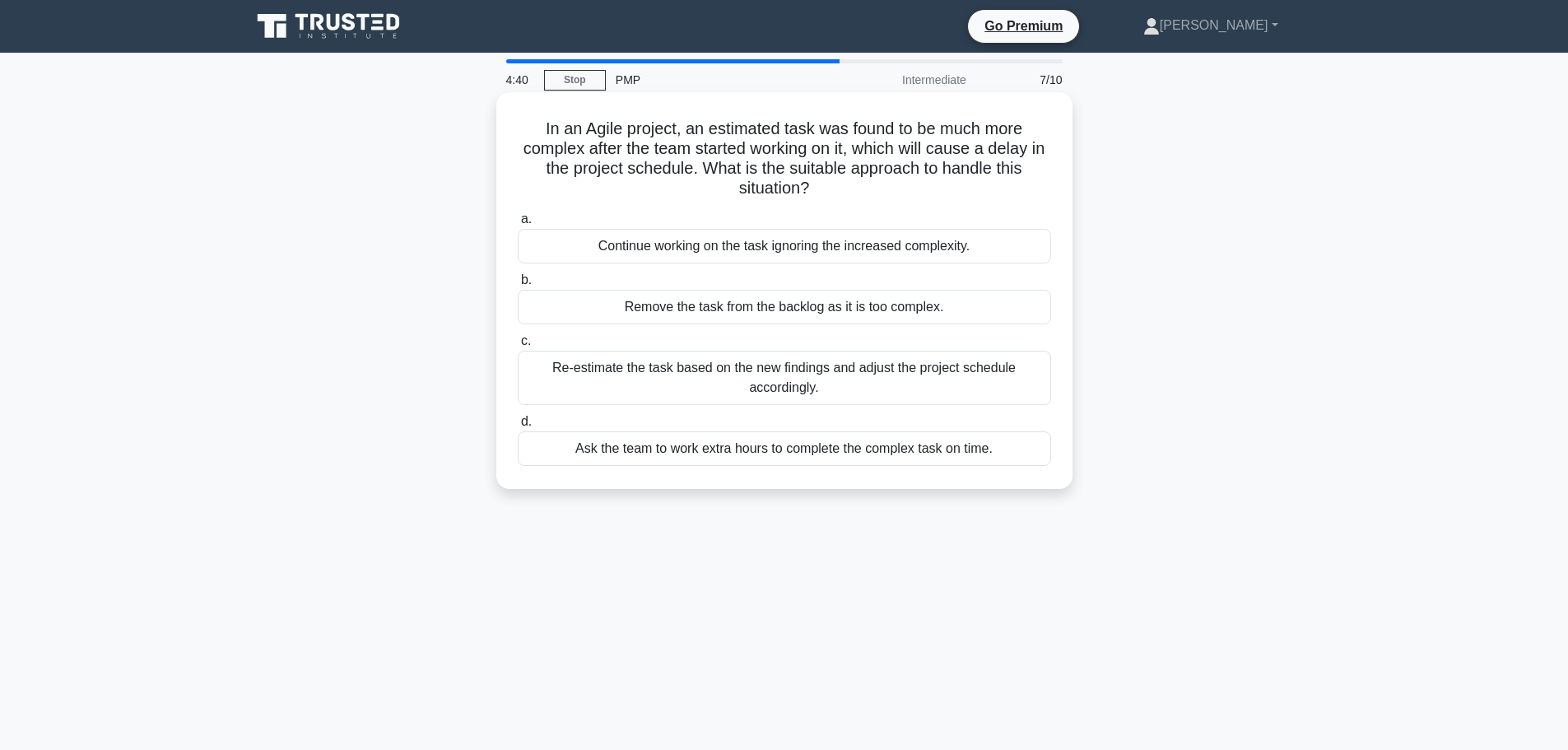
click at [732, 317] on div "Remove the task from the backlog as it is too complex." at bounding box center [784, 307] width 533 height 34
click at [518, 286] on input "b. Remove the task from the backlog as it is too complex." at bounding box center [518, 281] width 0 height 11
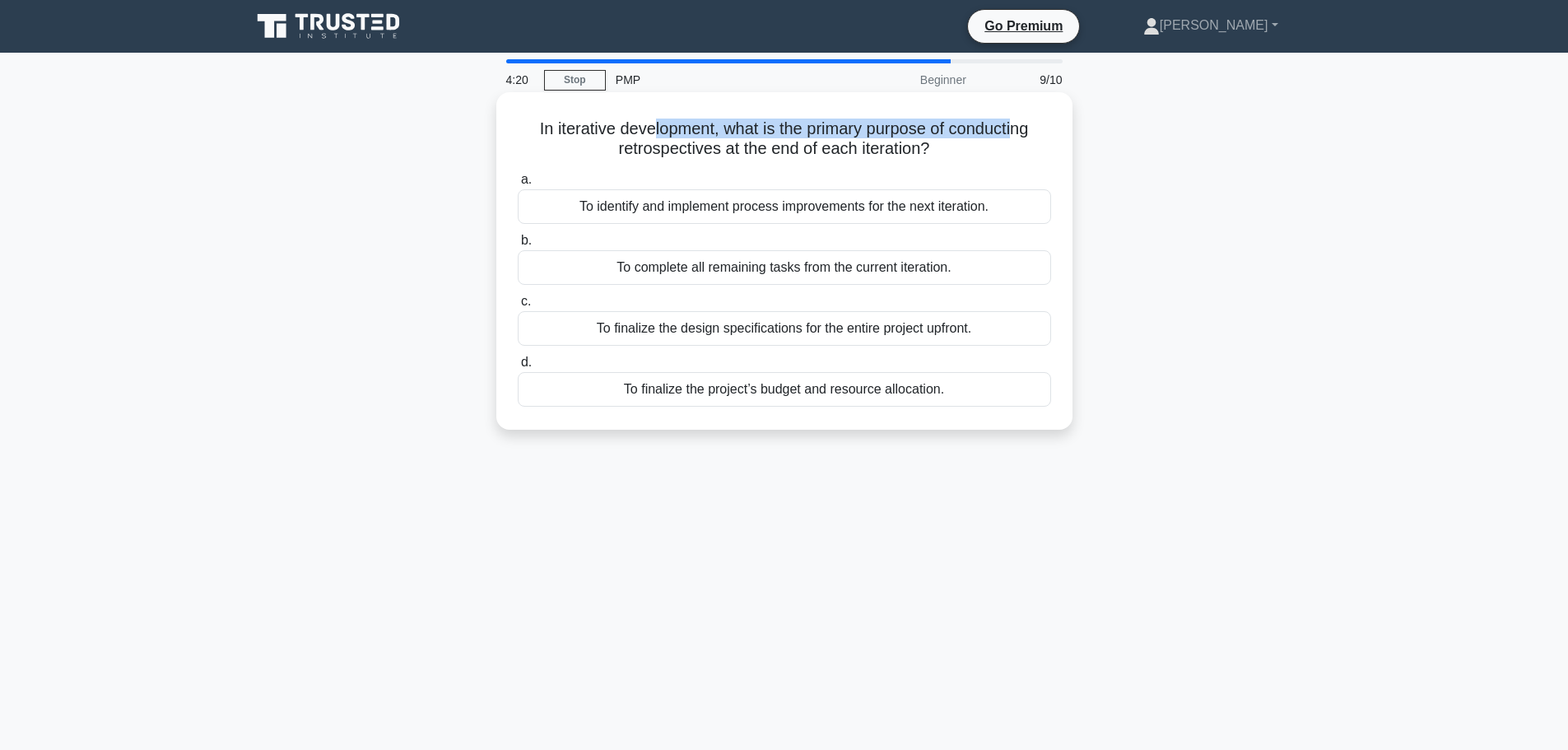
drag, startPoint x: 649, startPoint y: 133, endPoint x: 1022, endPoint y: 137, distance: 373.0
click at [1022, 137] on h5 "In iterative development, what is the primary purpose of conducting retrospecti…" at bounding box center [784, 139] width 537 height 41
drag, startPoint x: 670, startPoint y: 151, endPoint x: 960, endPoint y: 145, distance: 290.1
click at [930, 144] on h5 "In iterative development, what is the primary purpose of conducting retrospecti…" at bounding box center [784, 139] width 537 height 41
drag, startPoint x: 973, startPoint y: 147, endPoint x: 923, endPoint y: 170, distance: 55.0
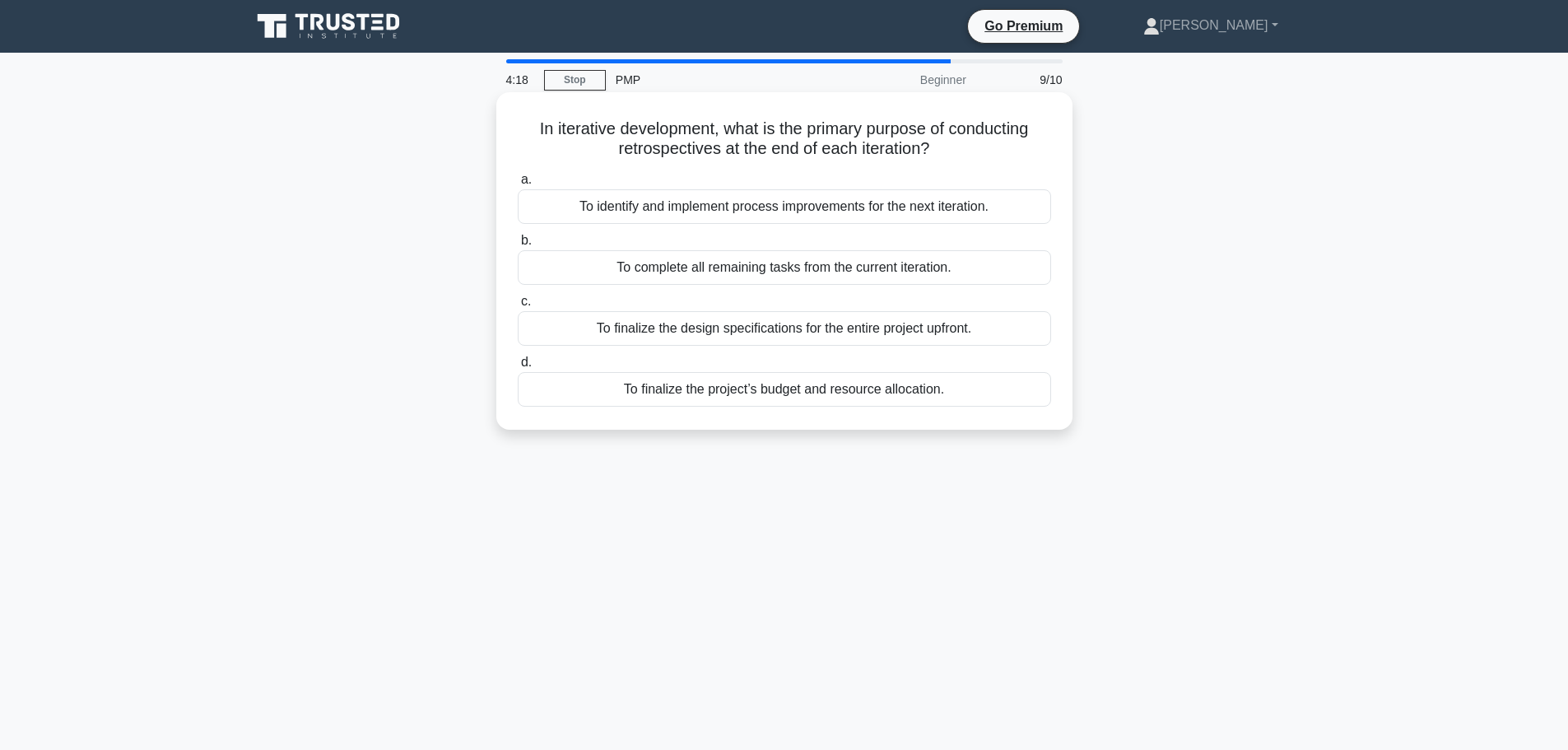
click at [961, 153] on h5 "In iterative development, what is the primary purpose of conducting retrospecti…" at bounding box center [784, 139] width 537 height 41
click at [688, 219] on div "To identify and implement process improvements for the next iteration." at bounding box center [784, 207] width 533 height 34
click at [518, 185] on input "a. To identify and implement process improvements for the next iteration." at bounding box center [518, 180] width 0 height 11
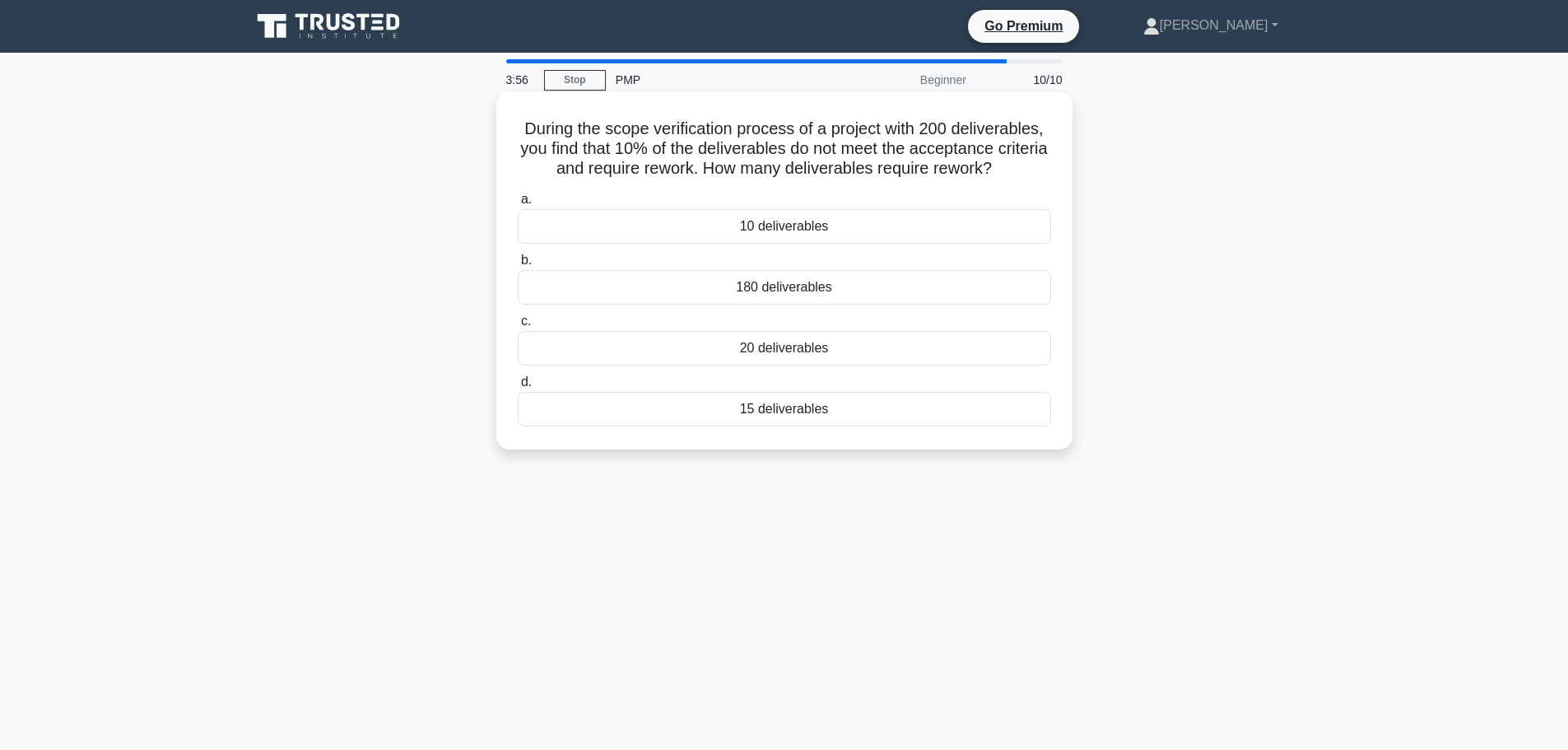
click at [814, 348] on div "20 deliverables" at bounding box center [784, 348] width 533 height 34
click at [518, 326] on input "c. 20 deliverables" at bounding box center [518, 321] width 0 height 11
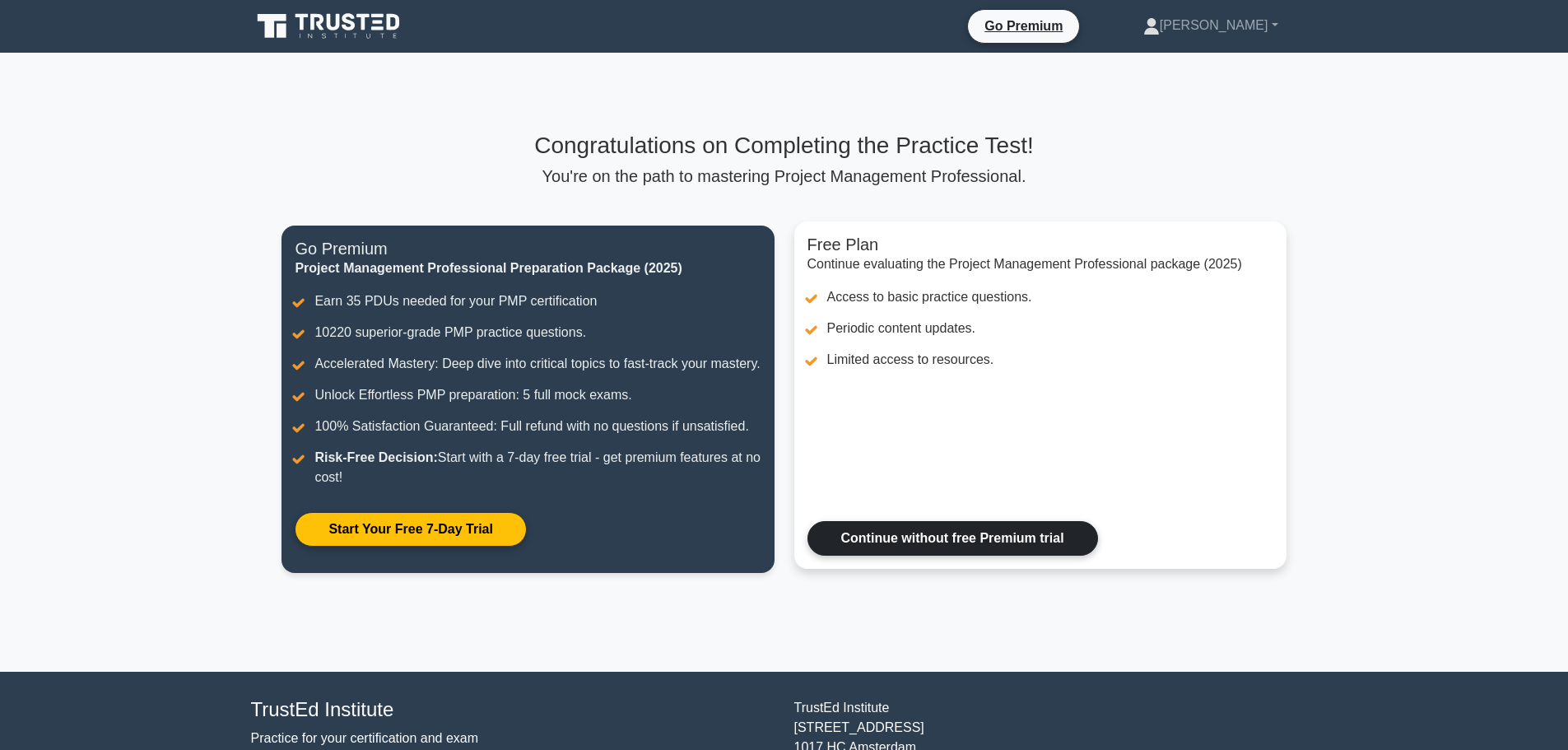
click at [1055, 556] on link "Continue without free Premium trial" at bounding box center [952, 538] width 290 height 34
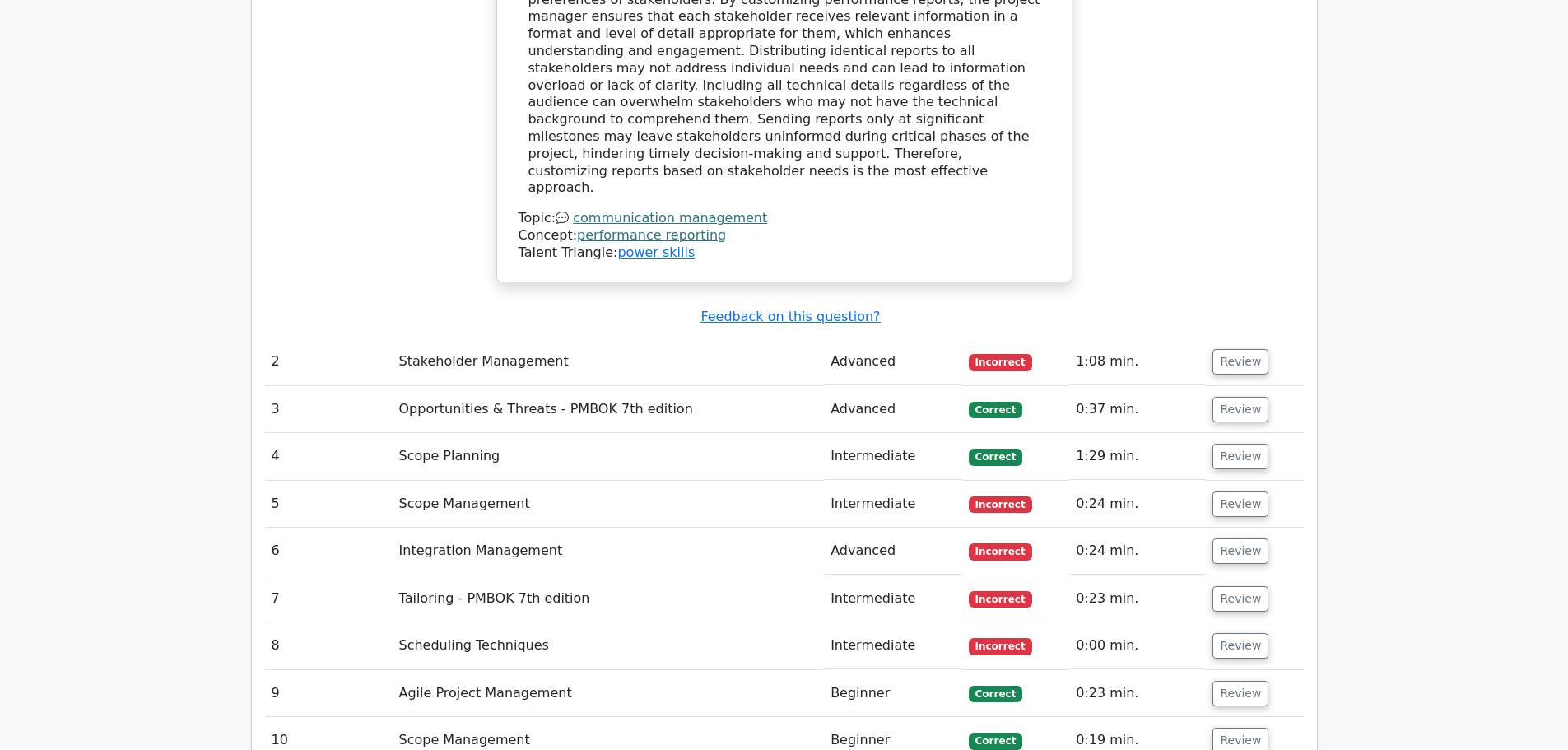
scroll to position [2140, 0]
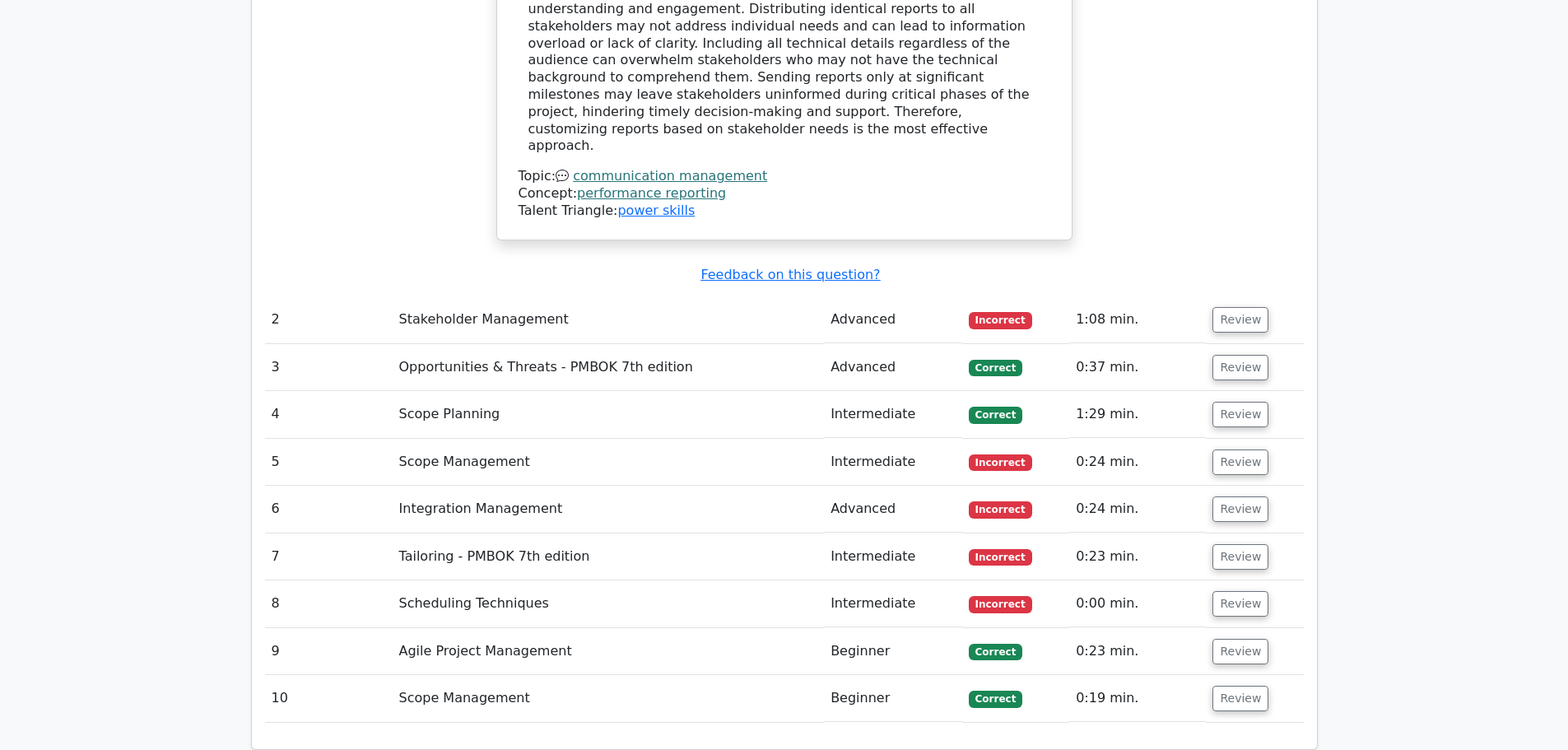
drag, startPoint x: 973, startPoint y: 214, endPoint x: 1065, endPoint y: 213, distance: 92.0
click at [1065, 344] on td "Correct" at bounding box center [1015, 368] width 107 height 47
drag, startPoint x: 977, startPoint y: 494, endPoint x: 995, endPoint y: 513, distance: 26.2
click at [995, 628] on td "Correct" at bounding box center [1015, 651] width 107 height 47
click at [996, 360] on span "Correct" at bounding box center [994, 368] width 53 height 16
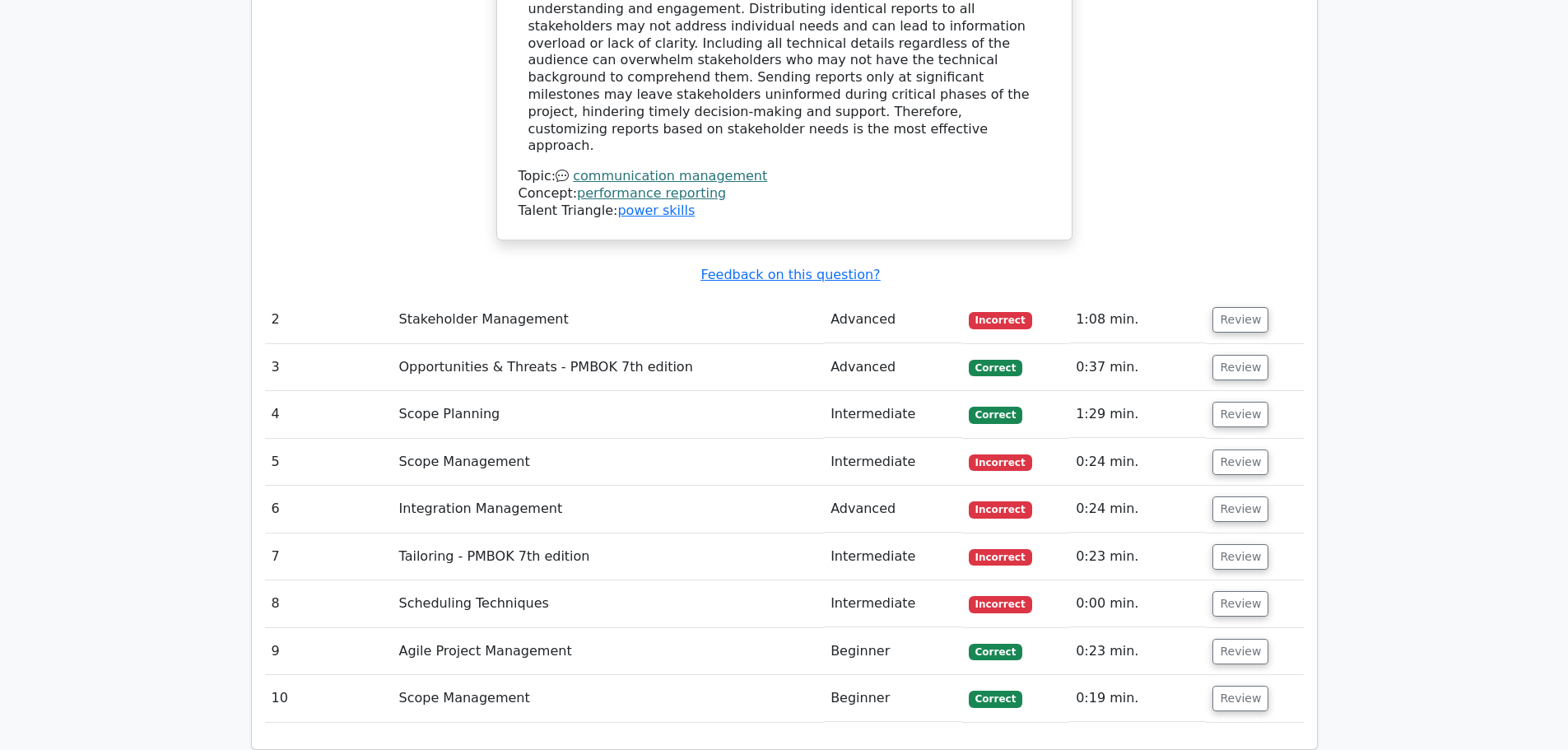
click at [1008, 391] on td "Correct" at bounding box center [1015, 415] width 107 height 47
click at [1009, 406] on span "Correct" at bounding box center [994, 415] width 53 height 16
drag, startPoint x: 1000, startPoint y: 211, endPoint x: 1005, endPoint y: 275, distance: 64.2
click at [1005, 275] on tbody "1 Communication Management Advanced Incorrect 0:50 min. Review a. b. c." at bounding box center [784, 72] width 1038 height 1302
click at [1061, 344] on td "Correct" at bounding box center [1015, 368] width 107 height 47
